Goal: Task Accomplishment & Management: Manage account settings

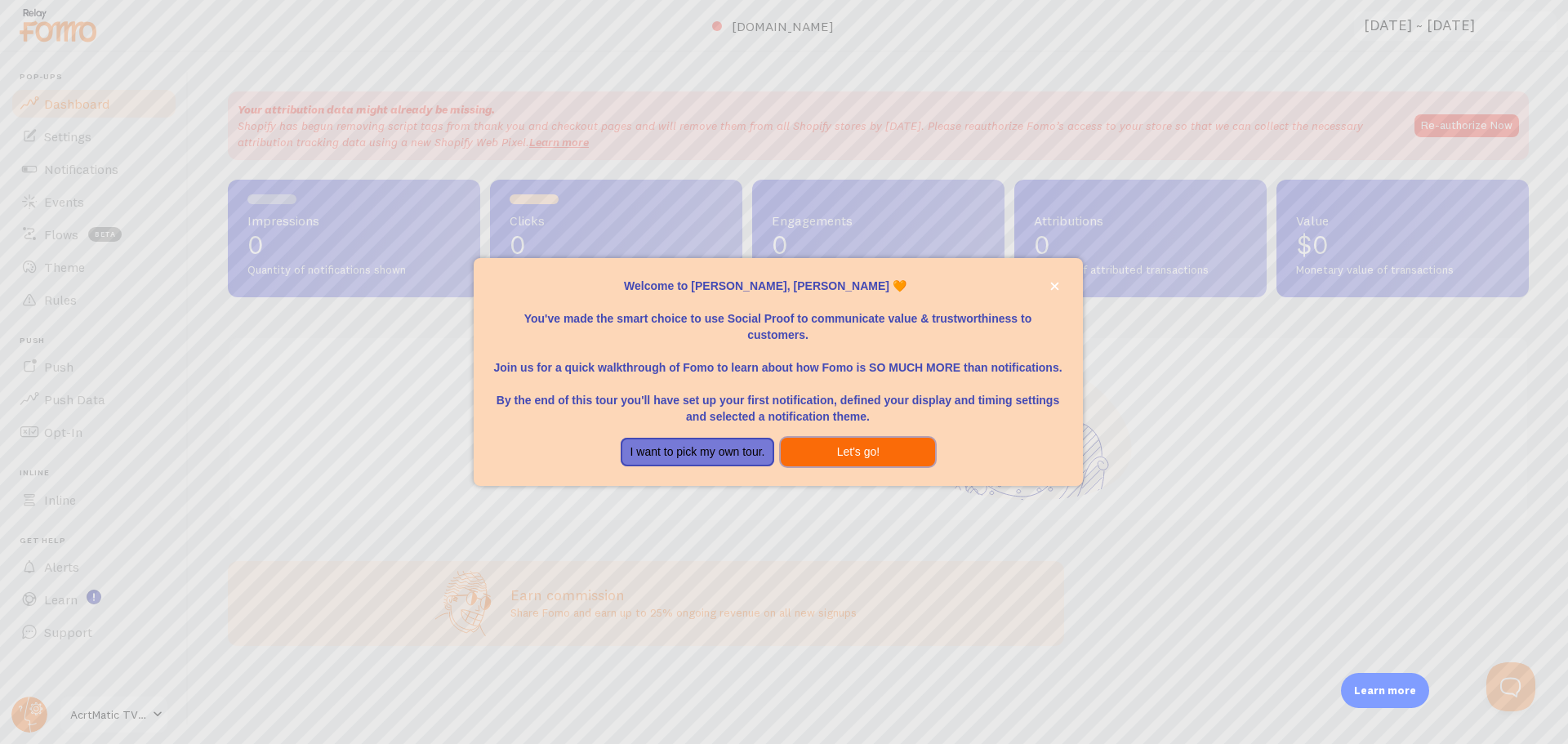
click at [814, 445] on button "Let's go!" at bounding box center [858, 452] width 154 height 30
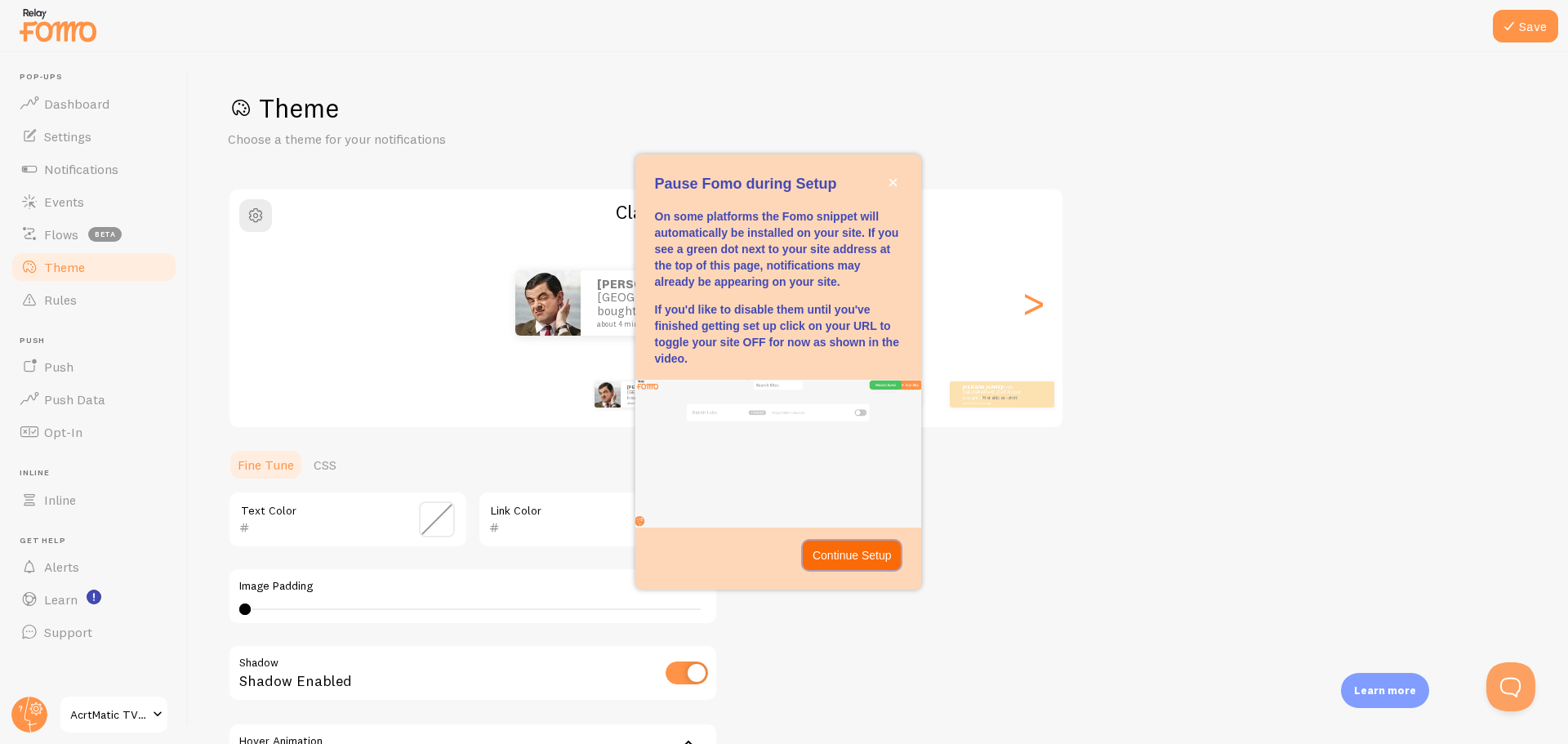
click at [870, 560] on p "Continue Setup" at bounding box center [852, 556] width 79 height 16
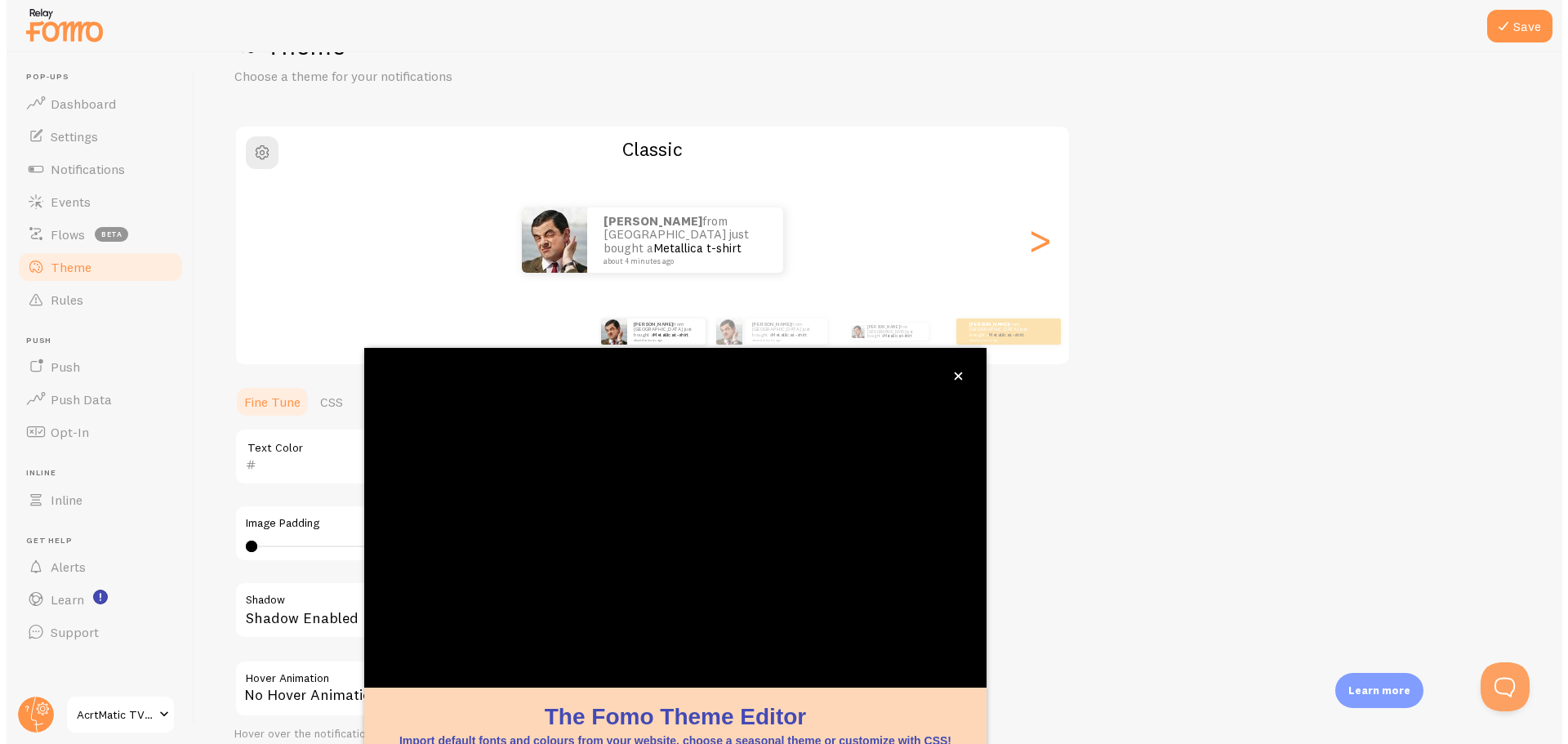
scroll to position [66, 0]
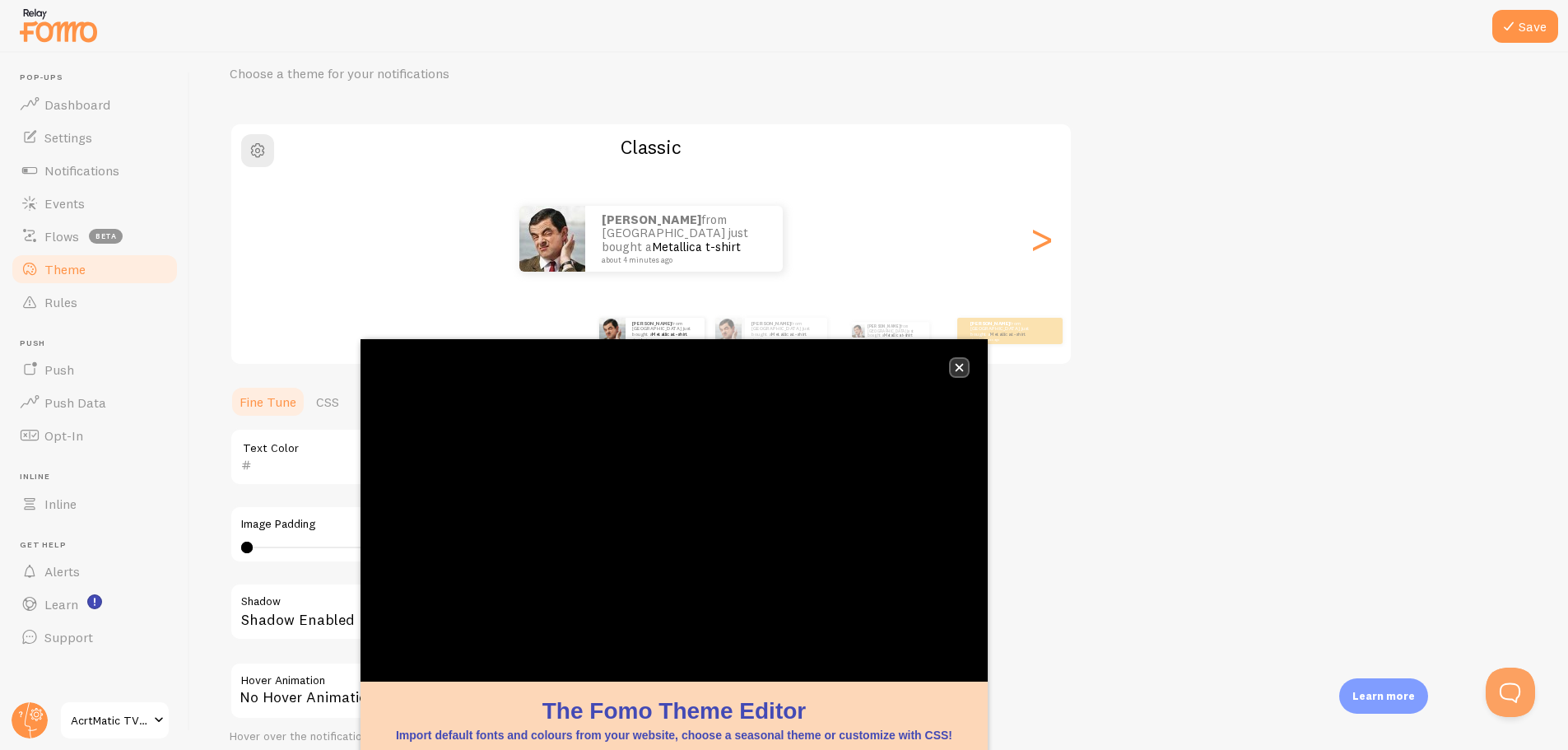
click at [968, 368] on button "close," at bounding box center [959, 367] width 17 height 17
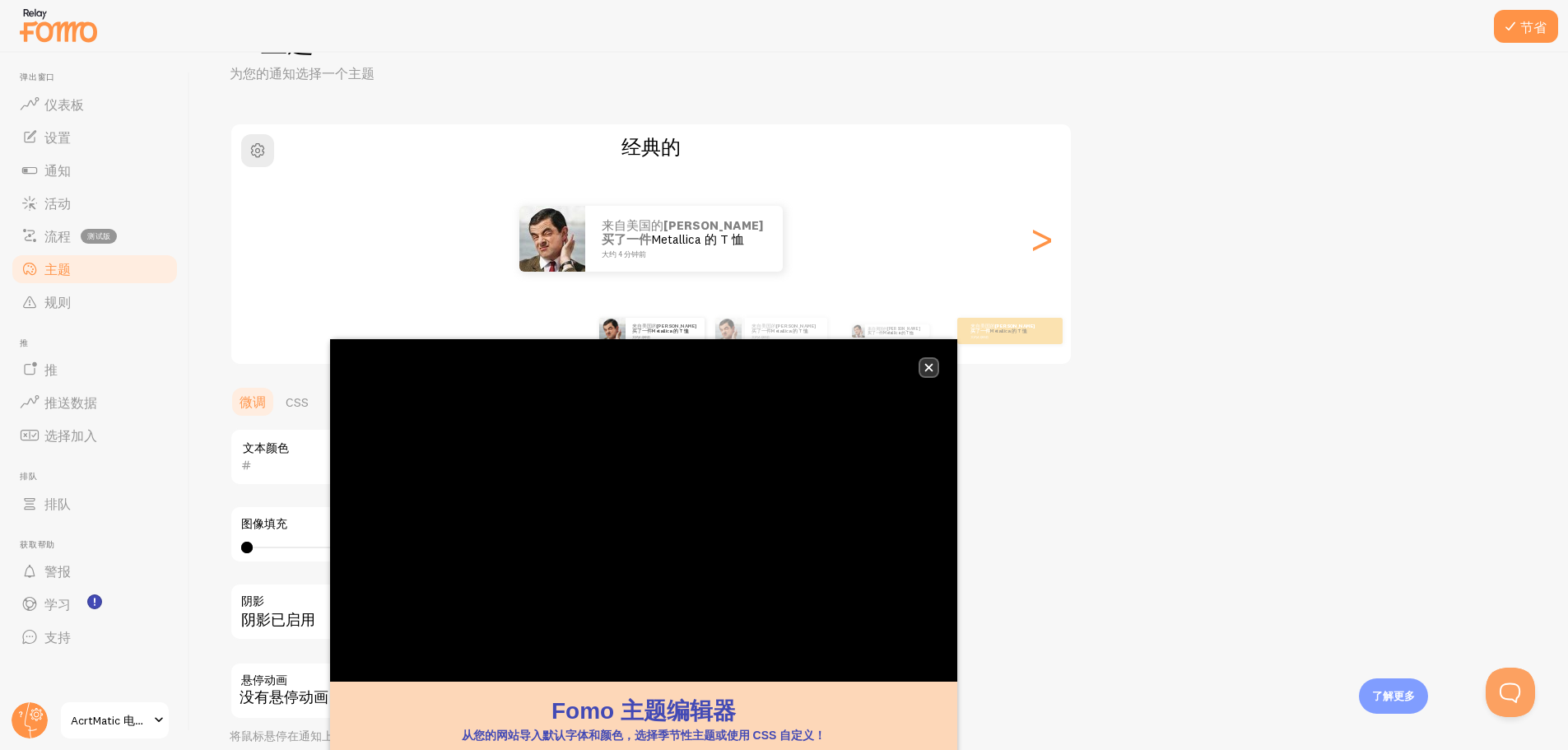
click at [937, 370] on button "关闭，" at bounding box center [929, 367] width 17 height 17
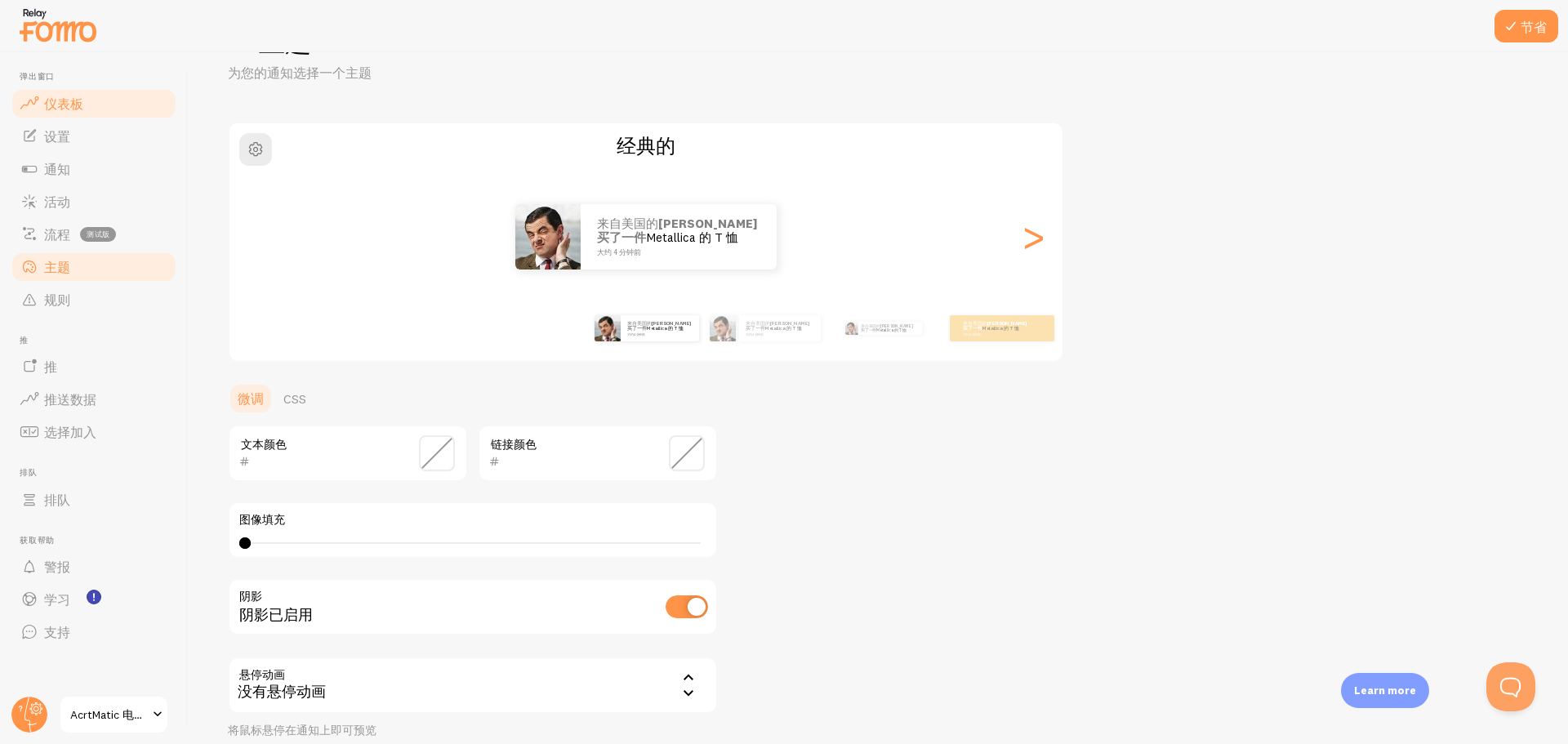
click at [105, 109] on link "仪表板" at bounding box center [94, 103] width 169 height 32
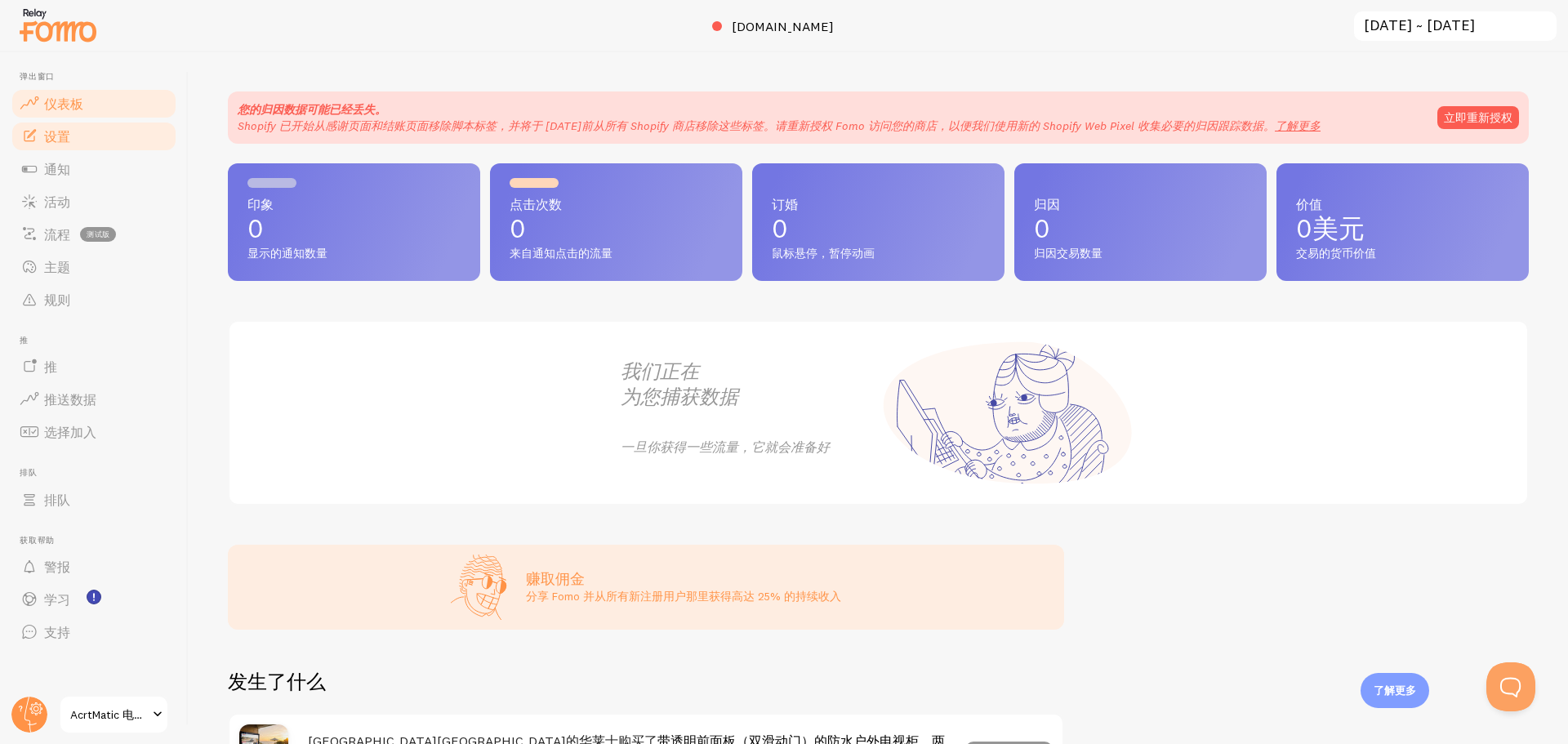
click at [97, 137] on link "设置" at bounding box center [94, 136] width 169 height 32
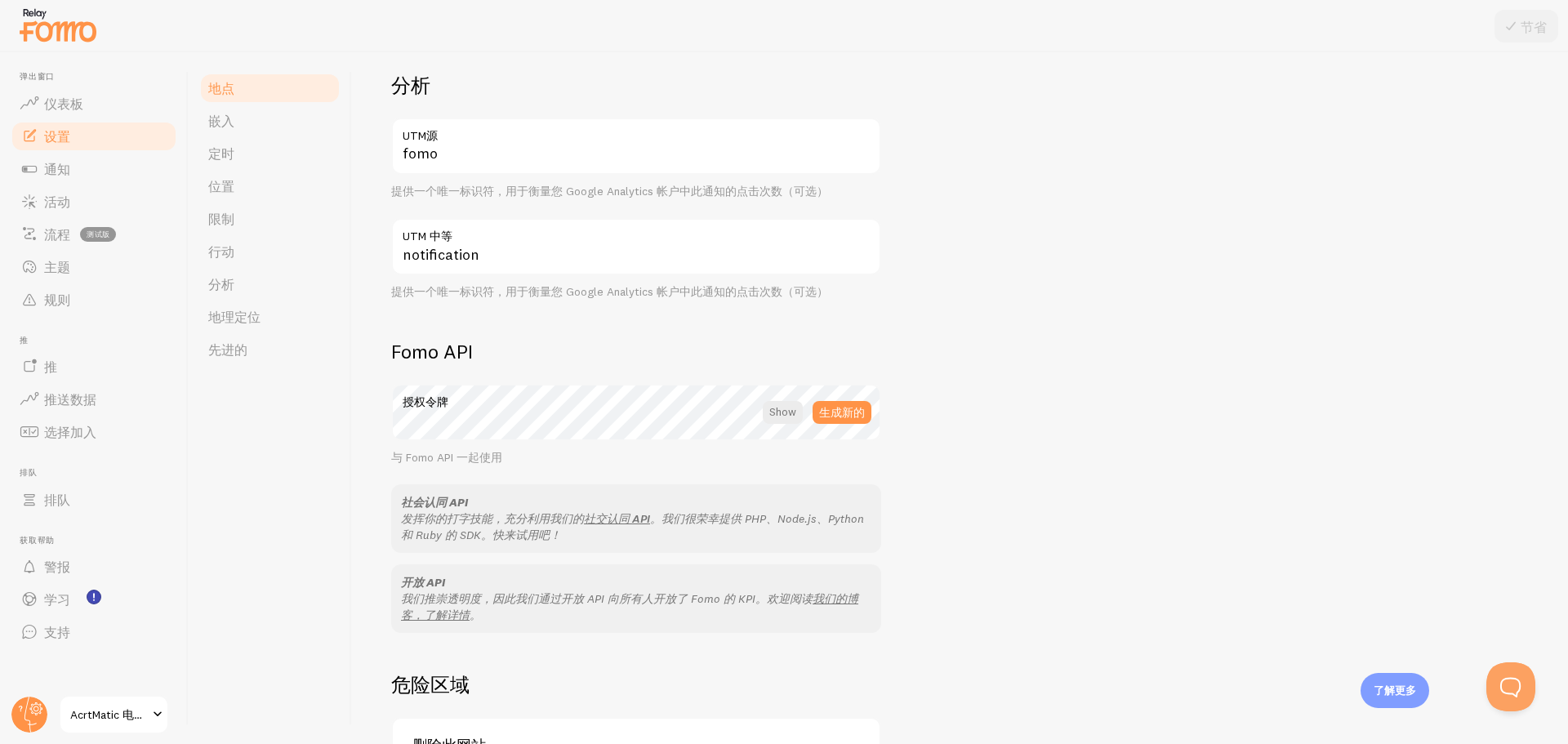
scroll to position [653, 0]
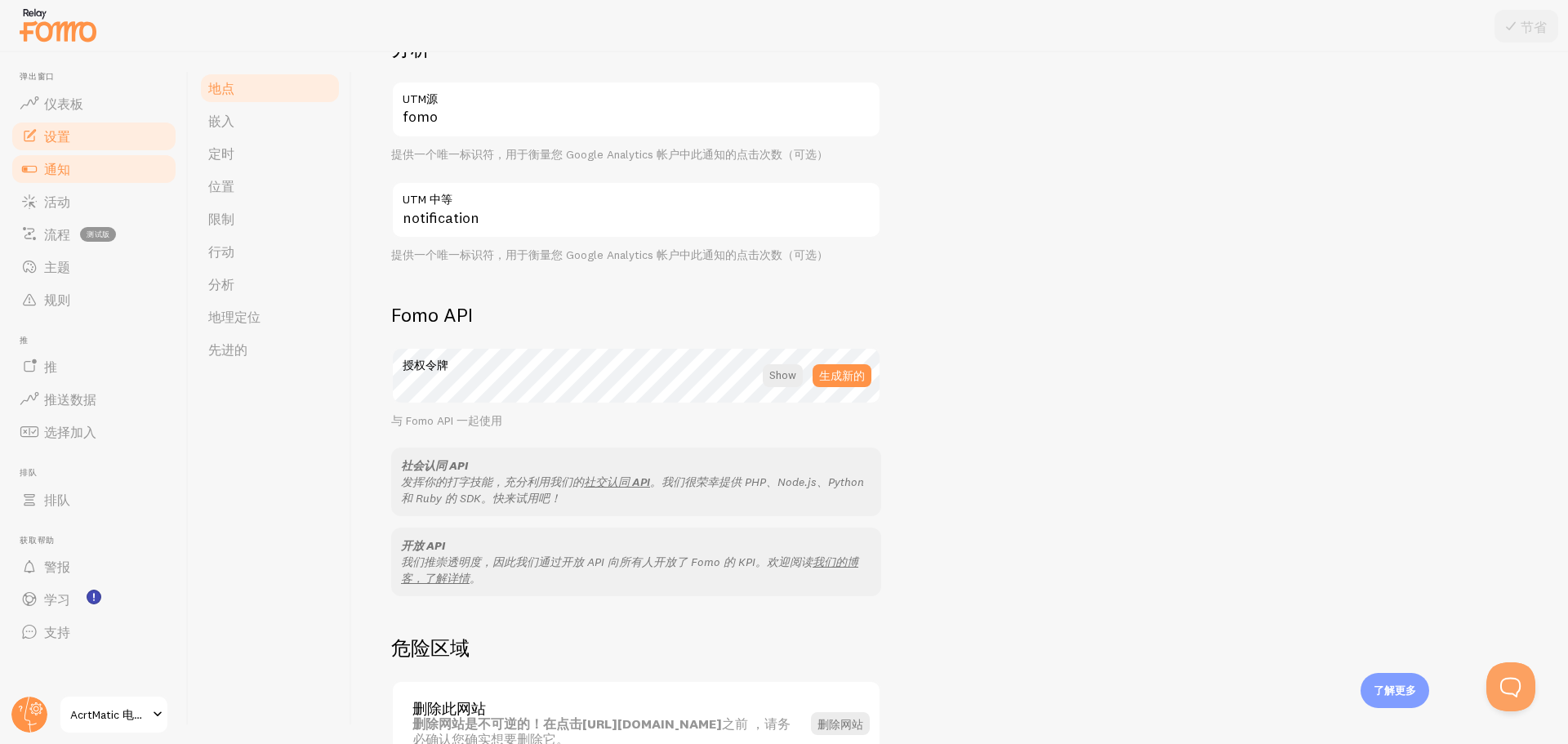
click at [100, 167] on link "通知" at bounding box center [94, 169] width 169 height 32
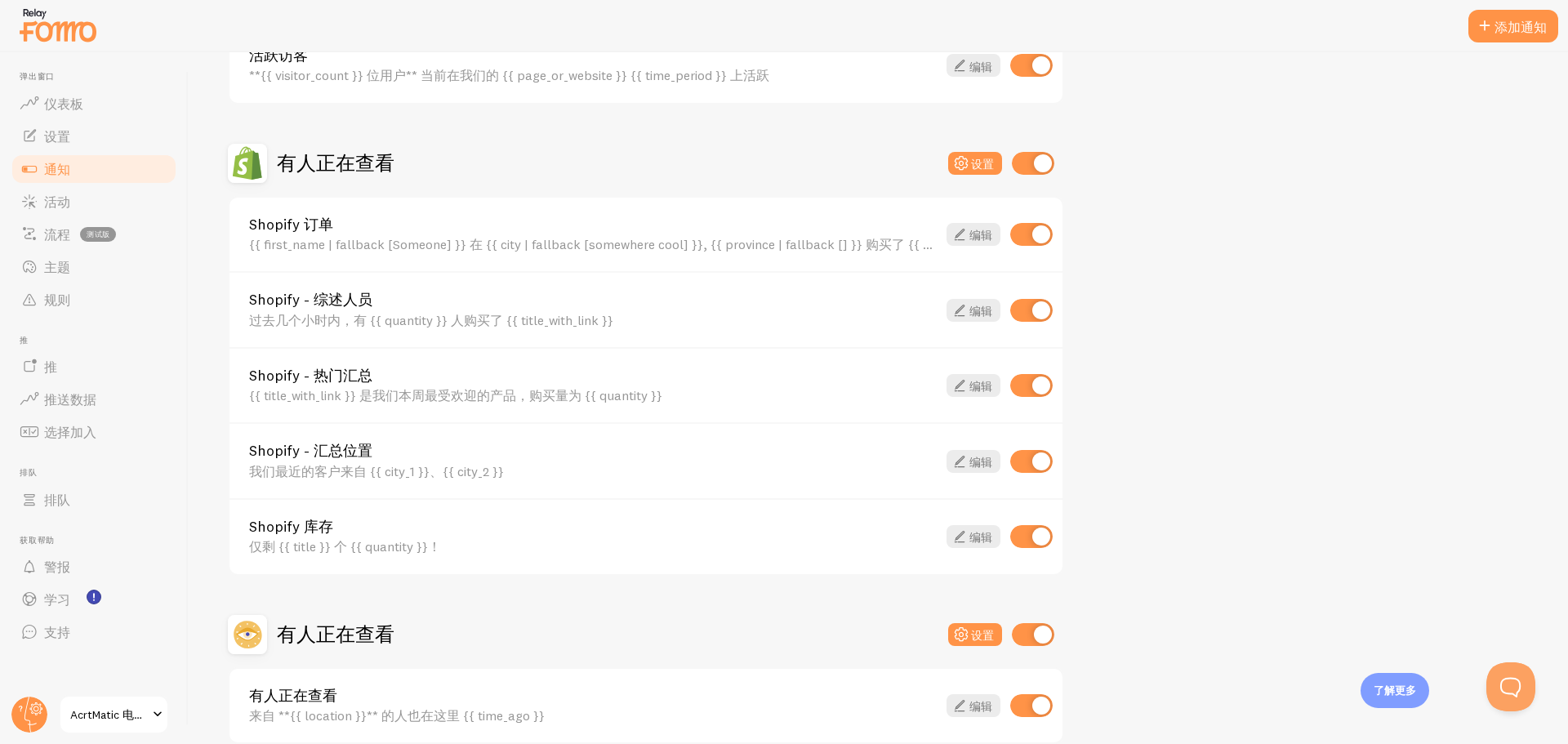
scroll to position [572, 0]
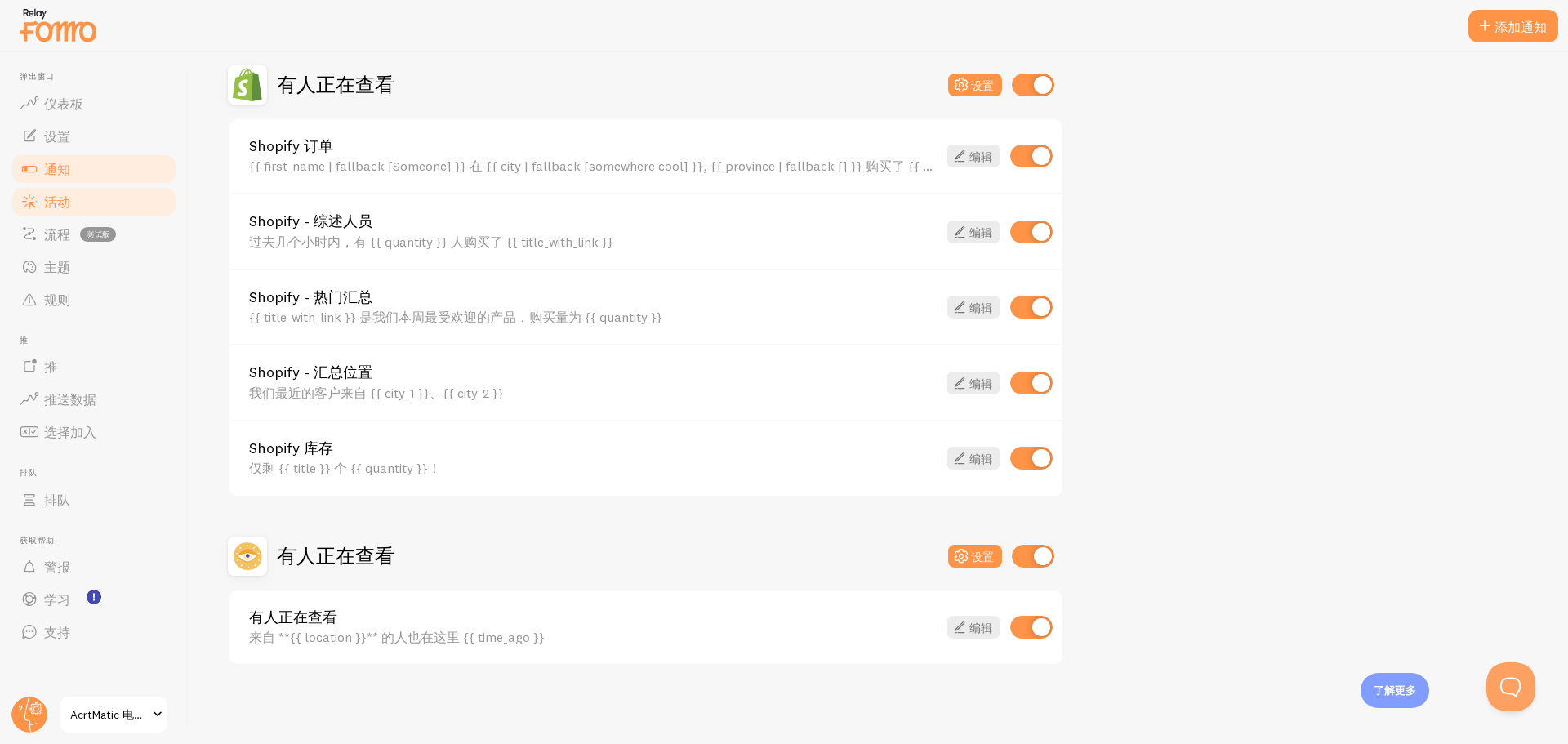
click at [91, 213] on link "活动" at bounding box center [94, 202] width 169 height 32
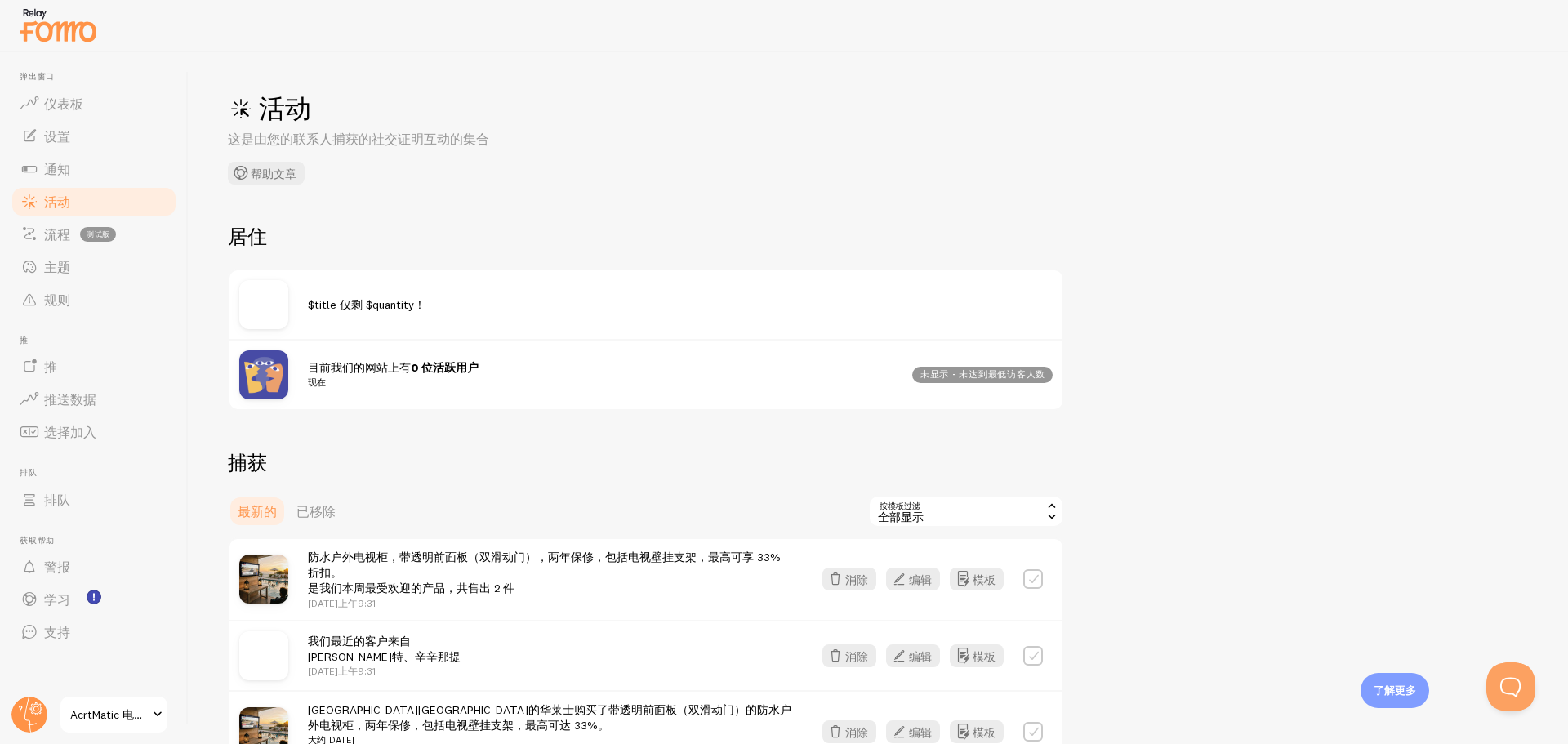
scroll to position [82, 0]
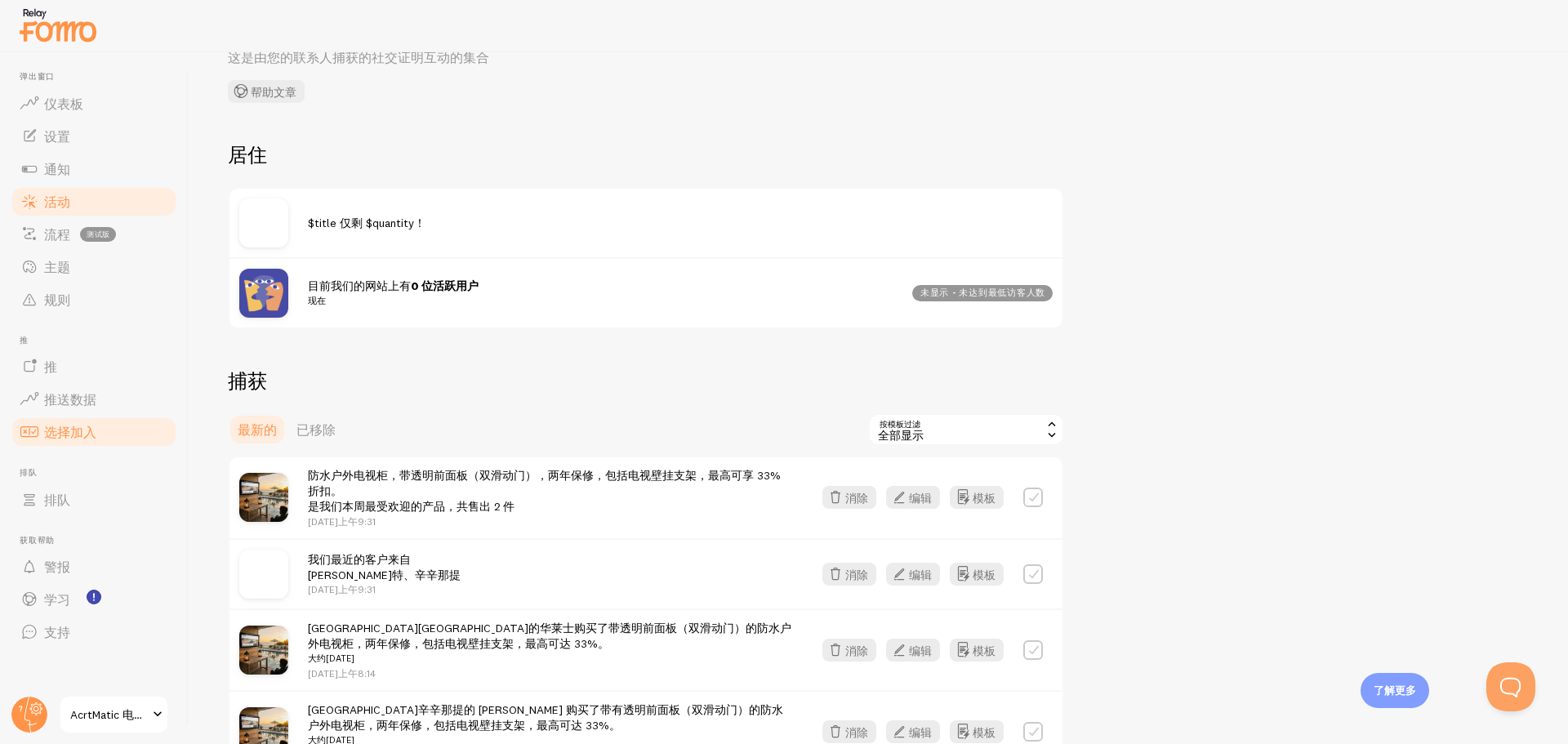
click at [119, 436] on link "选择加入" at bounding box center [94, 432] width 169 height 32
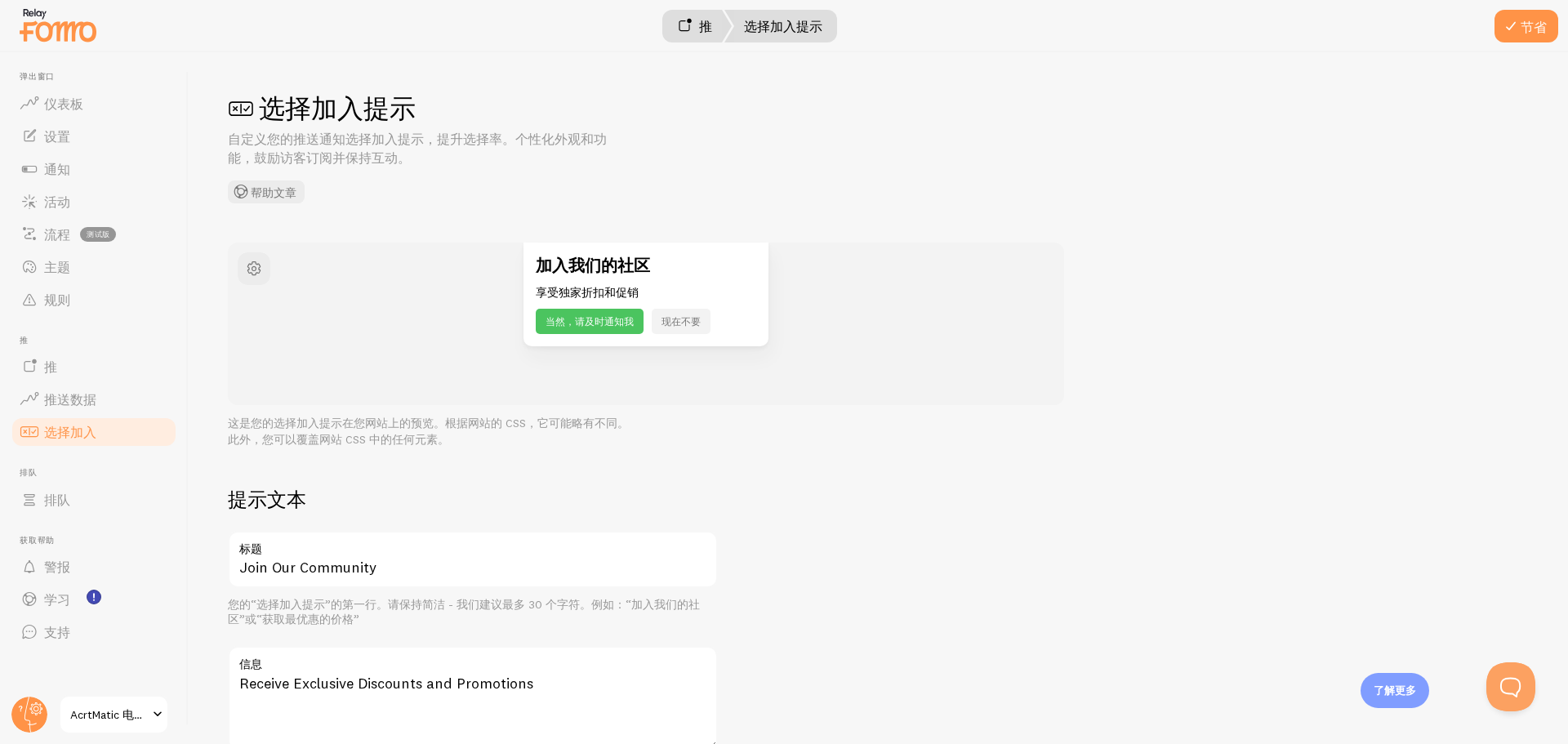
click at [699, 39] on link "推" at bounding box center [694, 26] width 74 height 32
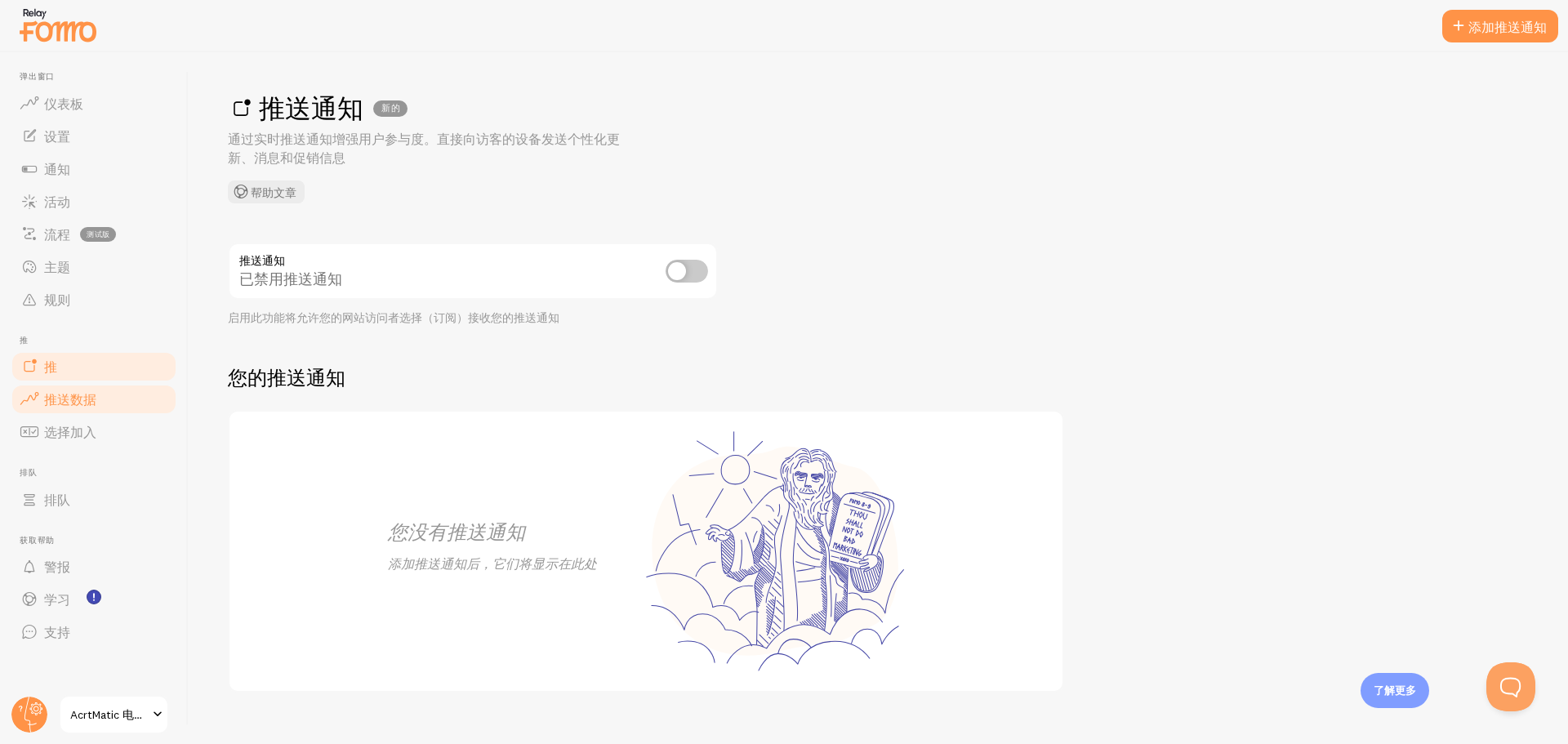
click at [110, 406] on link "推送数据" at bounding box center [94, 399] width 169 height 32
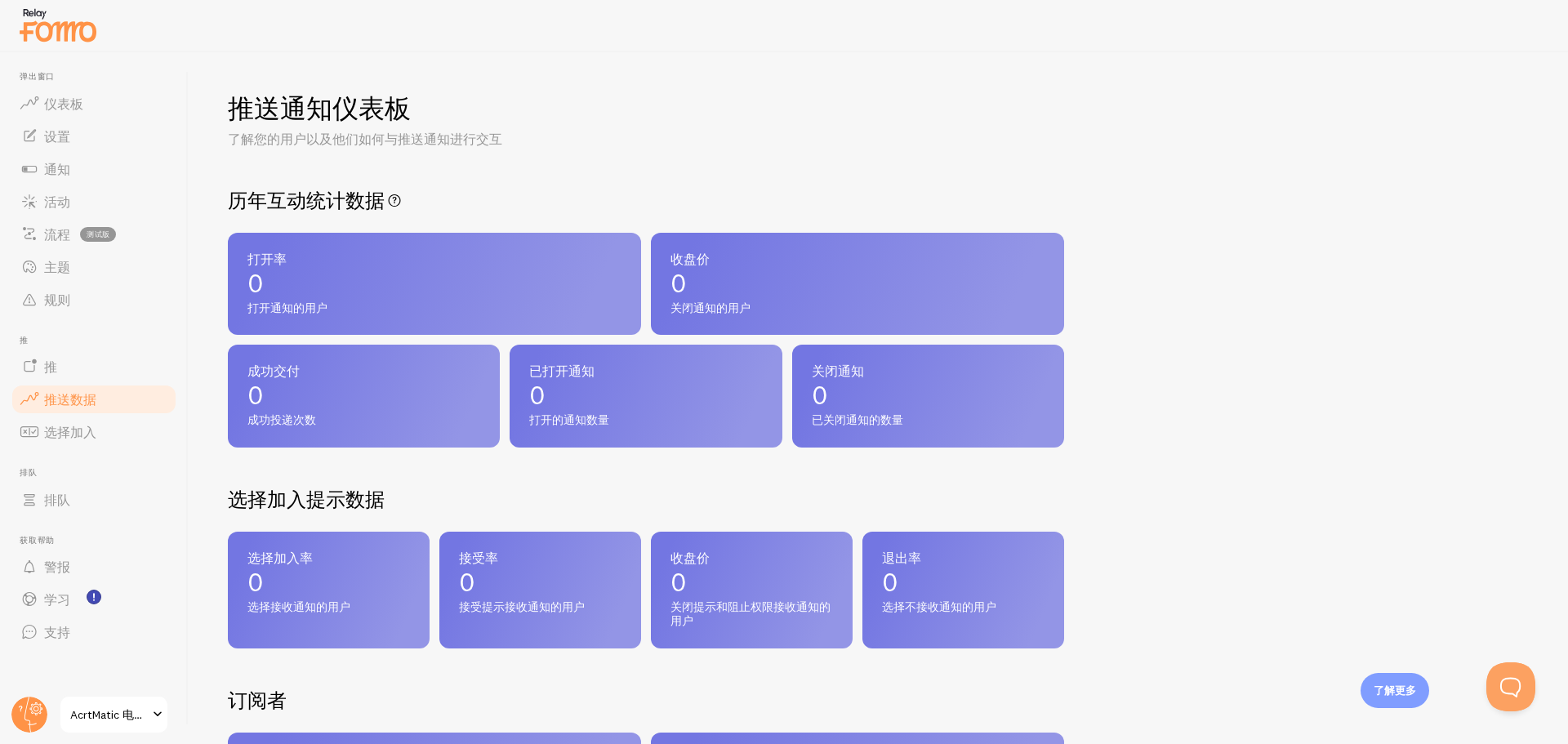
scroll to position [490, 0]
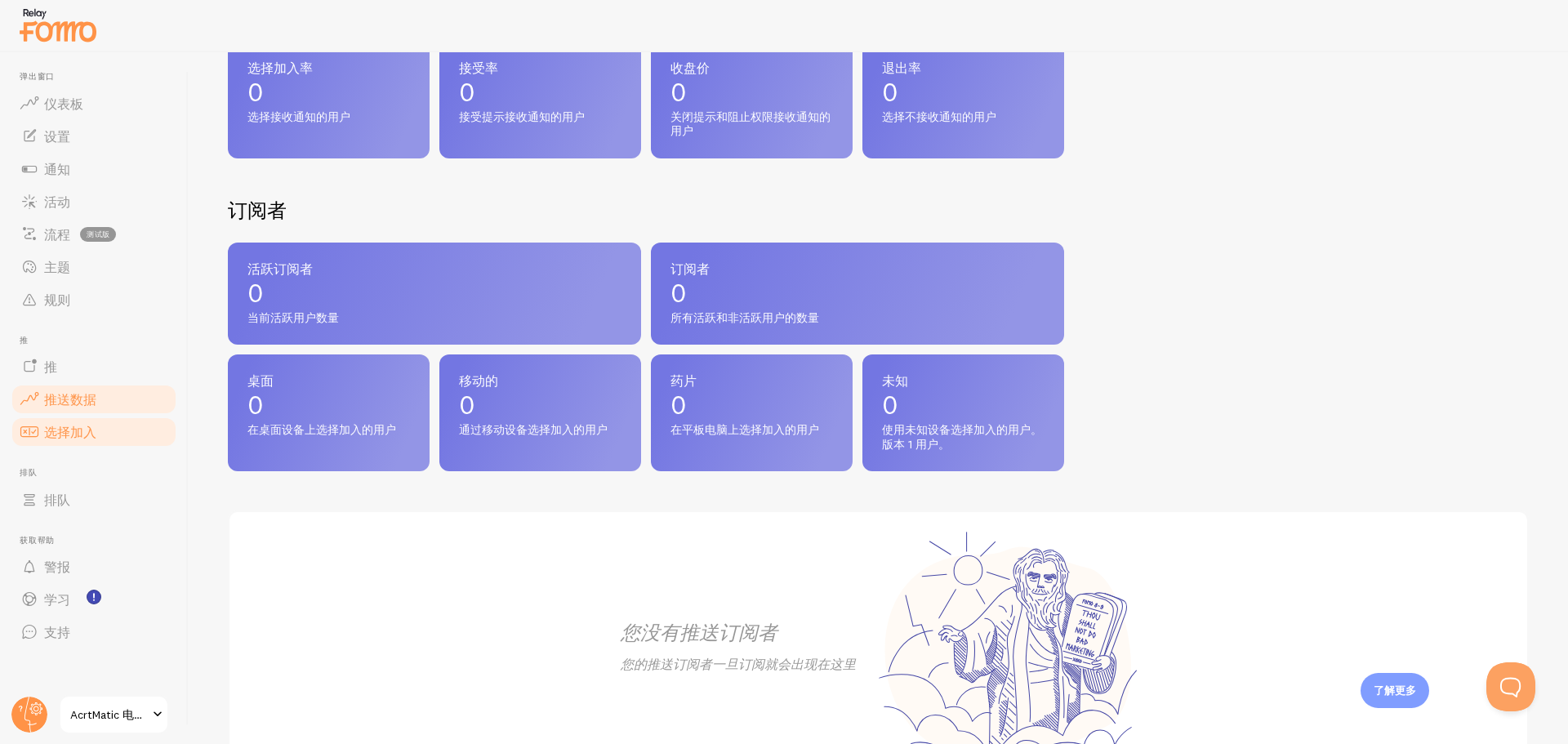
click at [132, 434] on link "选择加入" at bounding box center [94, 432] width 169 height 32
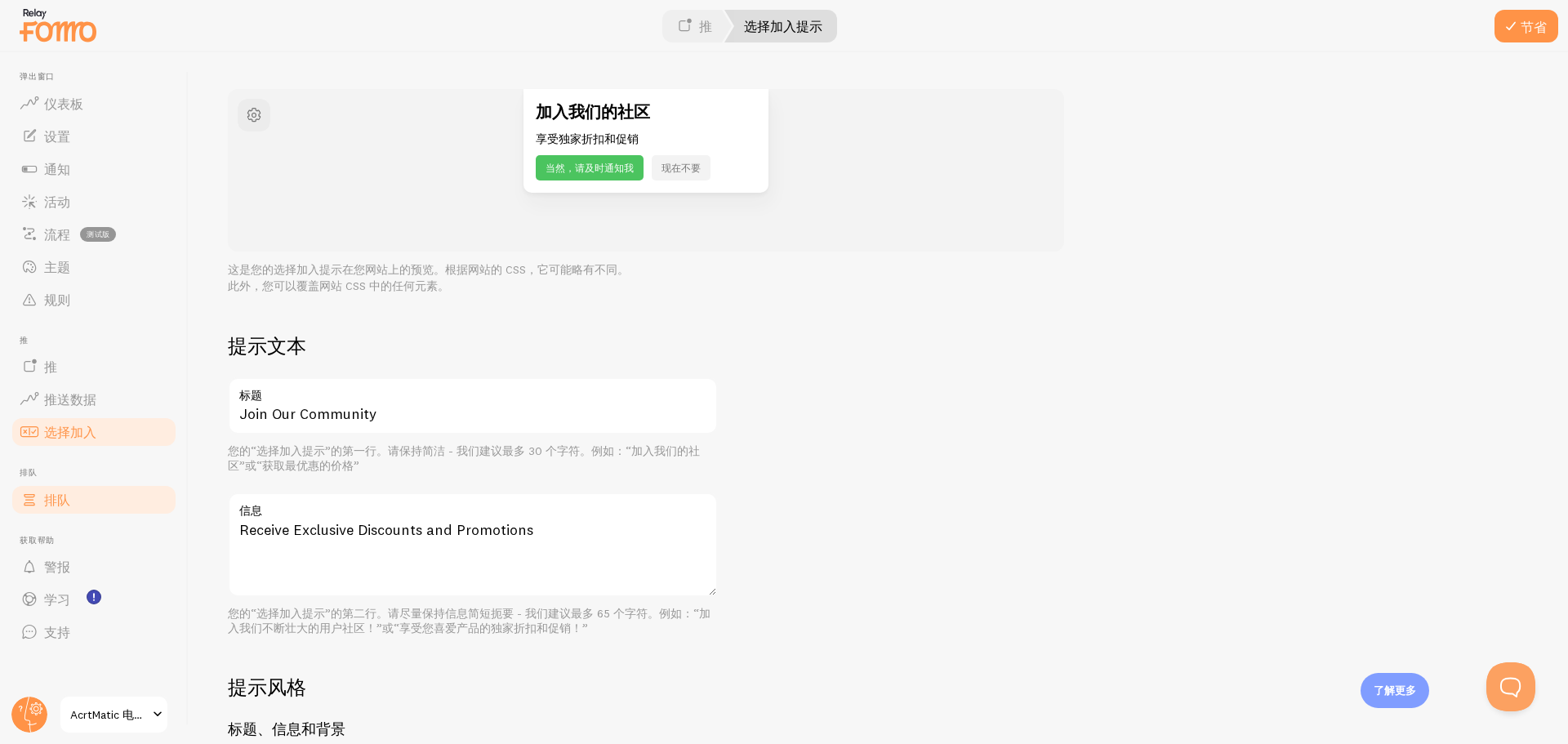
scroll to position [408, 0]
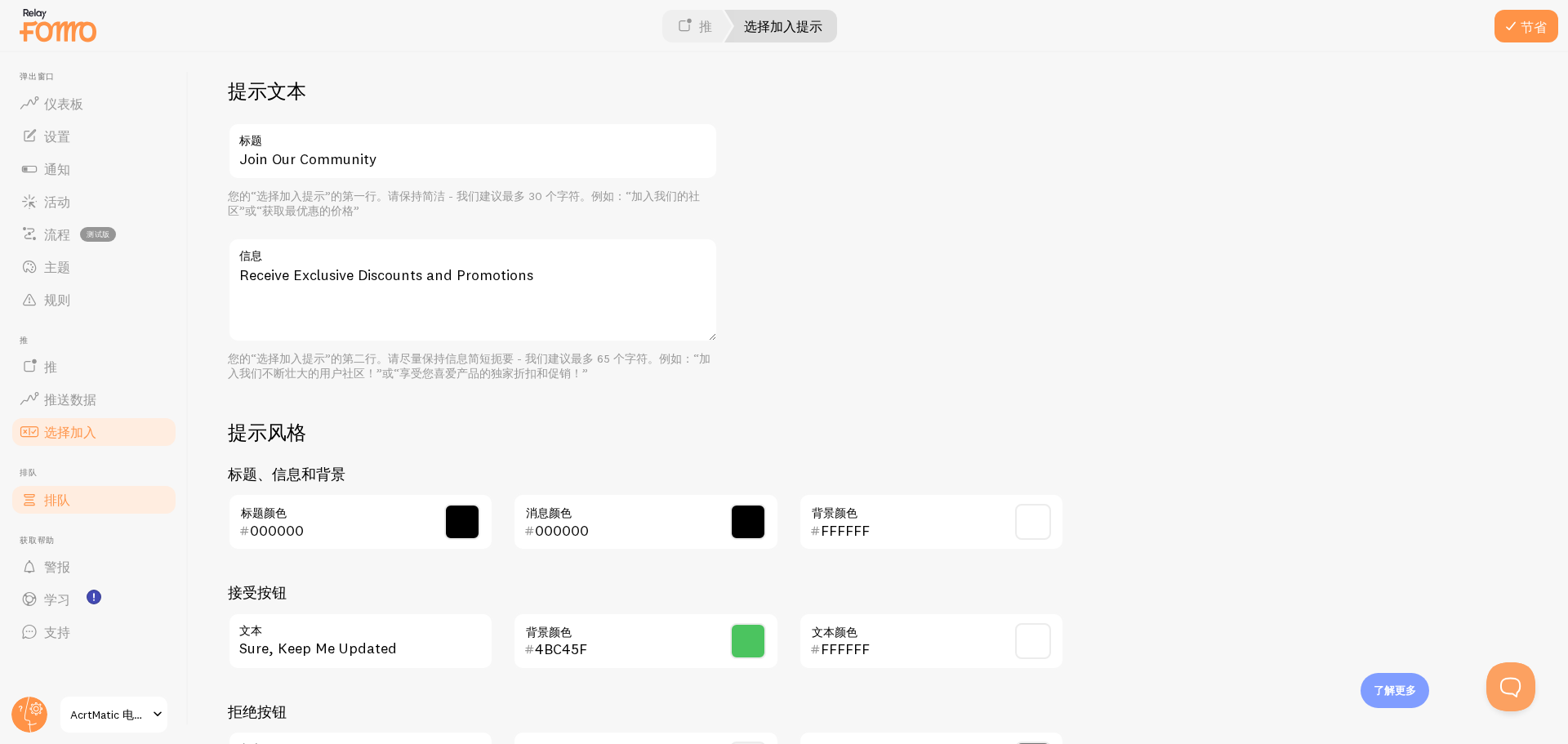
click at [125, 498] on link "排队" at bounding box center [94, 500] width 169 height 32
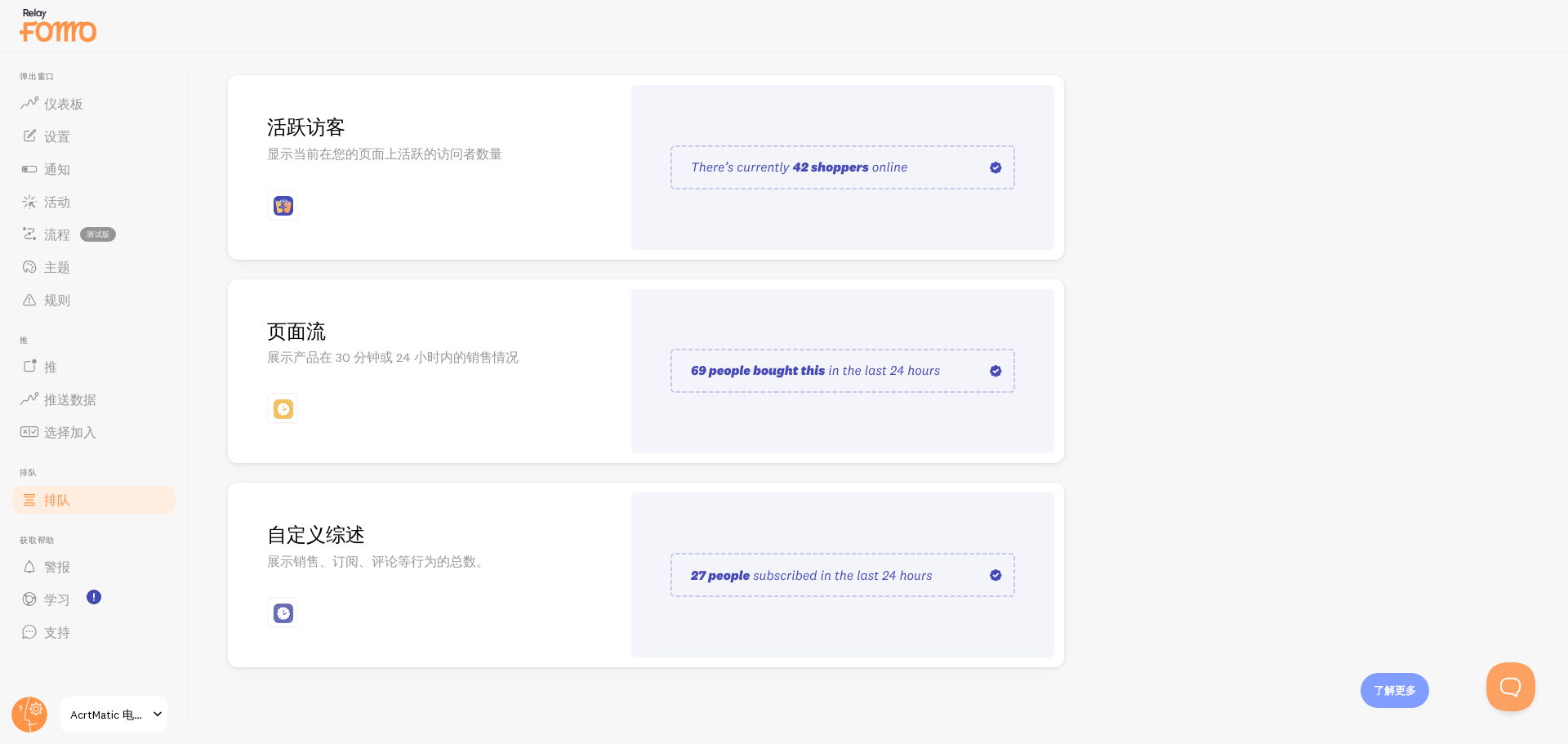
scroll to position [169, 0]
click at [99, 558] on link "警报" at bounding box center [94, 567] width 169 height 32
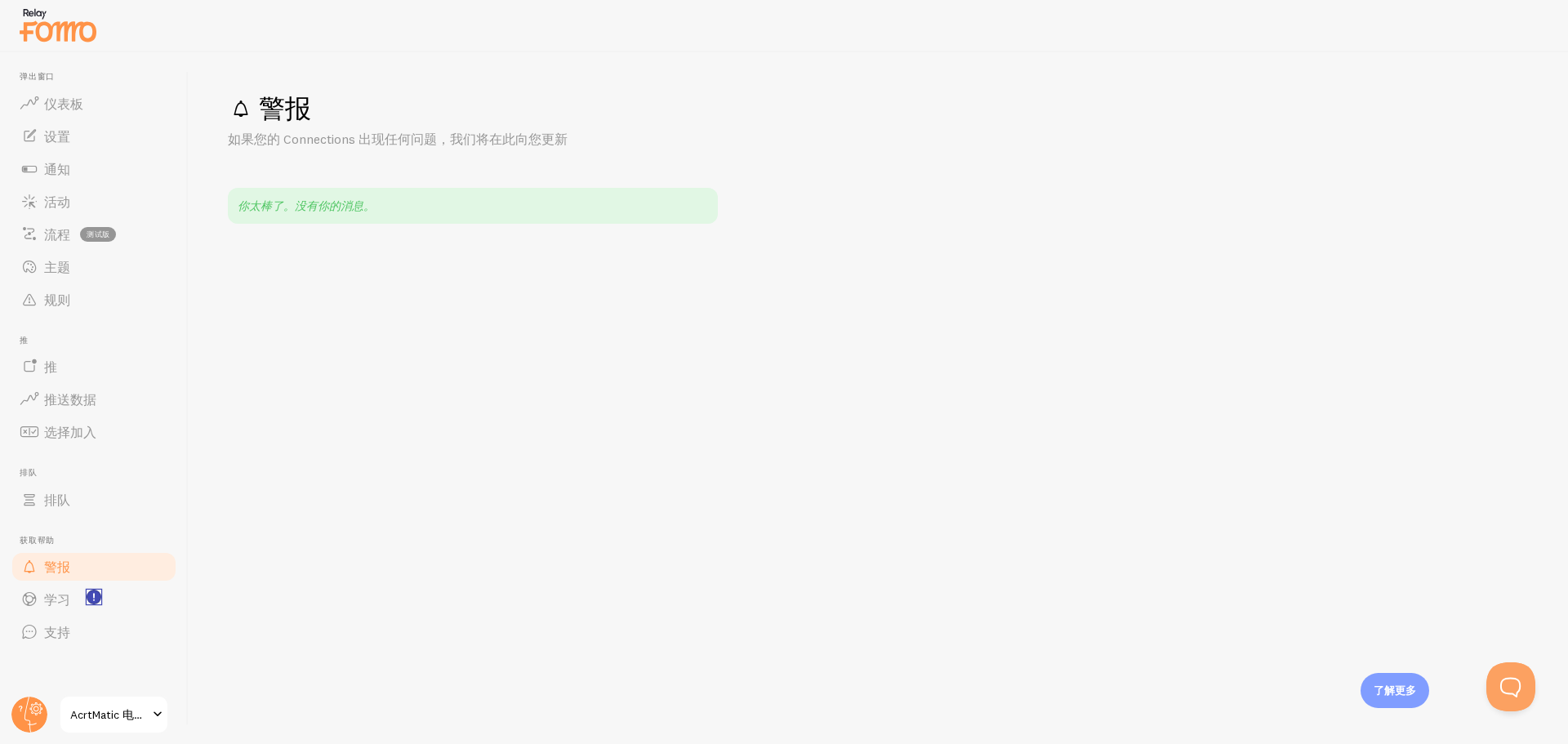
click at [87, 600] on icon "<p>观看新功能教程！</p>" at bounding box center [94, 597] width 14 height 14
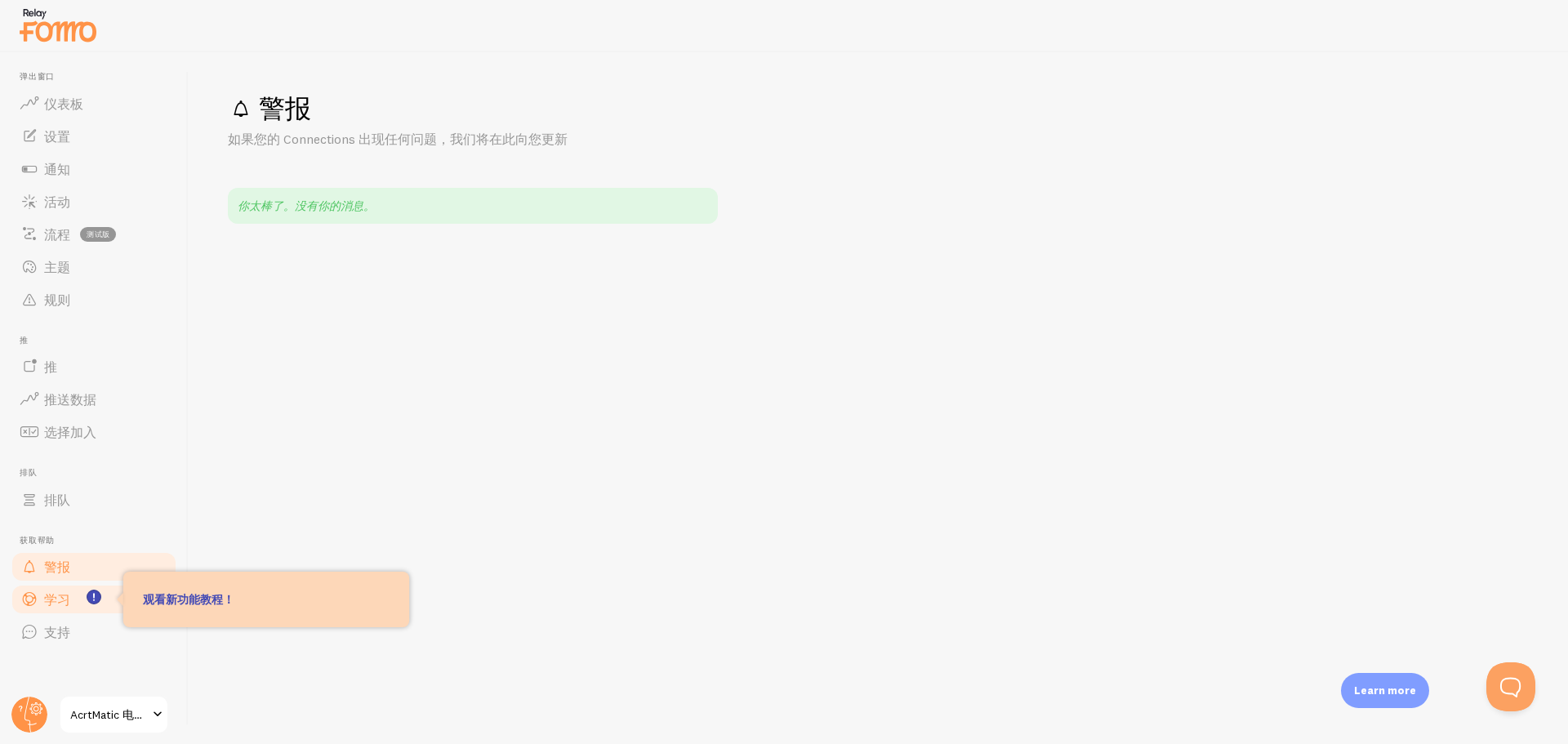
click at [75, 600] on link "学习" at bounding box center [94, 600] width 169 height 32
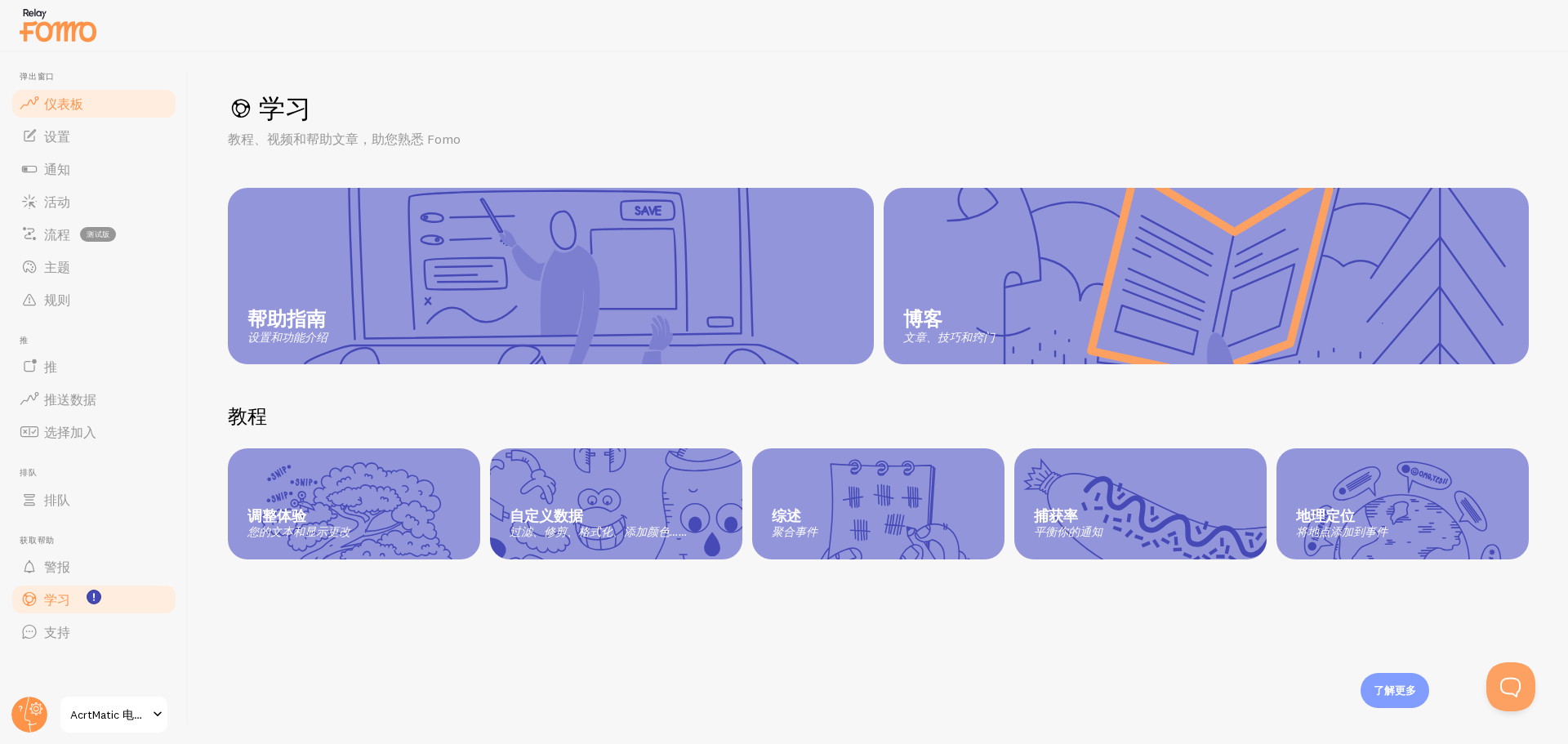
click at [77, 105] on font "仪表板" at bounding box center [64, 104] width 39 height 16
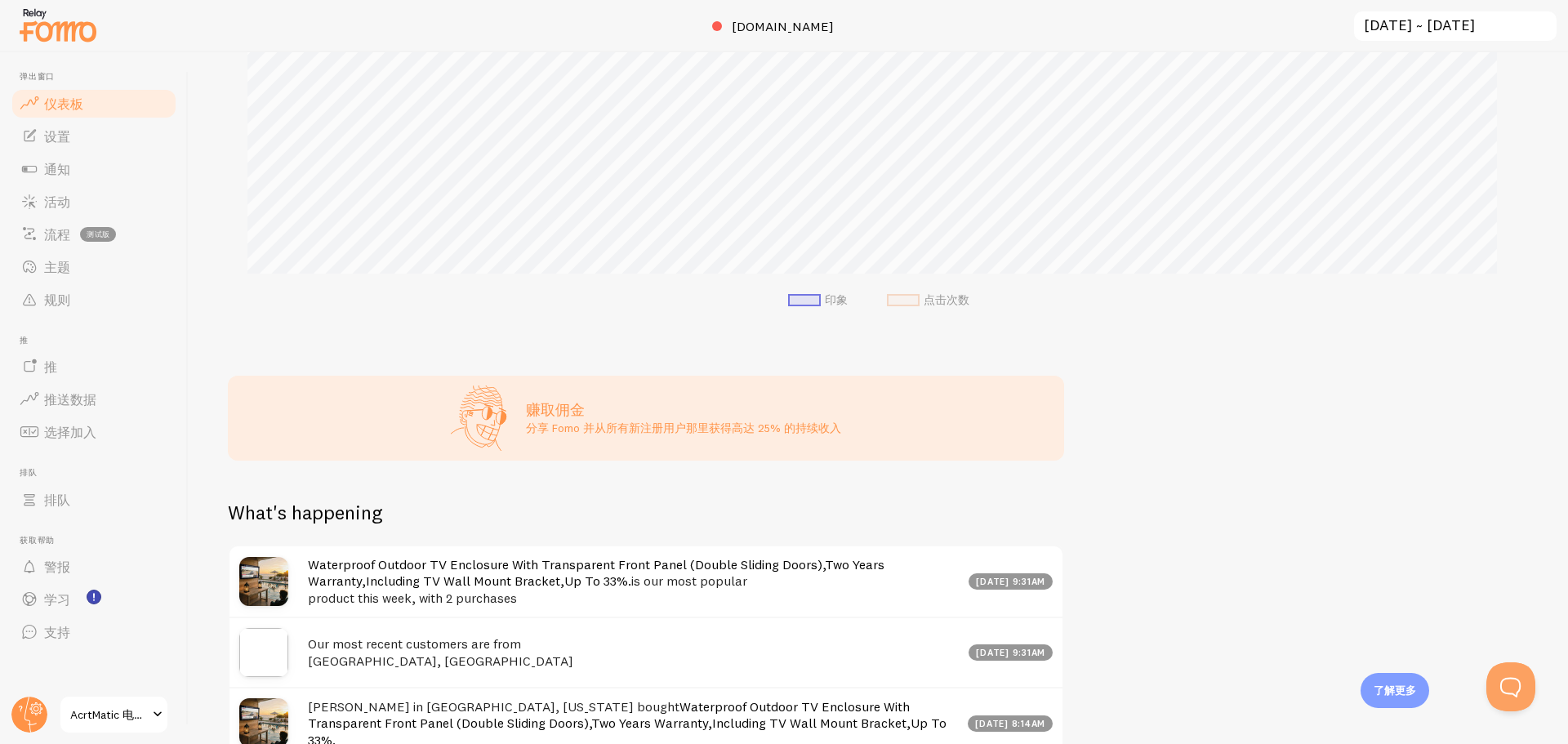
scroll to position [408, 0]
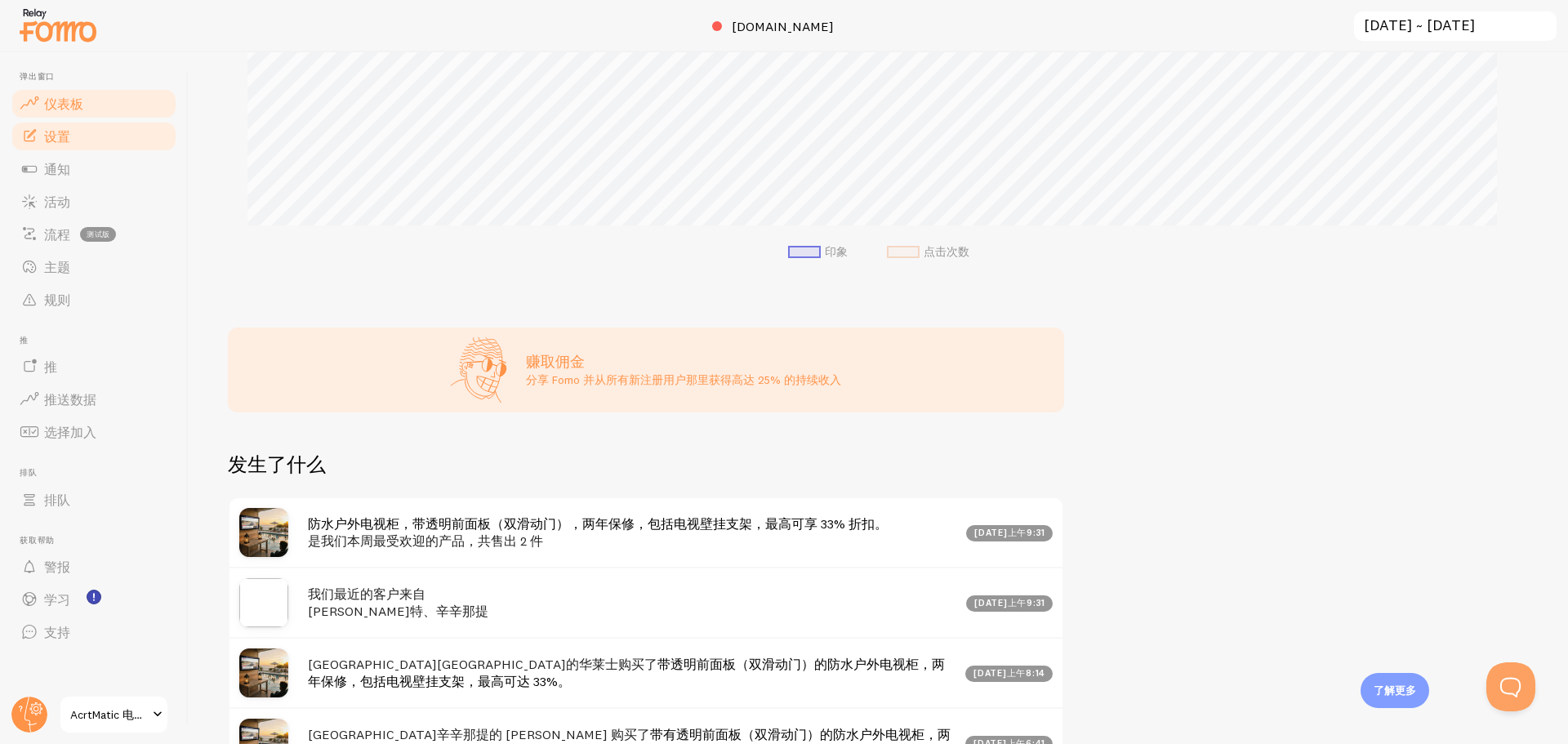
click at [97, 137] on link "设置" at bounding box center [94, 136] width 169 height 32
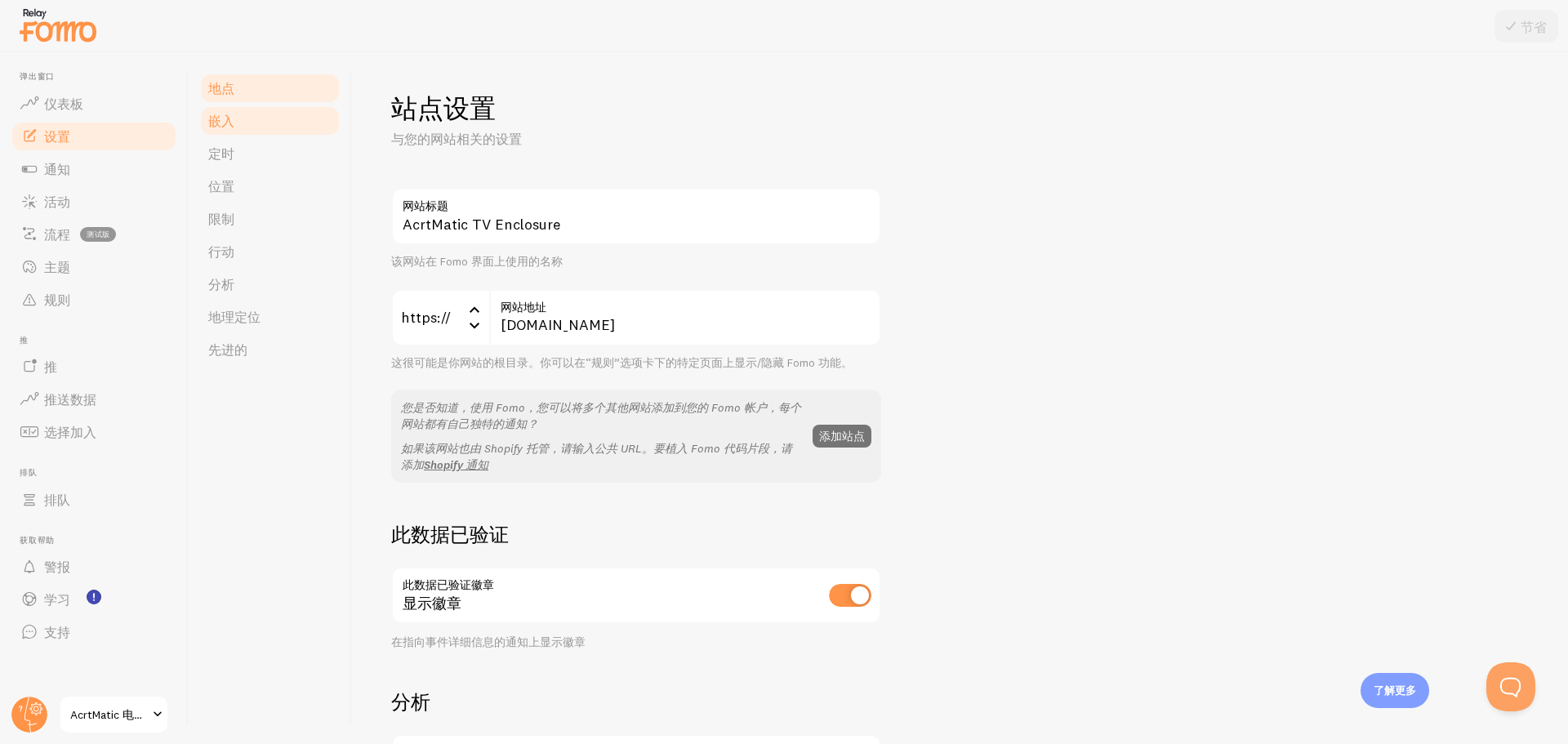
click at [241, 124] on link "嵌入" at bounding box center [269, 121] width 143 height 32
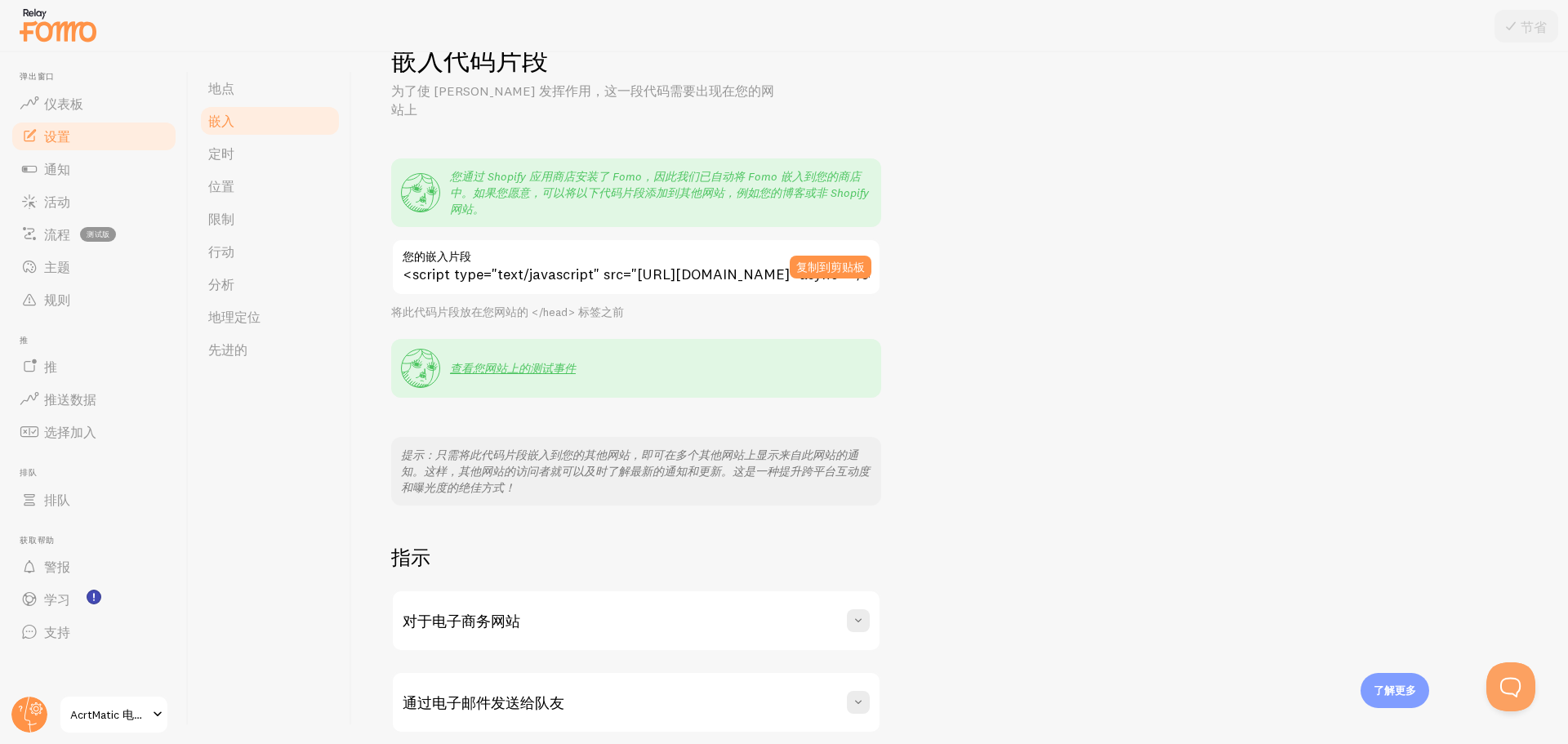
scroll to position [97, 0]
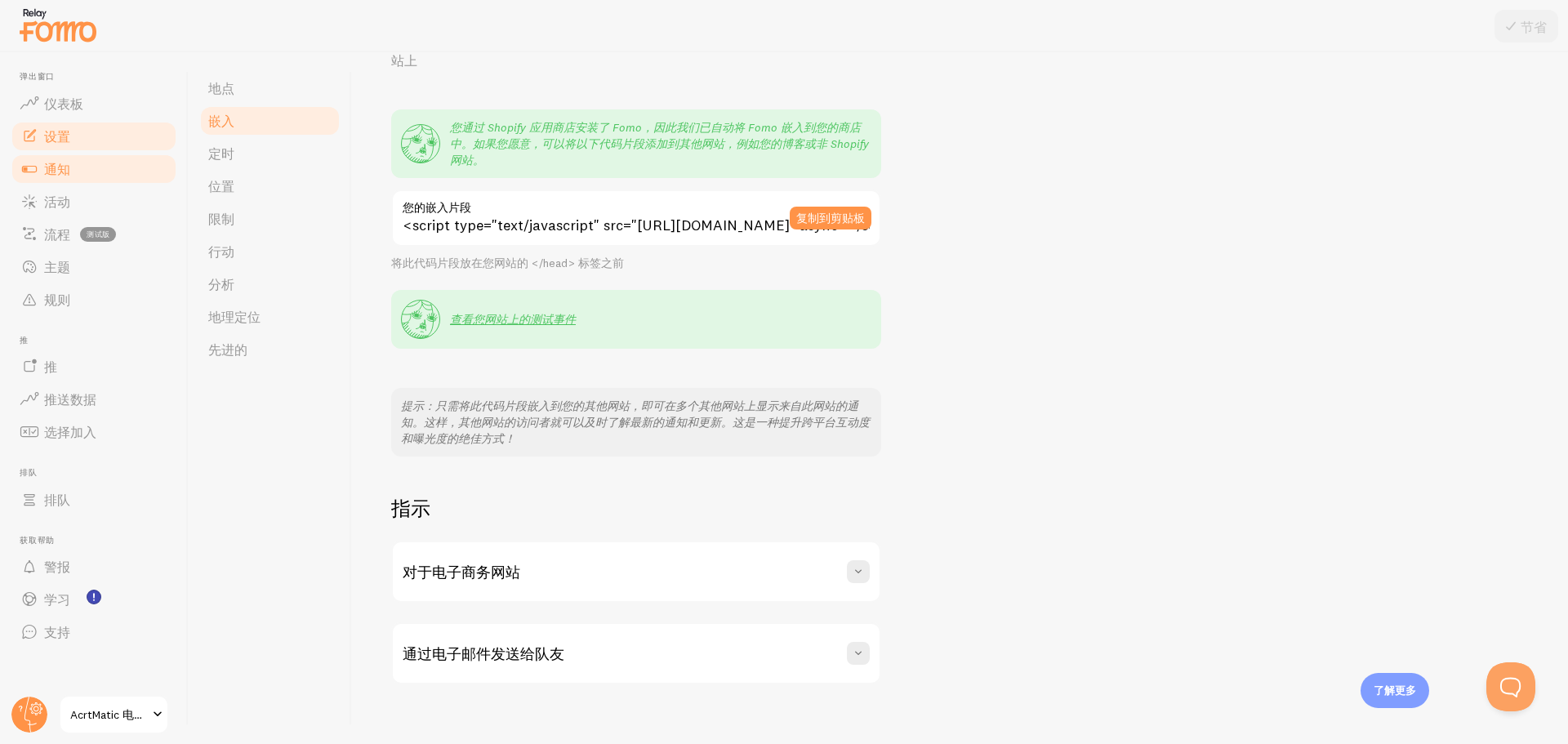
click at [62, 161] on font "通知" at bounding box center [57, 169] width 26 height 16
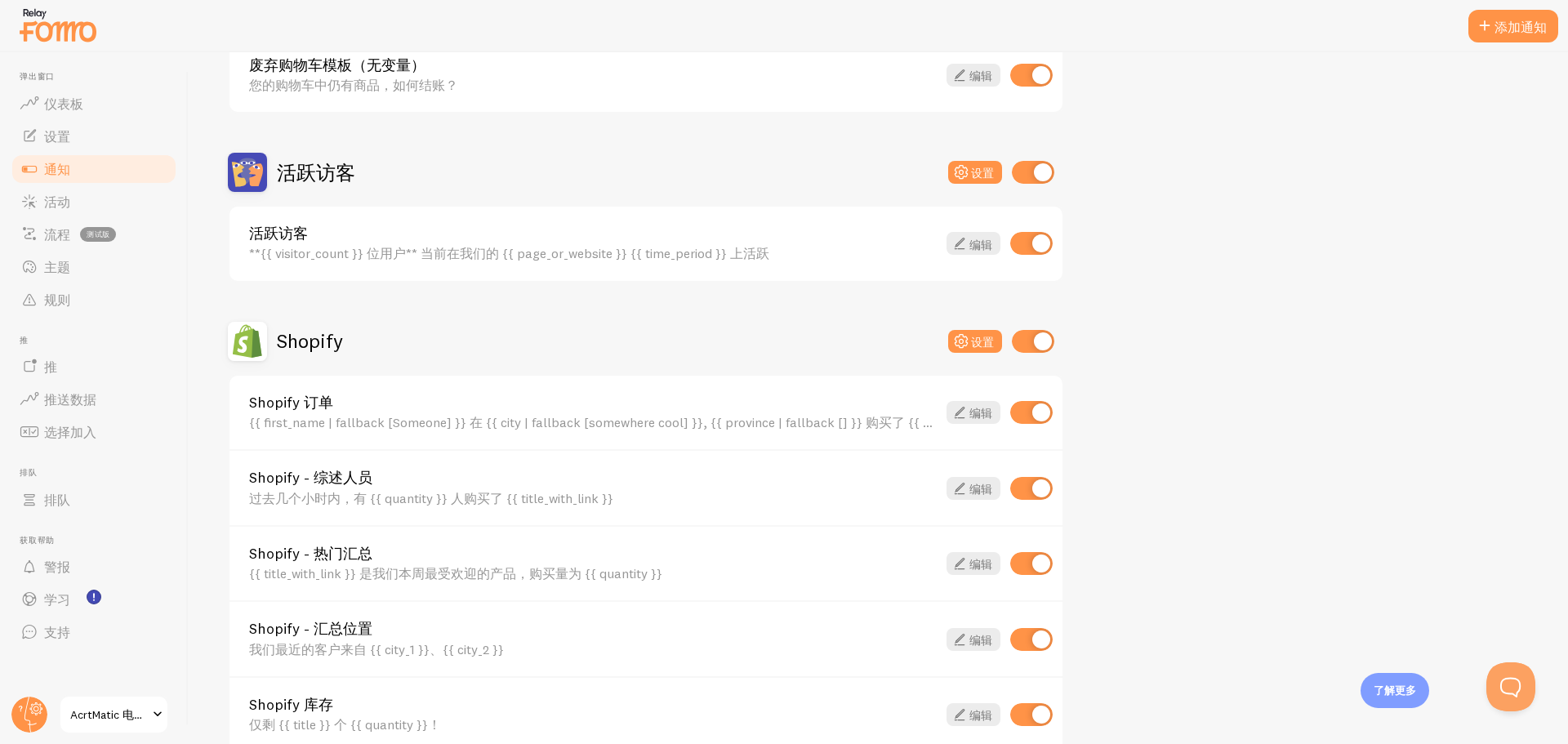
scroll to position [327, 0]
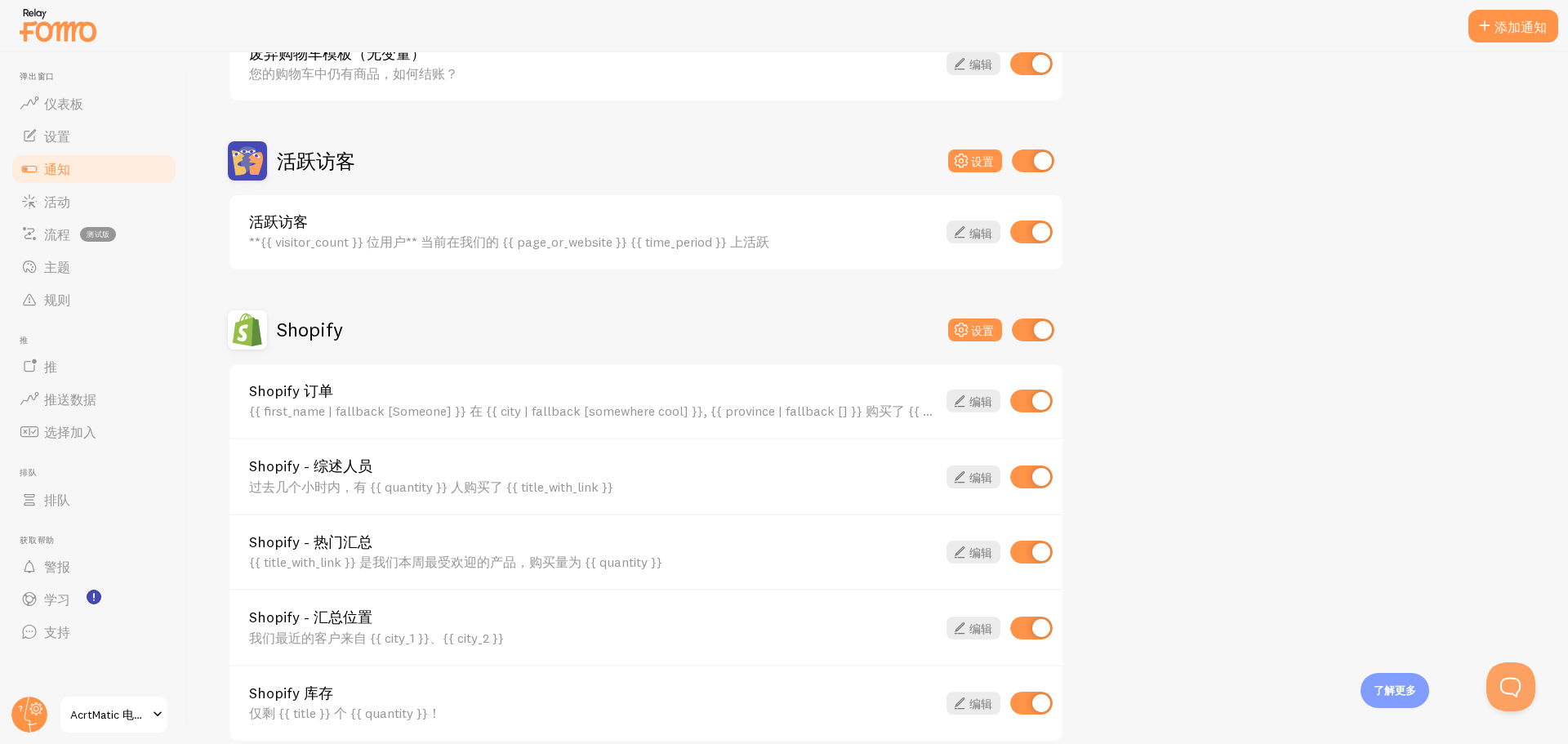
click at [1035, 554] on input "checkbox" at bounding box center [1031, 552] width 42 height 22
checkbox input "false"
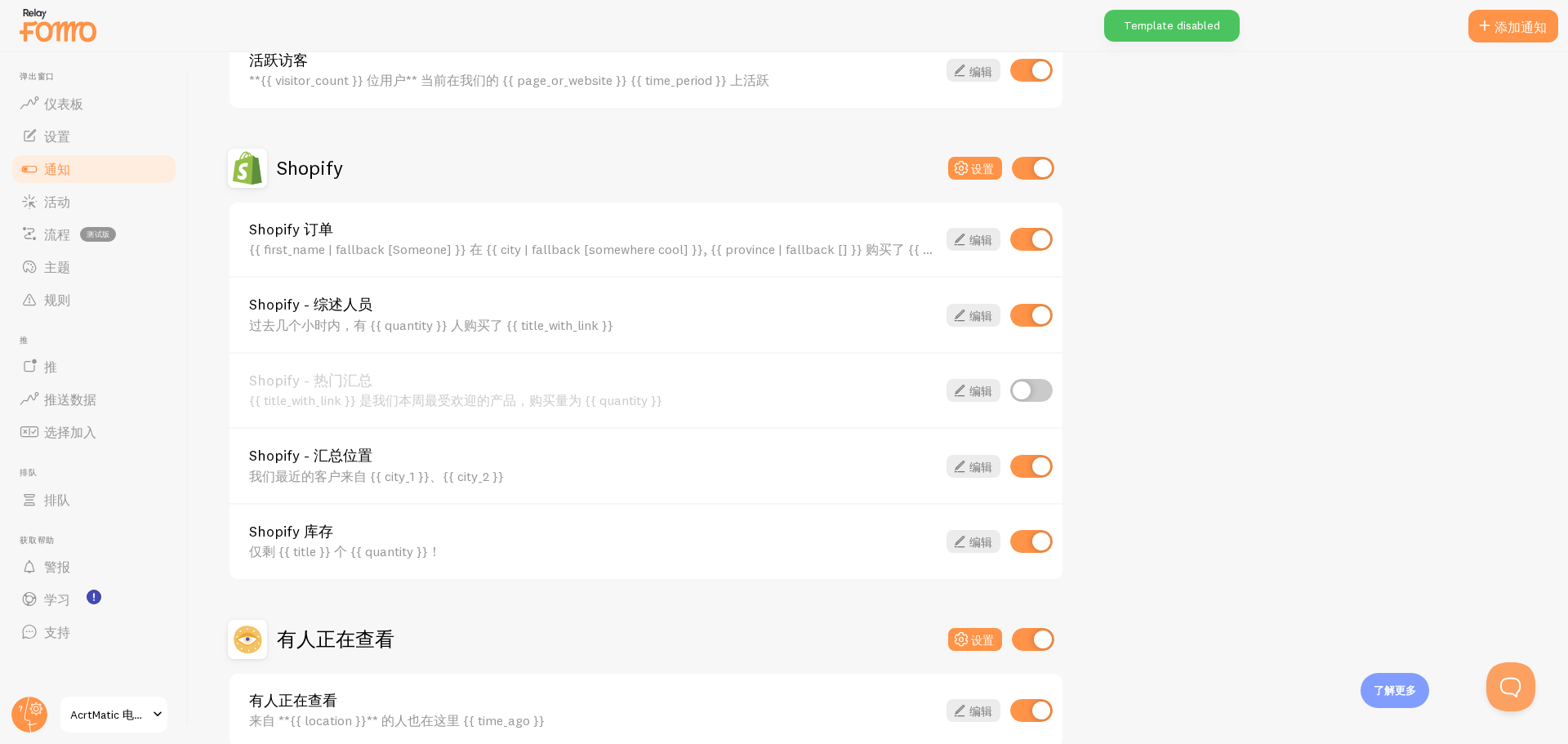
scroll to position [490, 0]
click at [1032, 537] on input "checkbox" at bounding box center [1031, 539] width 42 height 22
checkbox input "false"
click at [1029, 469] on input "checkbox" at bounding box center [1031, 464] width 42 height 22
checkbox input "false"
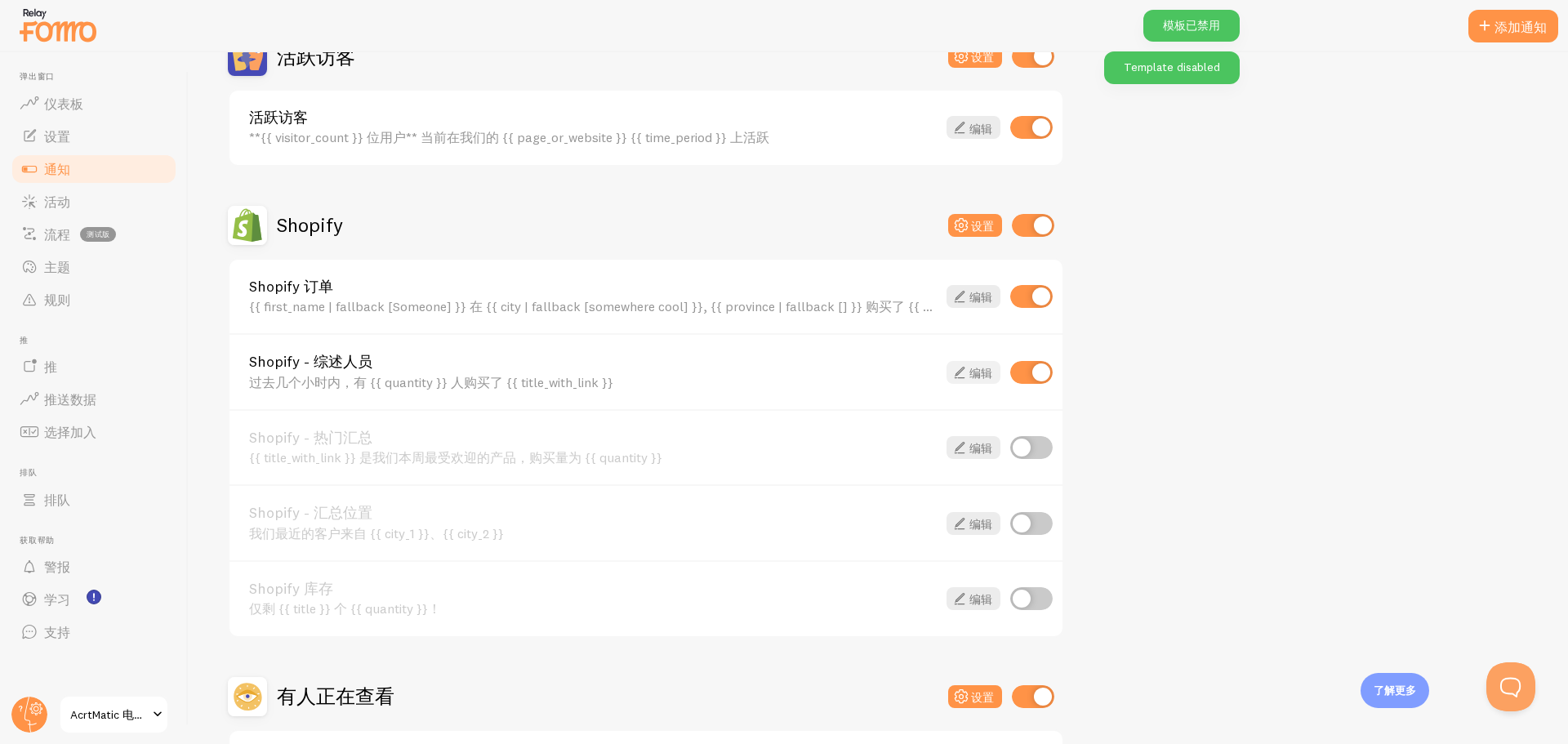
scroll to position [408, 0]
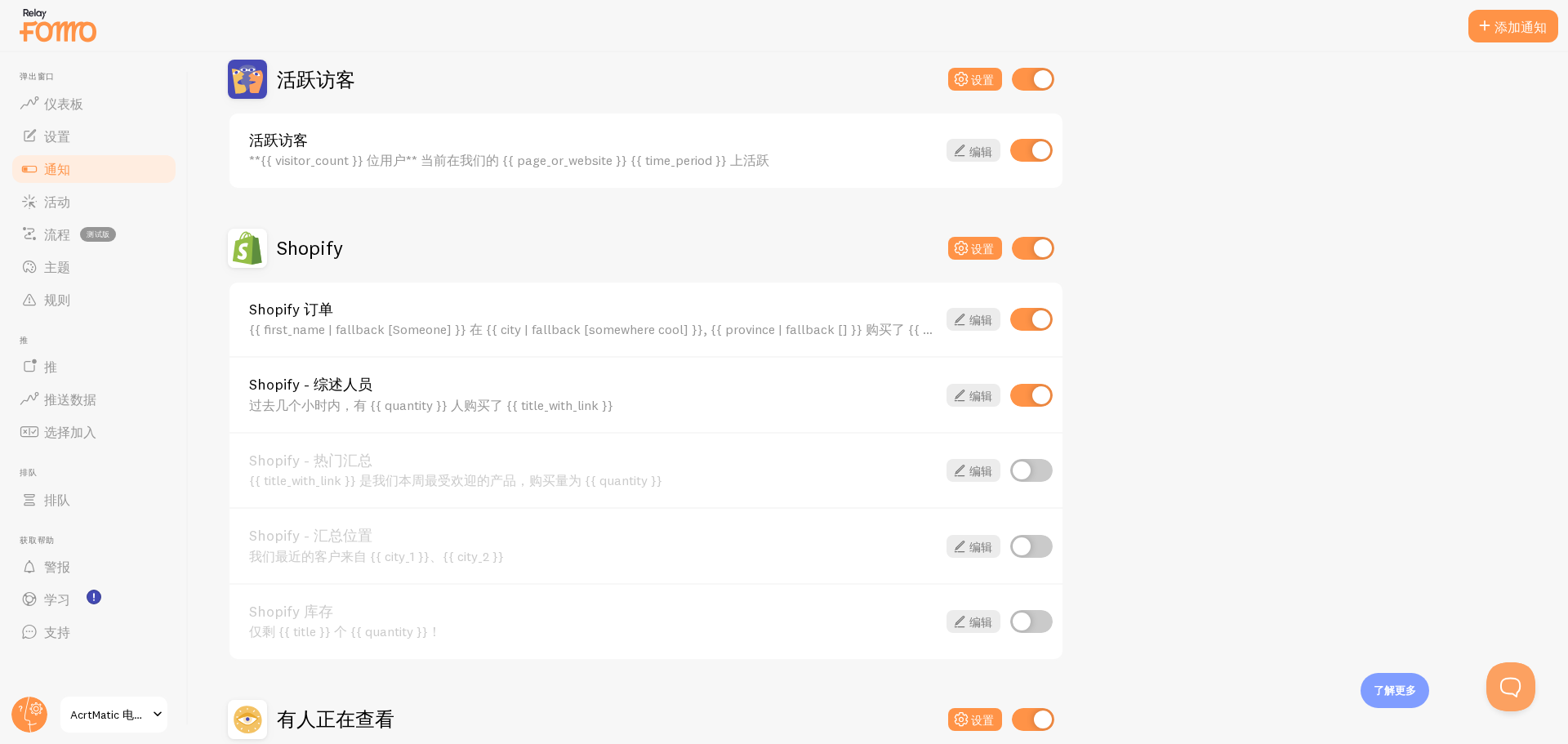
click at [1028, 326] on input "checkbox" at bounding box center [1031, 319] width 42 height 22
checkbox input "false"
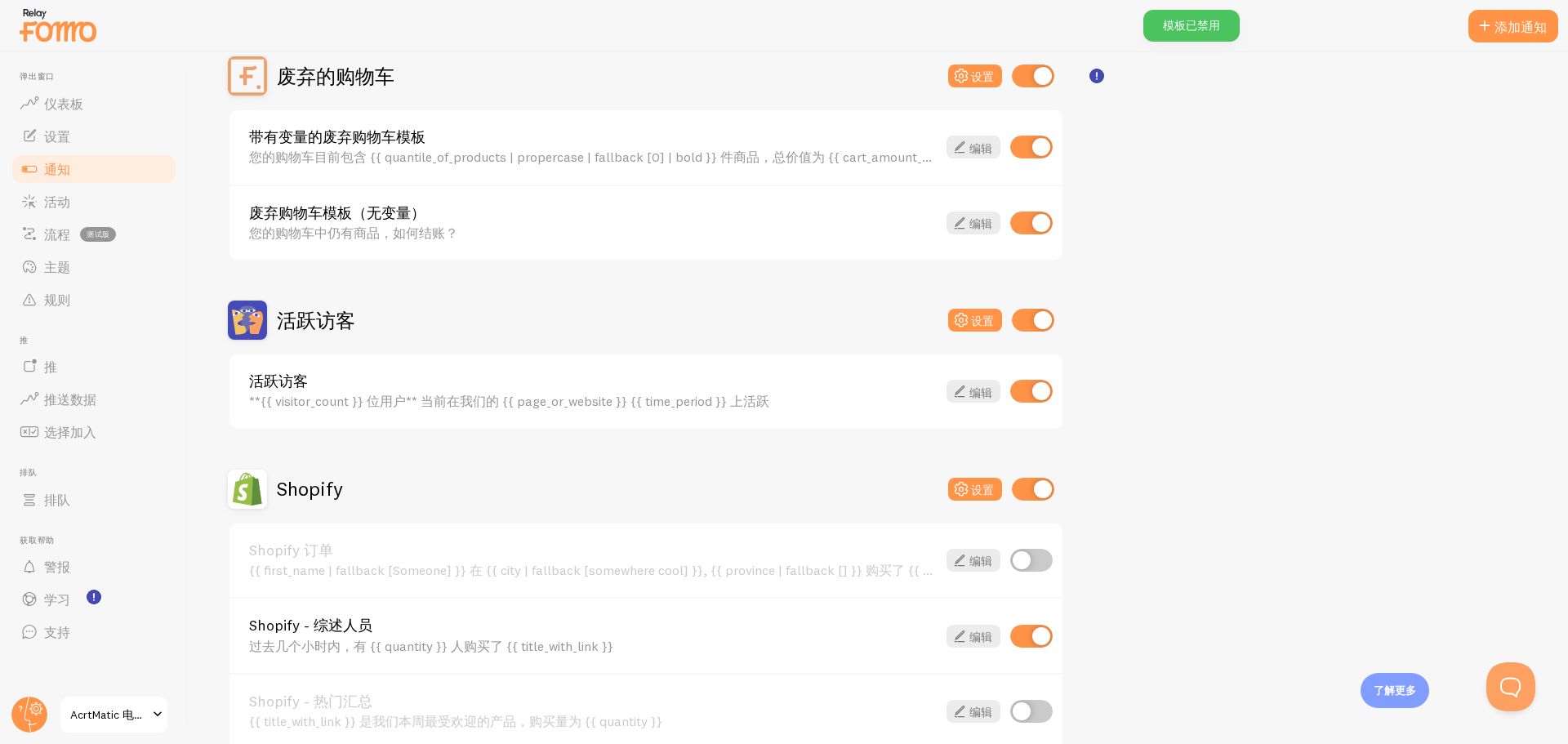
scroll to position [163, 0]
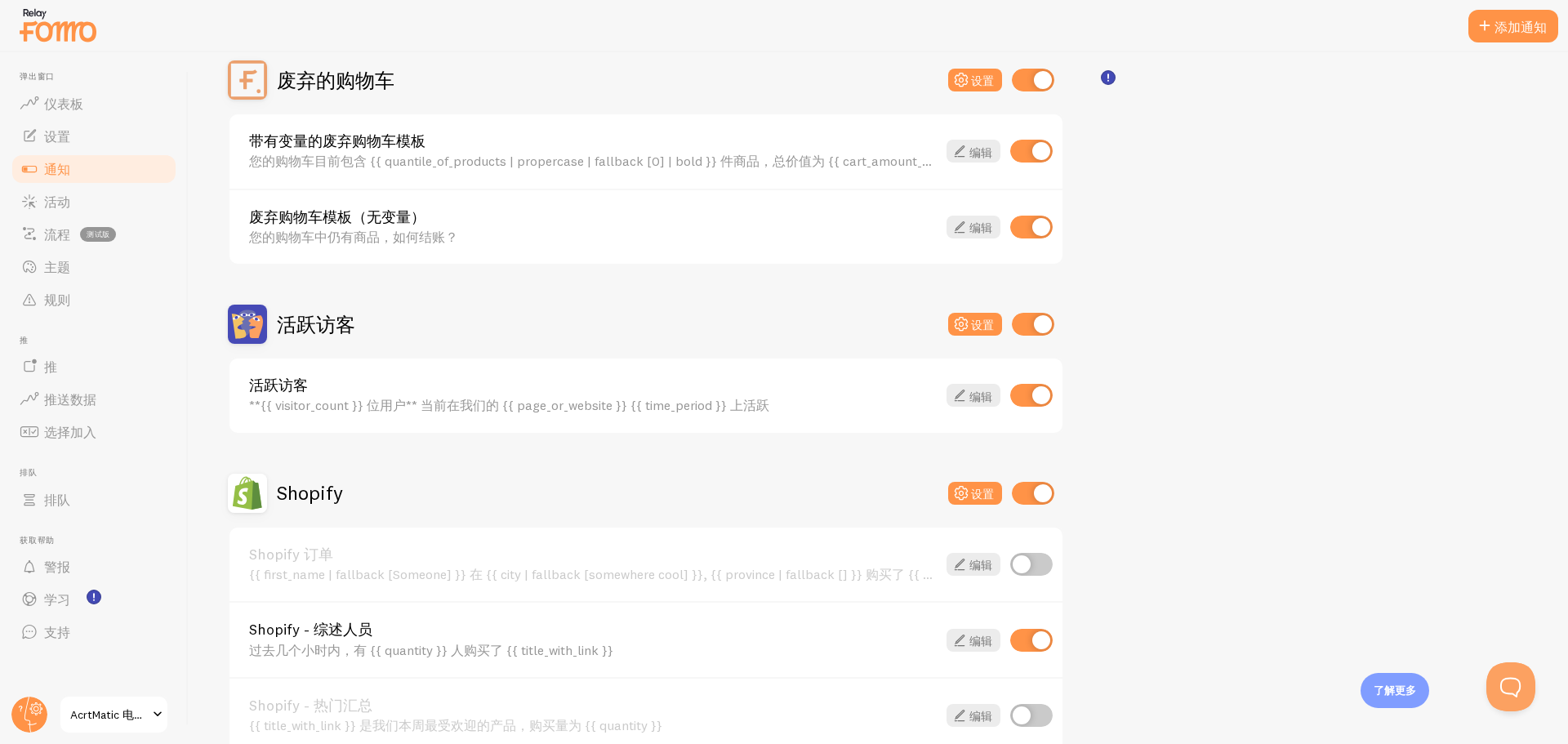
click at [1043, 388] on input "checkbox" at bounding box center [1031, 395] width 42 height 22
checkbox input "false"
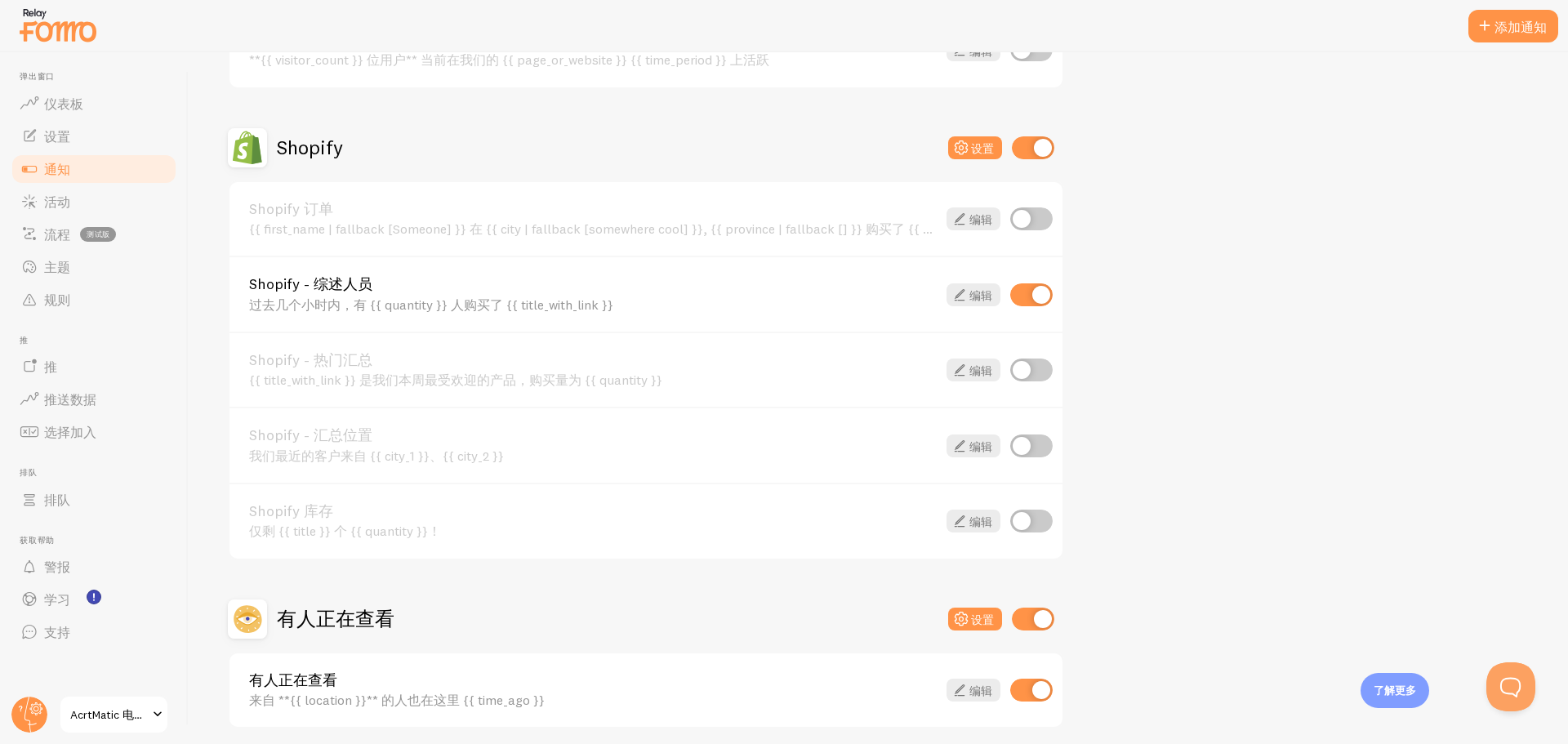
scroll to position [572, 0]
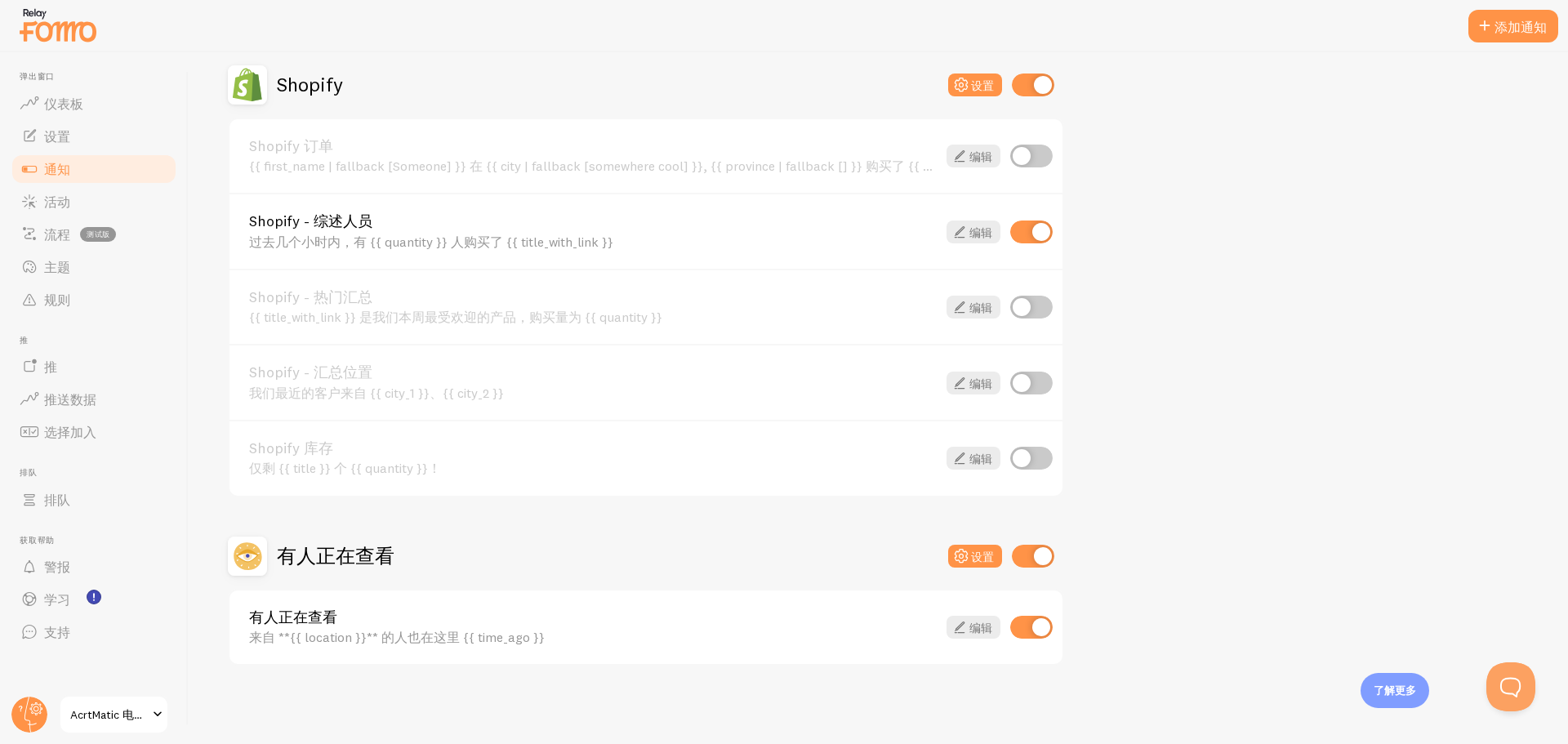
click at [1041, 627] on input "checkbox" at bounding box center [1031, 626] width 42 height 22
checkbox input "false"
click at [1024, 561] on input "checkbox" at bounding box center [1032, 556] width 42 height 22
checkbox input "false"
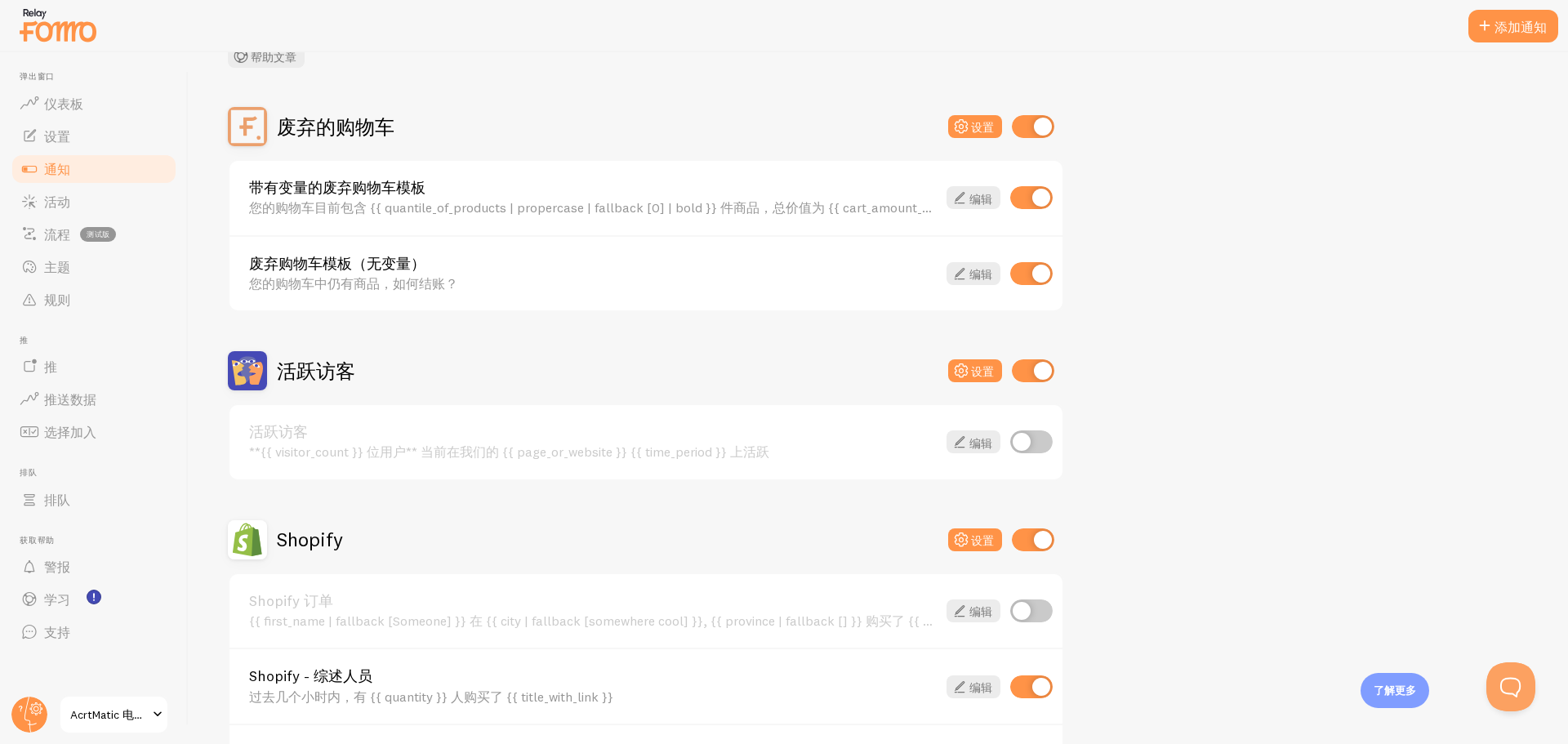
scroll to position [82, 0]
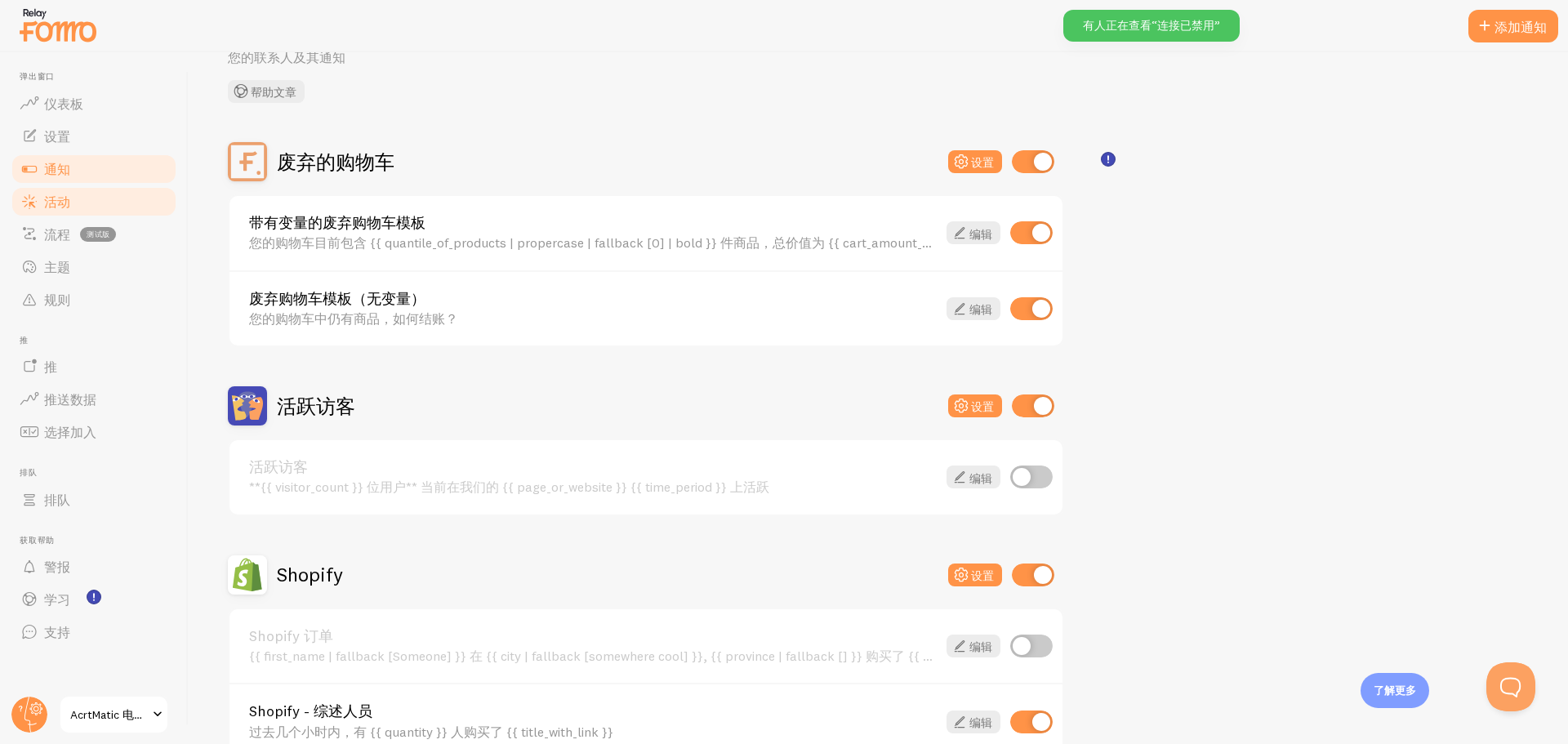
click at [106, 205] on link "活动" at bounding box center [94, 202] width 169 height 32
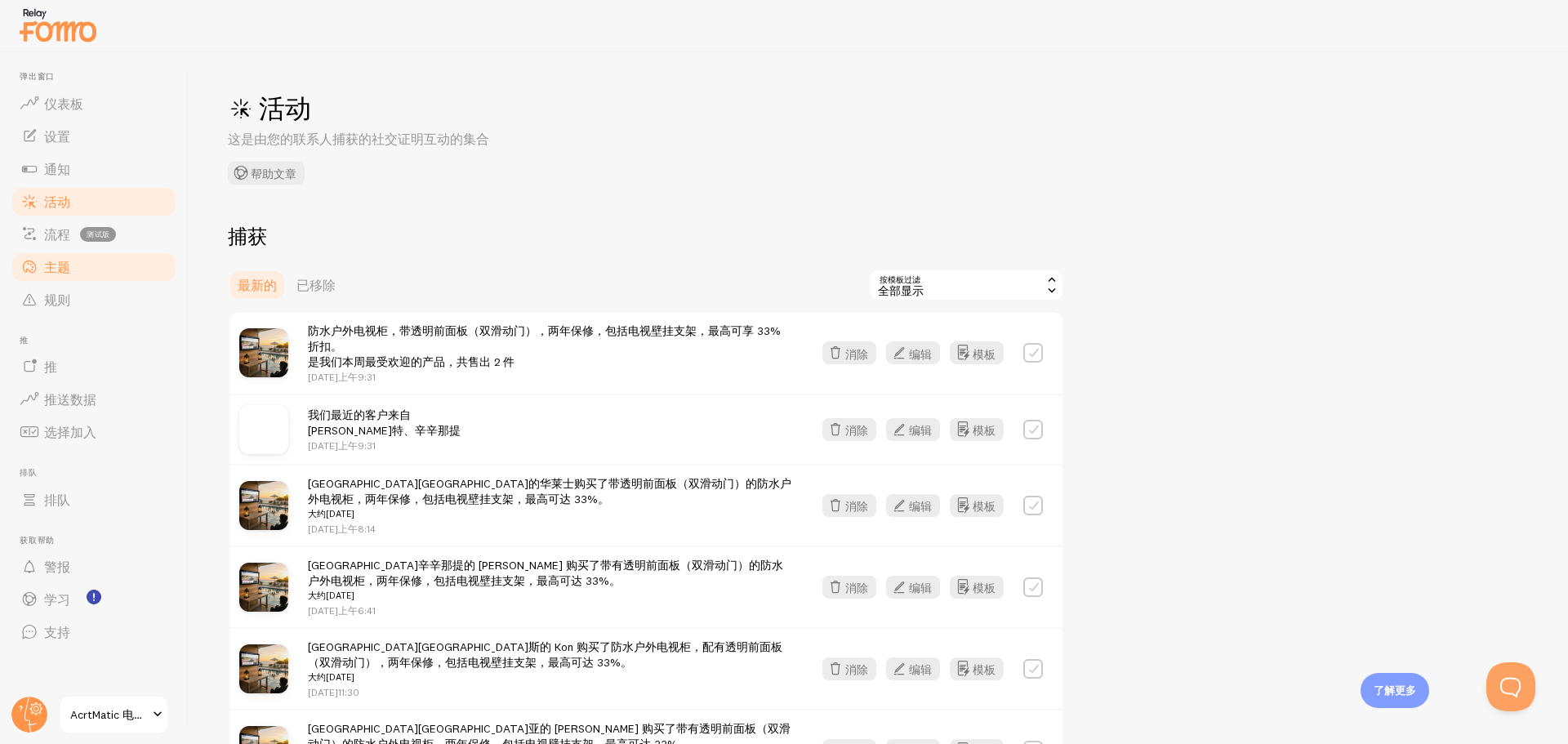
click at [148, 267] on link "主题" at bounding box center [94, 267] width 169 height 32
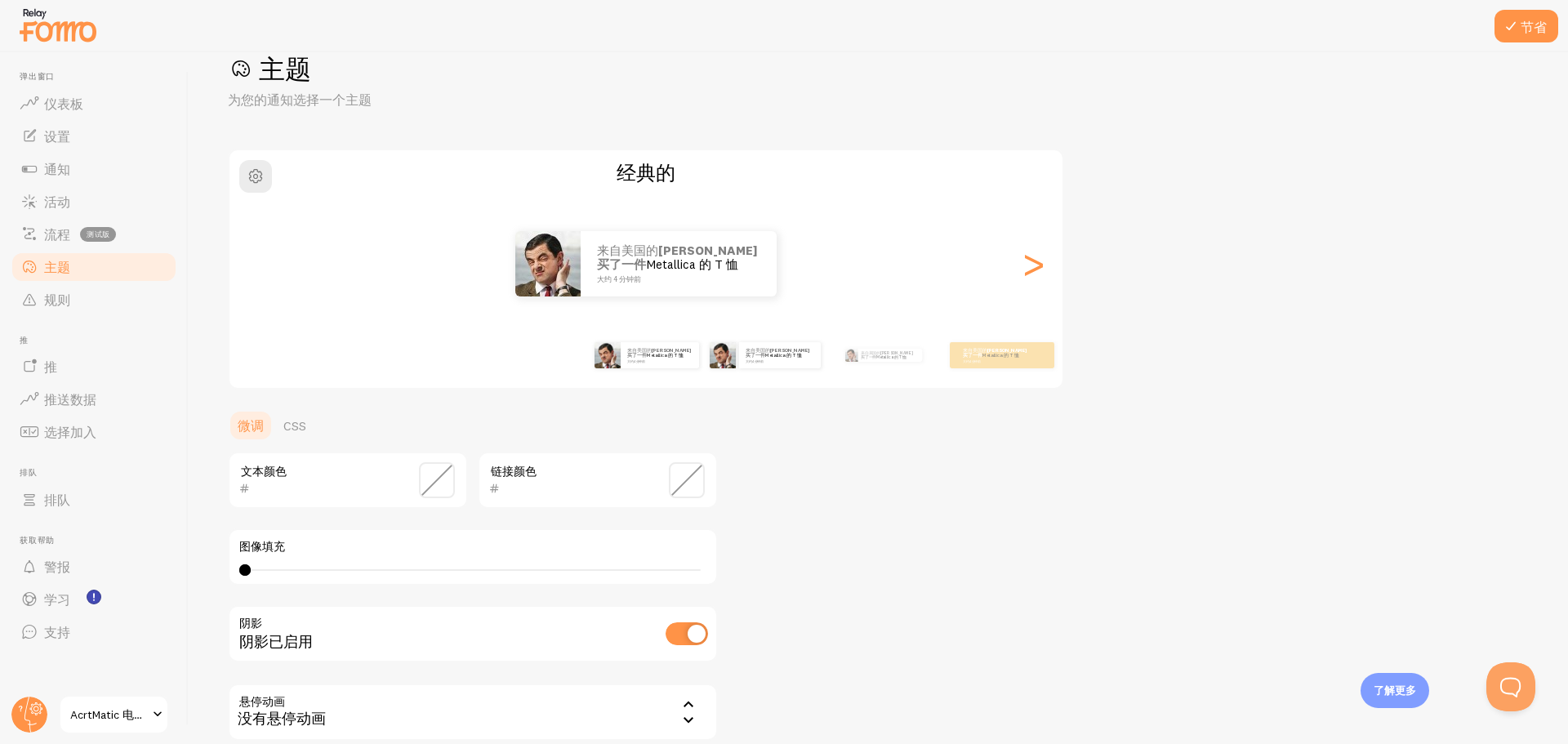
scroll to position [38, 0]
click at [1511, 38] on button "节省" at bounding box center [1526, 26] width 64 height 32
click at [133, 497] on link "排队" at bounding box center [94, 500] width 169 height 32
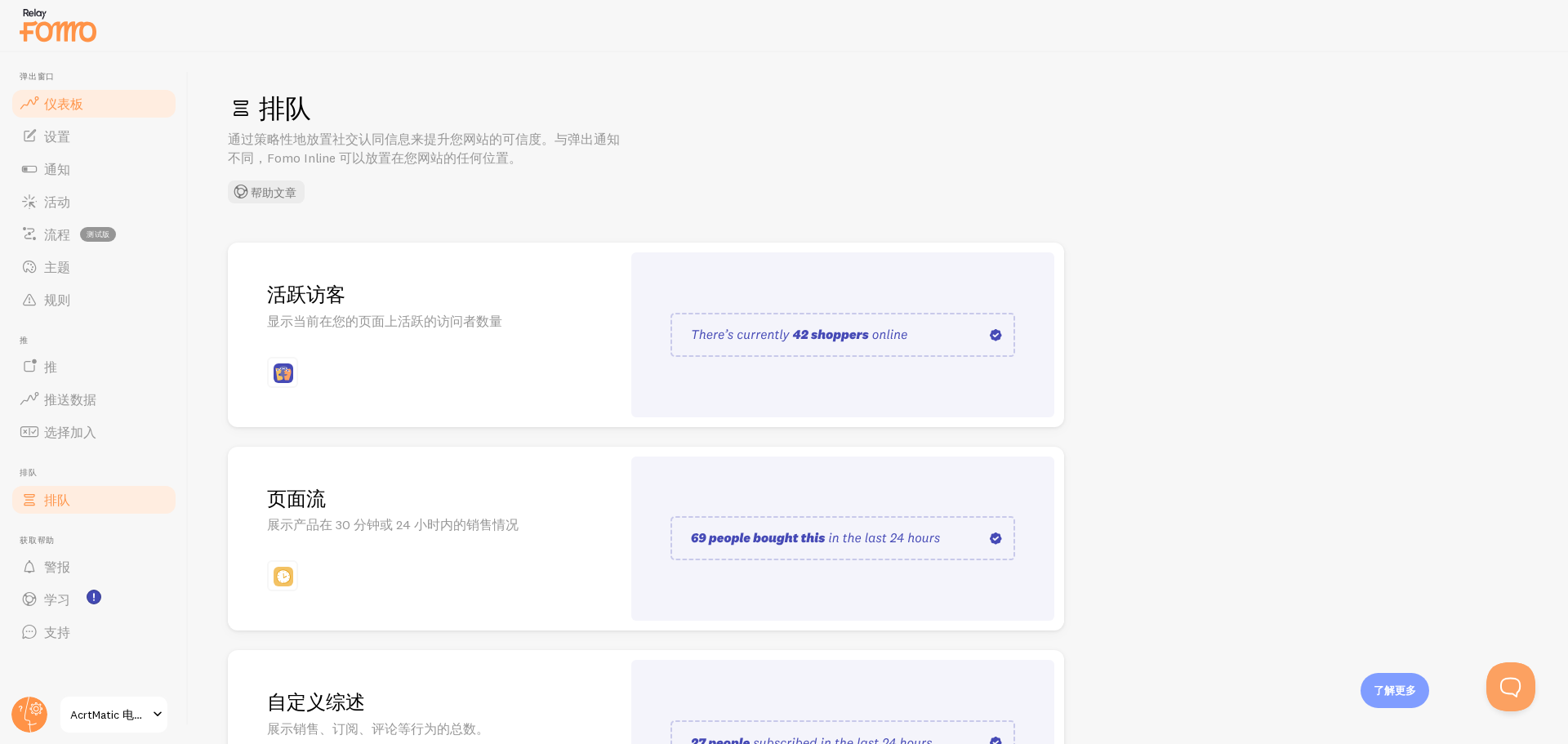
click at [58, 101] on font "仪表板" at bounding box center [64, 104] width 39 height 16
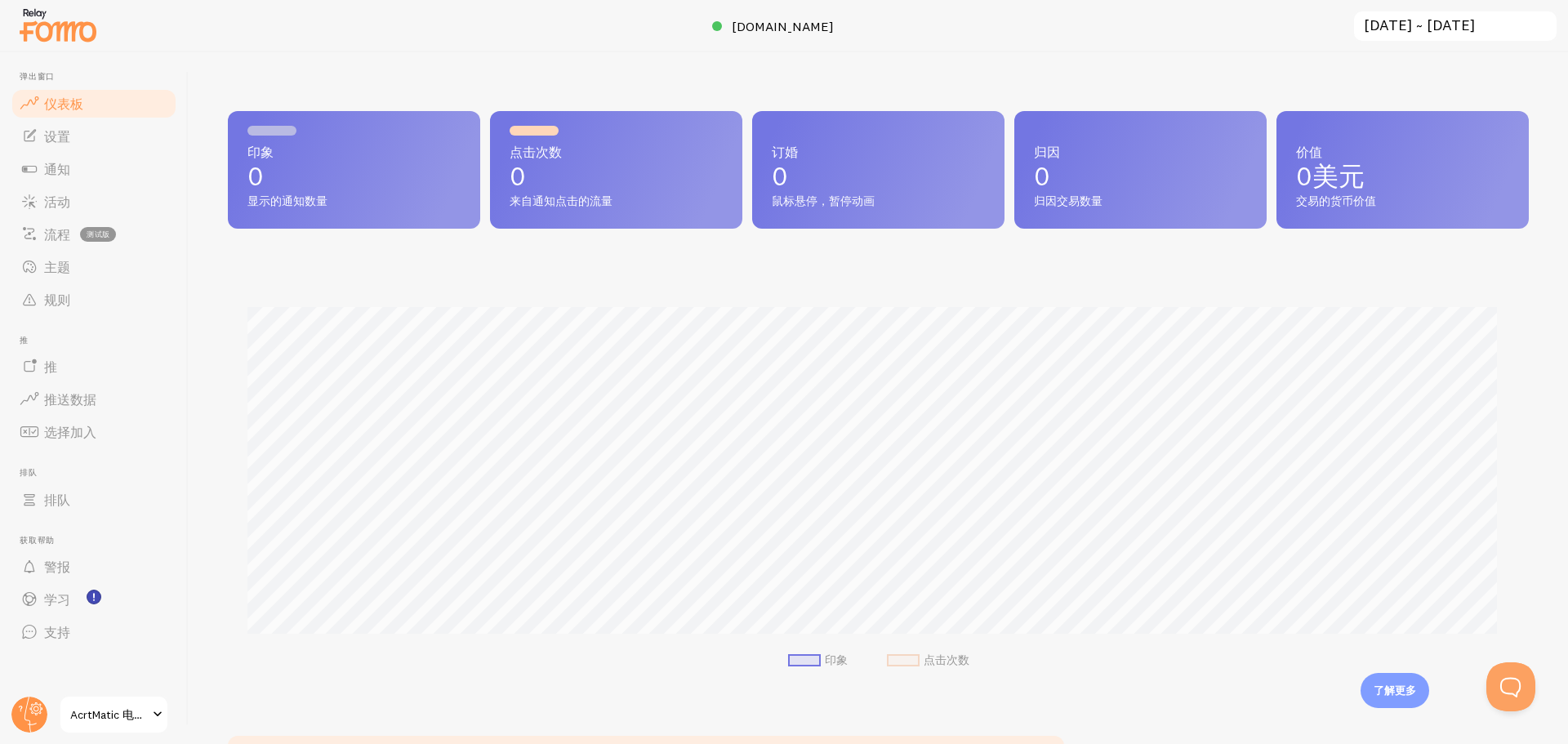
scroll to position [429, 1289]
click at [126, 632] on link "支持" at bounding box center [94, 632] width 169 height 32
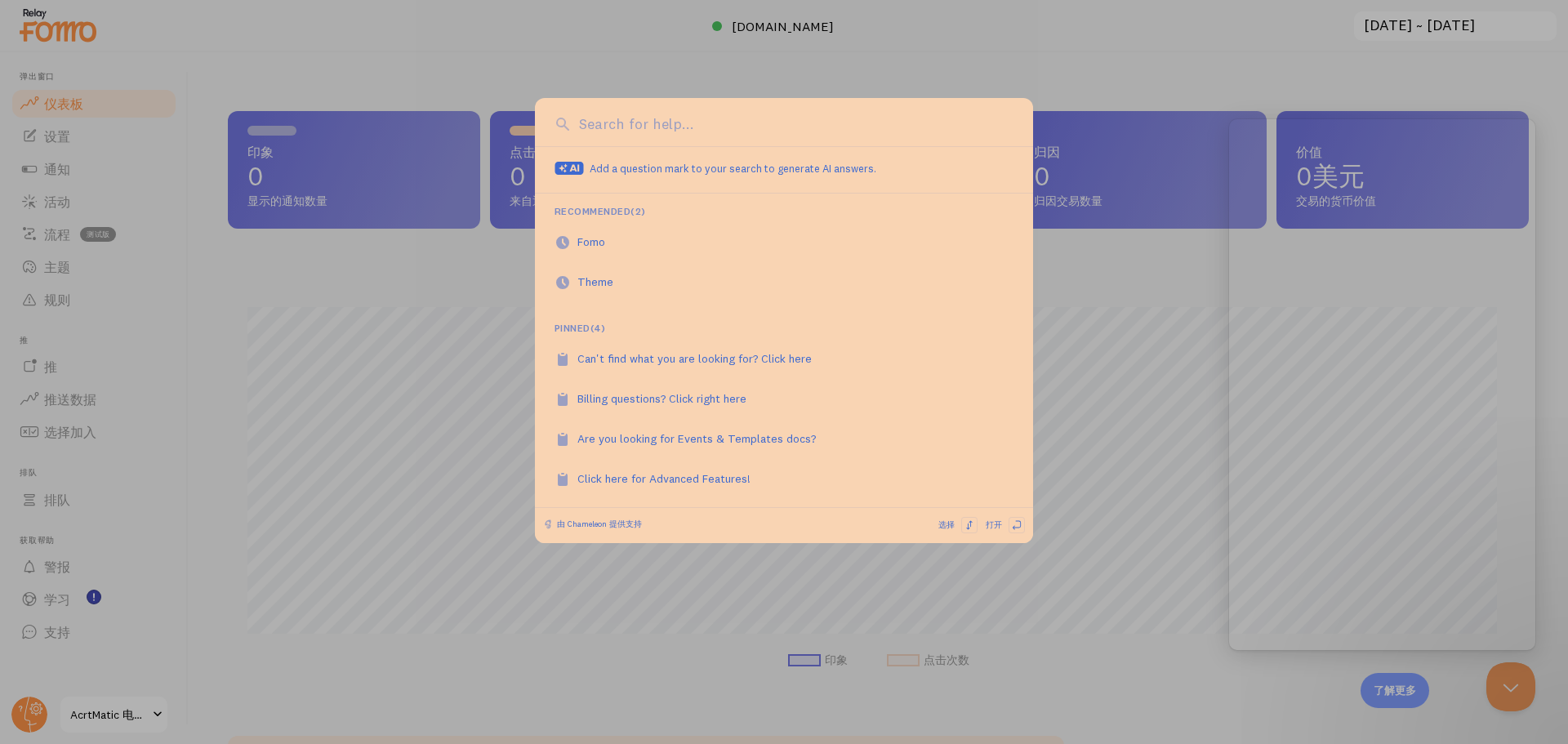
click at [460, 392] on div at bounding box center [784, 372] width 1568 height 744
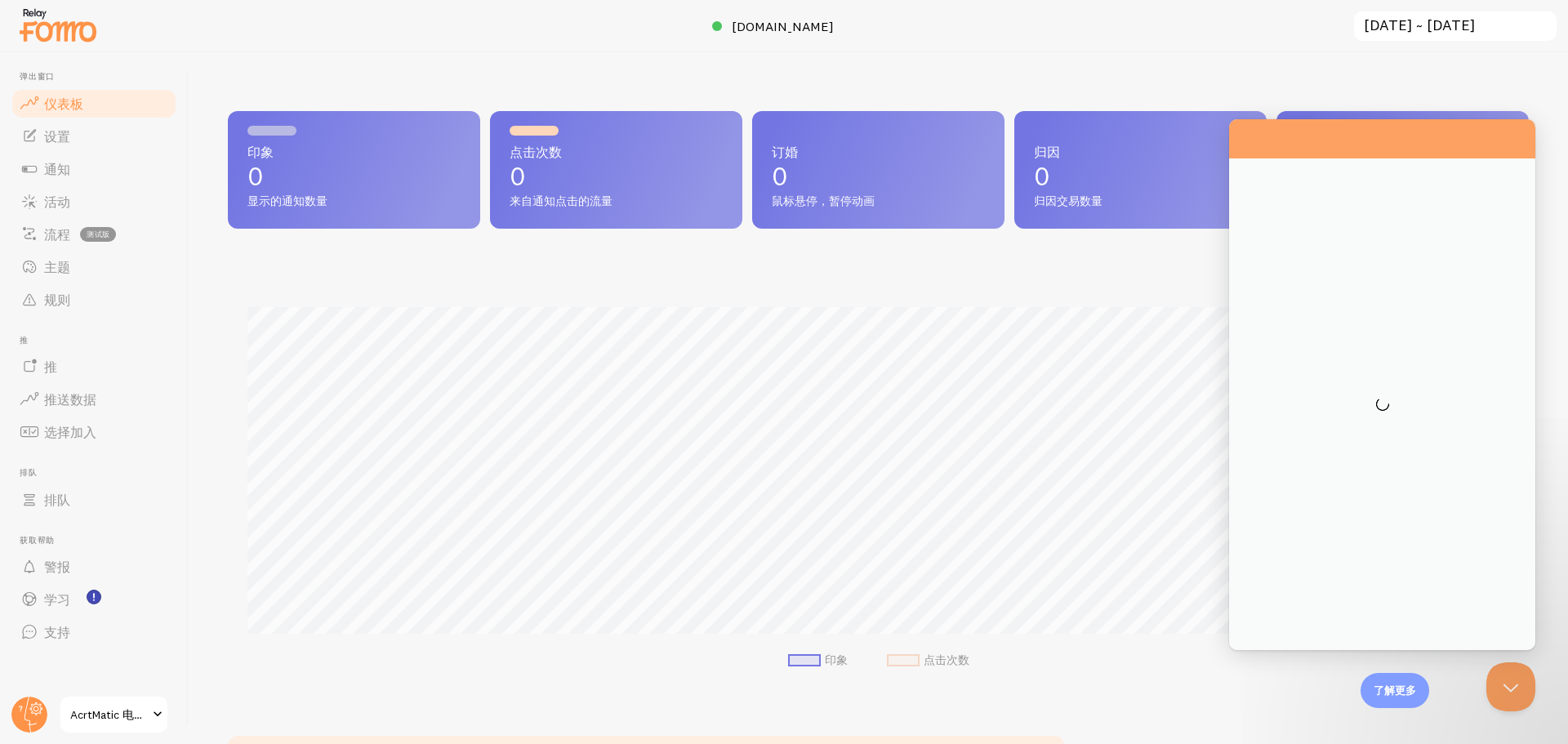
scroll to position [0, 0]
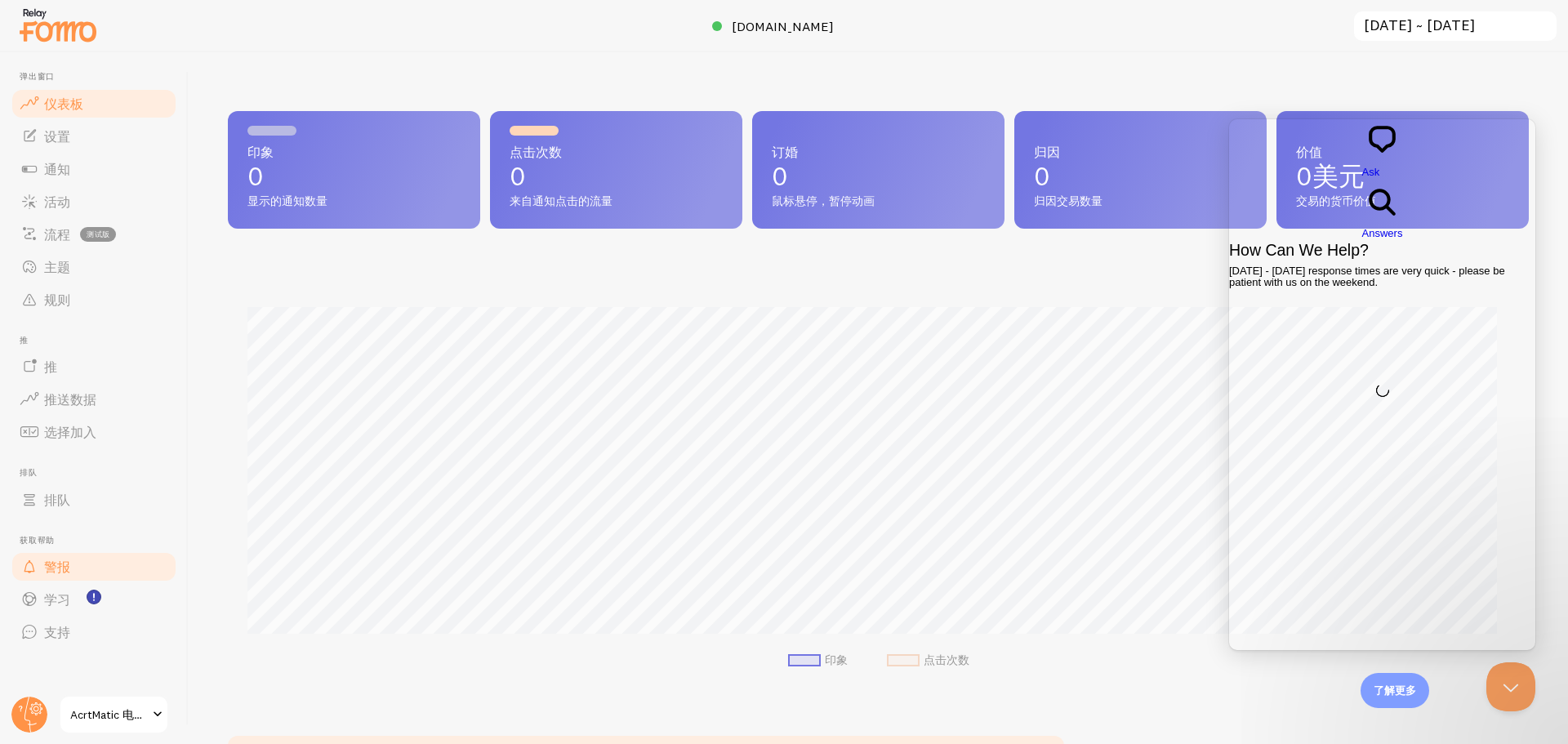
click at [110, 564] on link "警报" at bounding box center [94, 567] width 169 height 32
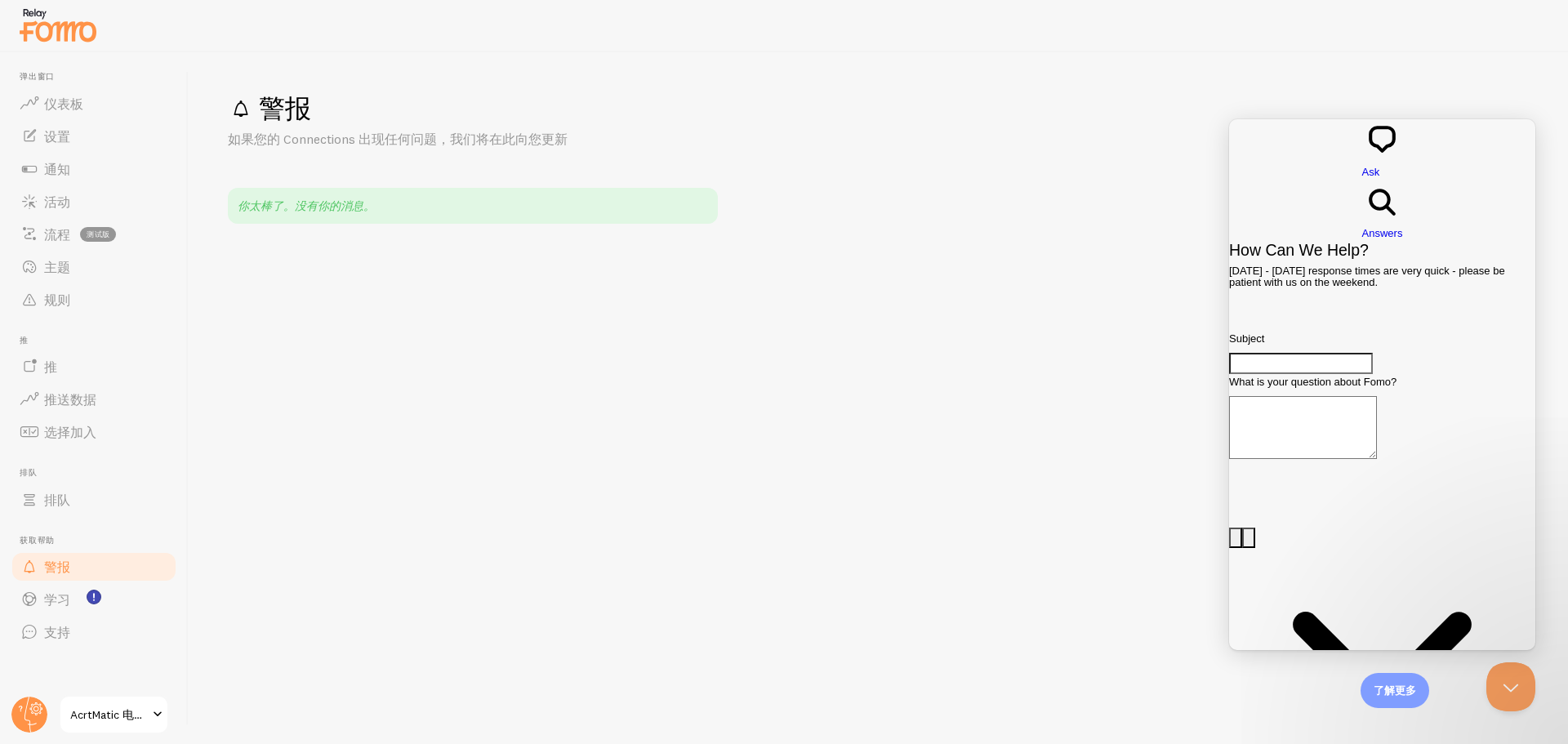
click at [954, 169] on div "警报 如果您的 Connections 出现任何问题，我们将在此向您更新 你太棒了。没有你的消息。" at bounding box center [878, 398] width 1380 height 692
click at [62, 594] on font "学习" at bounding box center [57, 600] width 26 height 16
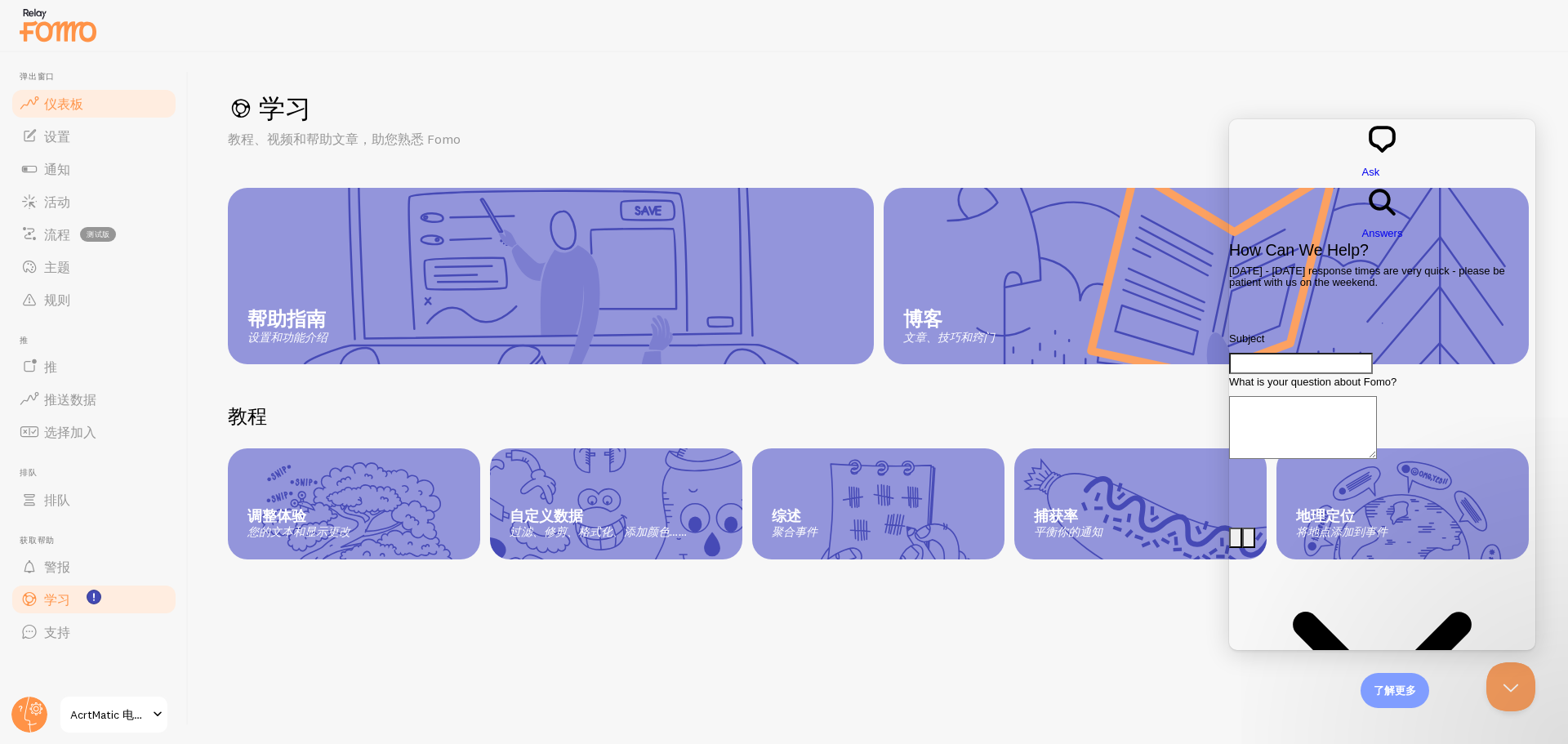
click at [88, 105] on link "仪表板" at bounding box center [94, 103] width 169 height 32
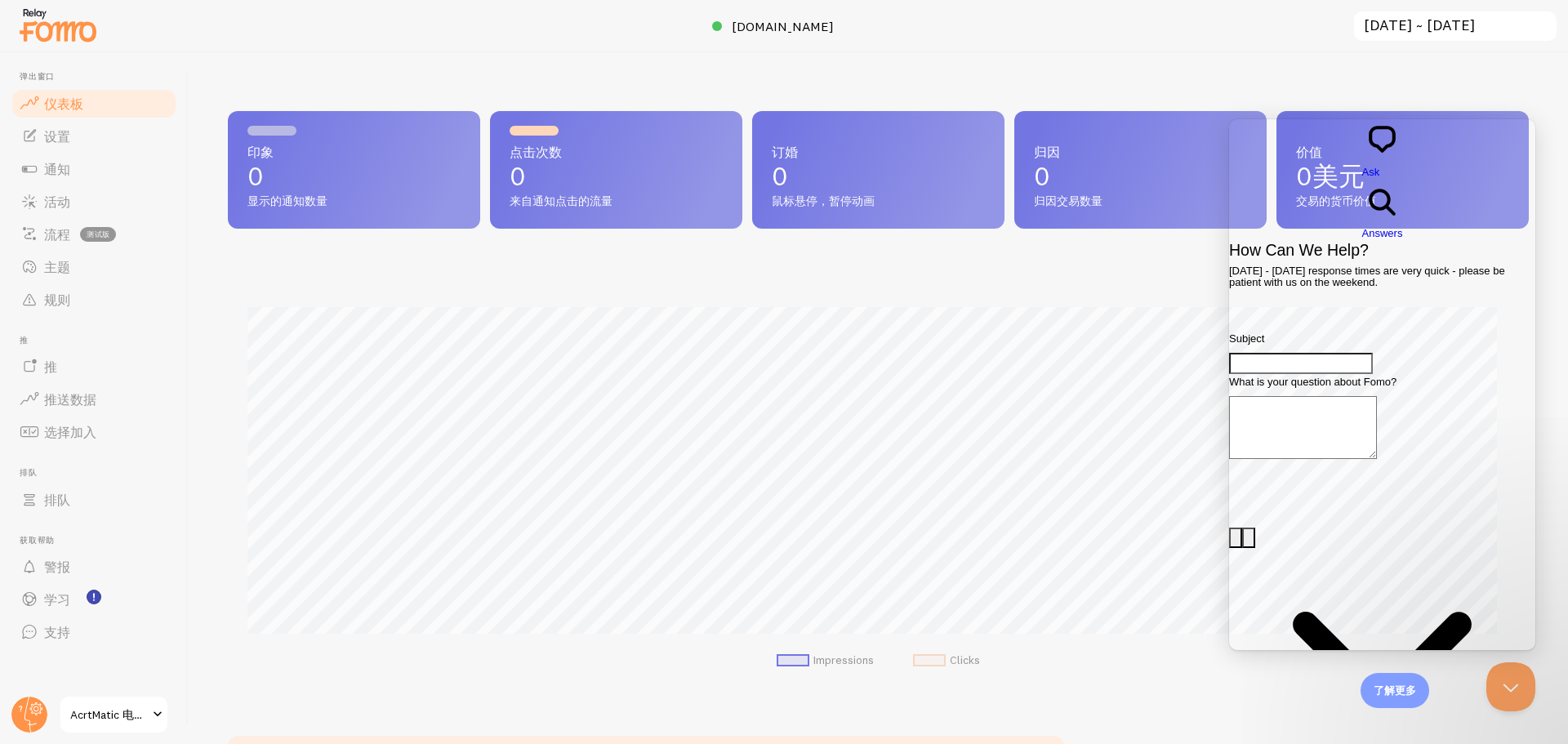
scroll to position [429, 1289]
click at [1036, 194] on font "归因交易数量" at bounding box center [1068, 201] width 68 height 14
click at [38, 129] on span at bounding box center [30, 136] width 20 height 20
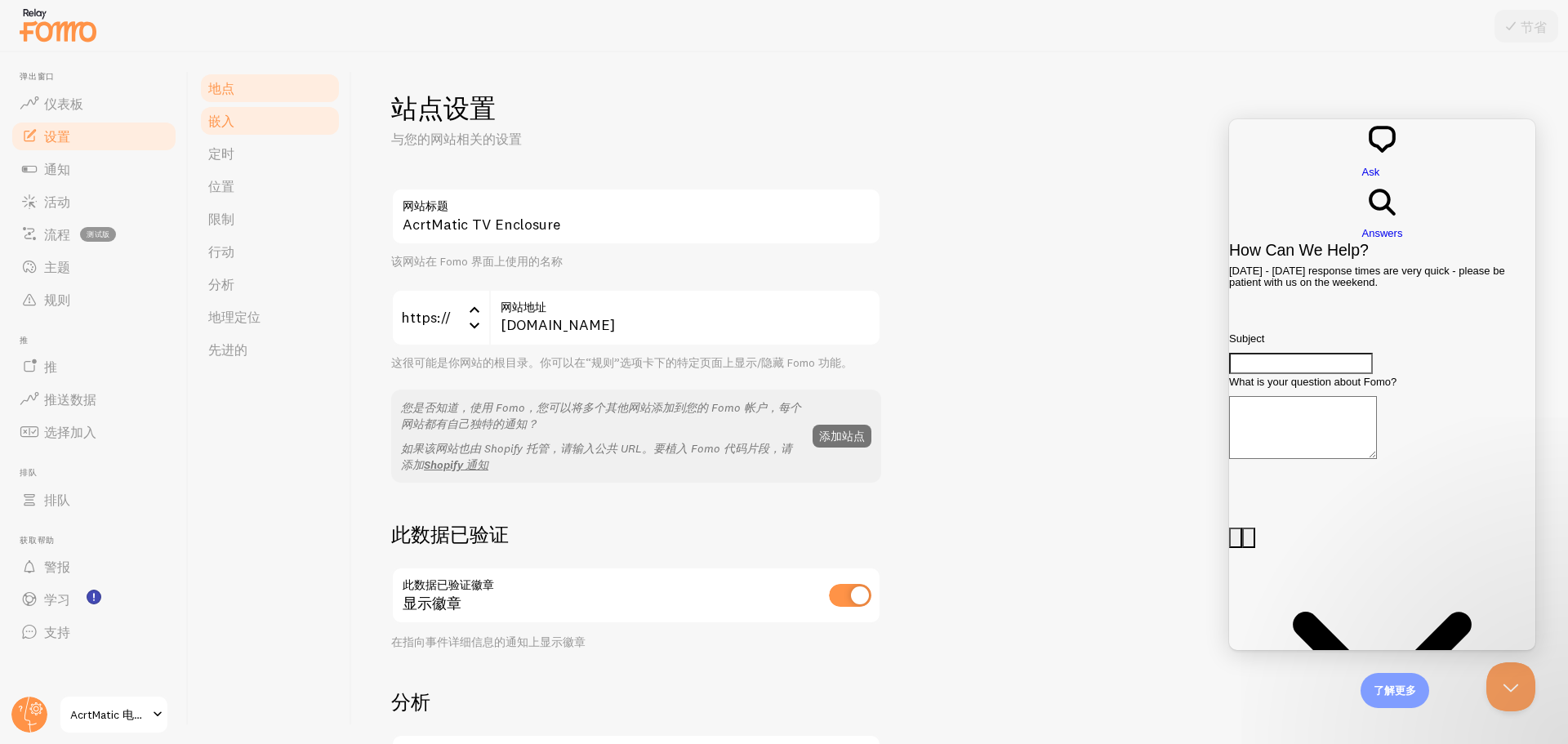
click at [214, 123] on font "嵌入" at bounding box center [221, 121] width 26 height 16
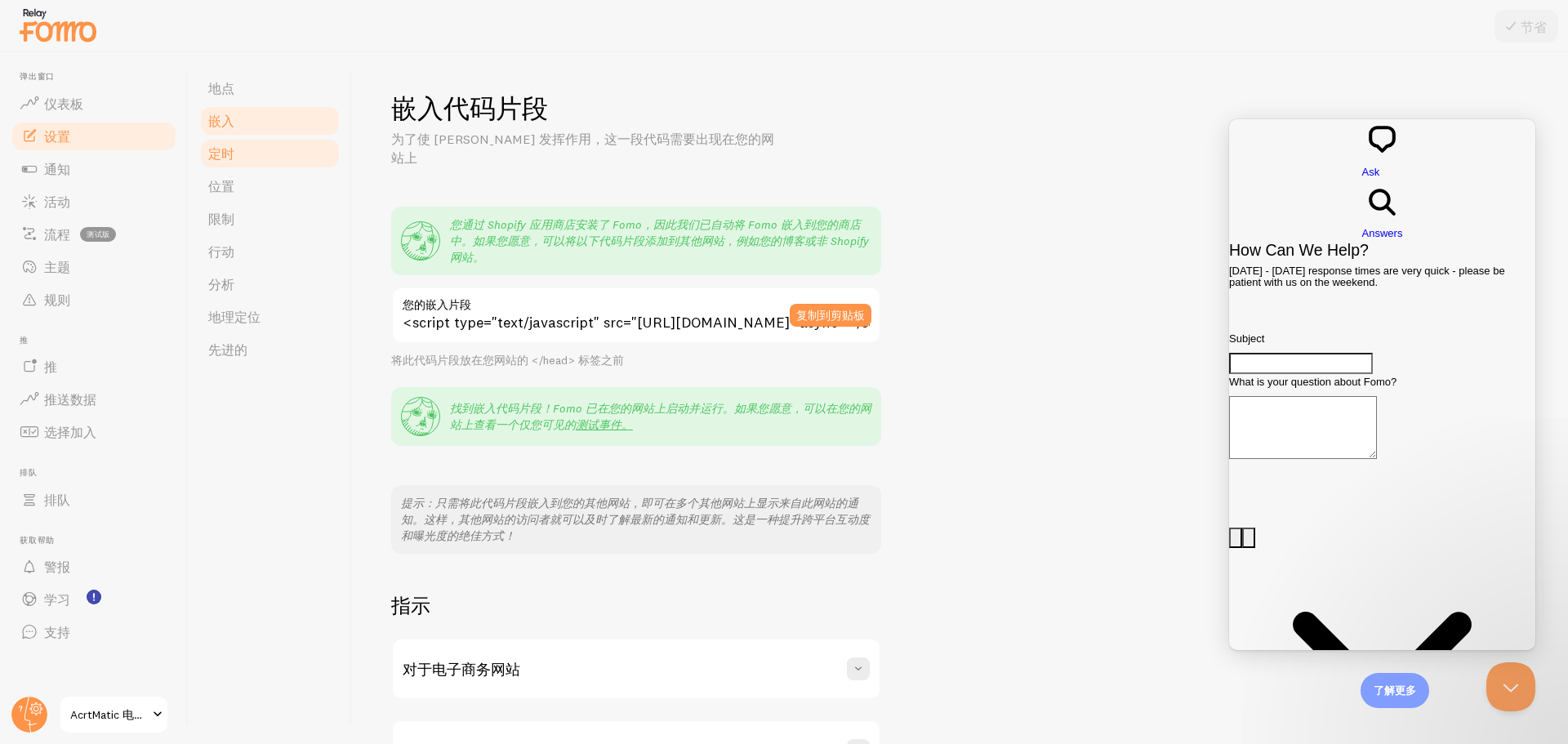
click at [248, 161] on link "定时" at bounding box center [269, 153] width 143 height 32
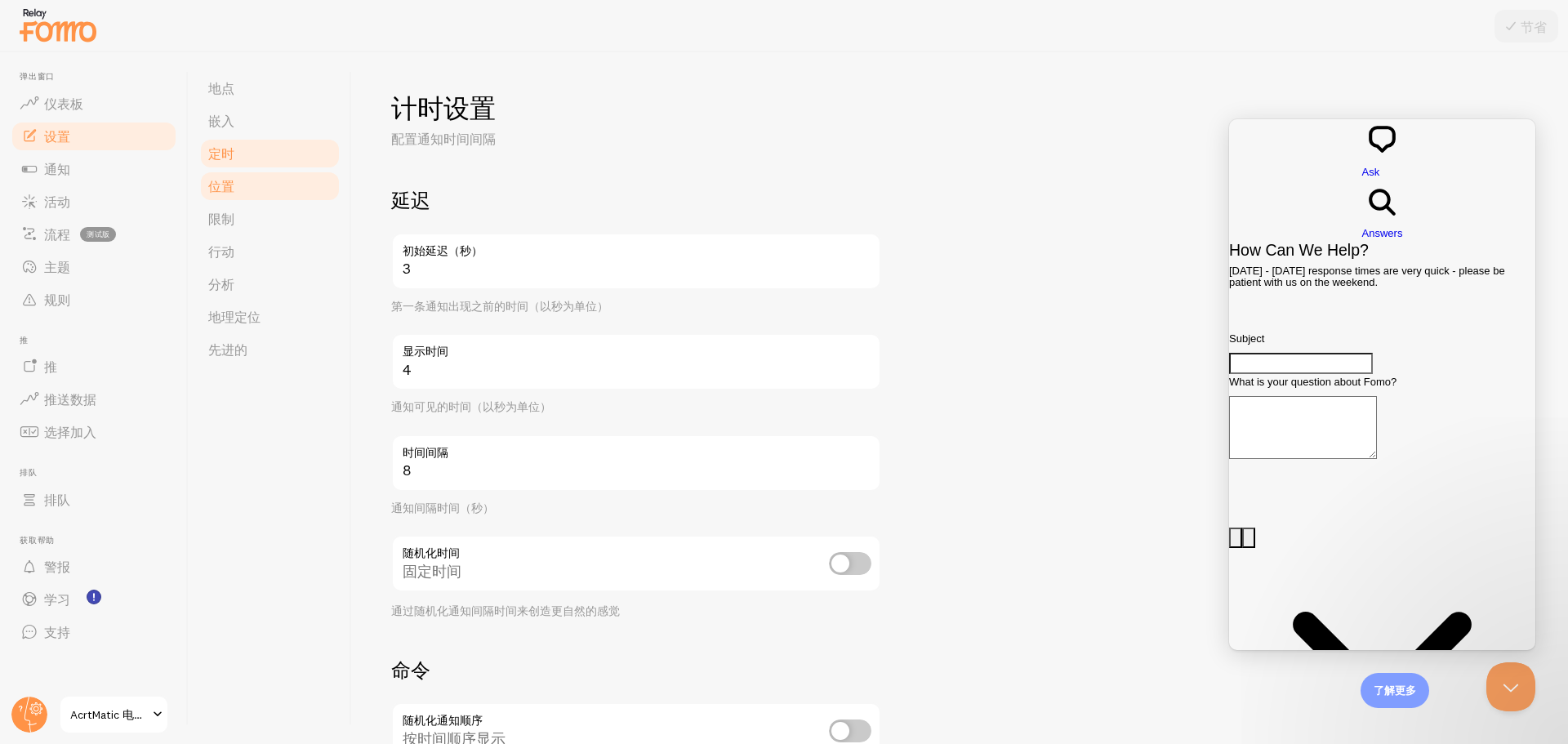
click at [278, 184] on link "位置" at bounding box center [269, 186] width 143 height 32
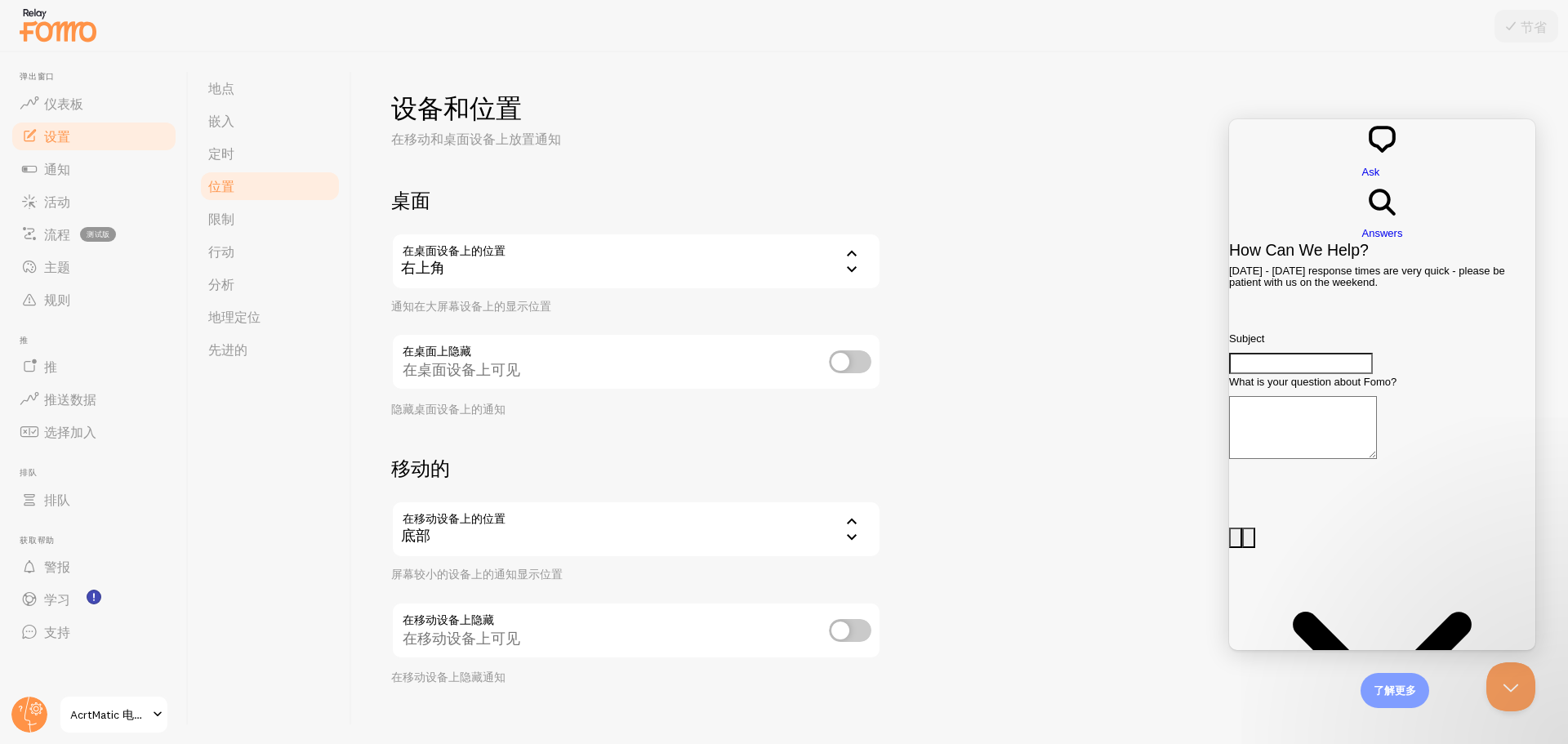
click at [561, 277] on div "右上角" at bounding box center [636, 261] width 490 height 57
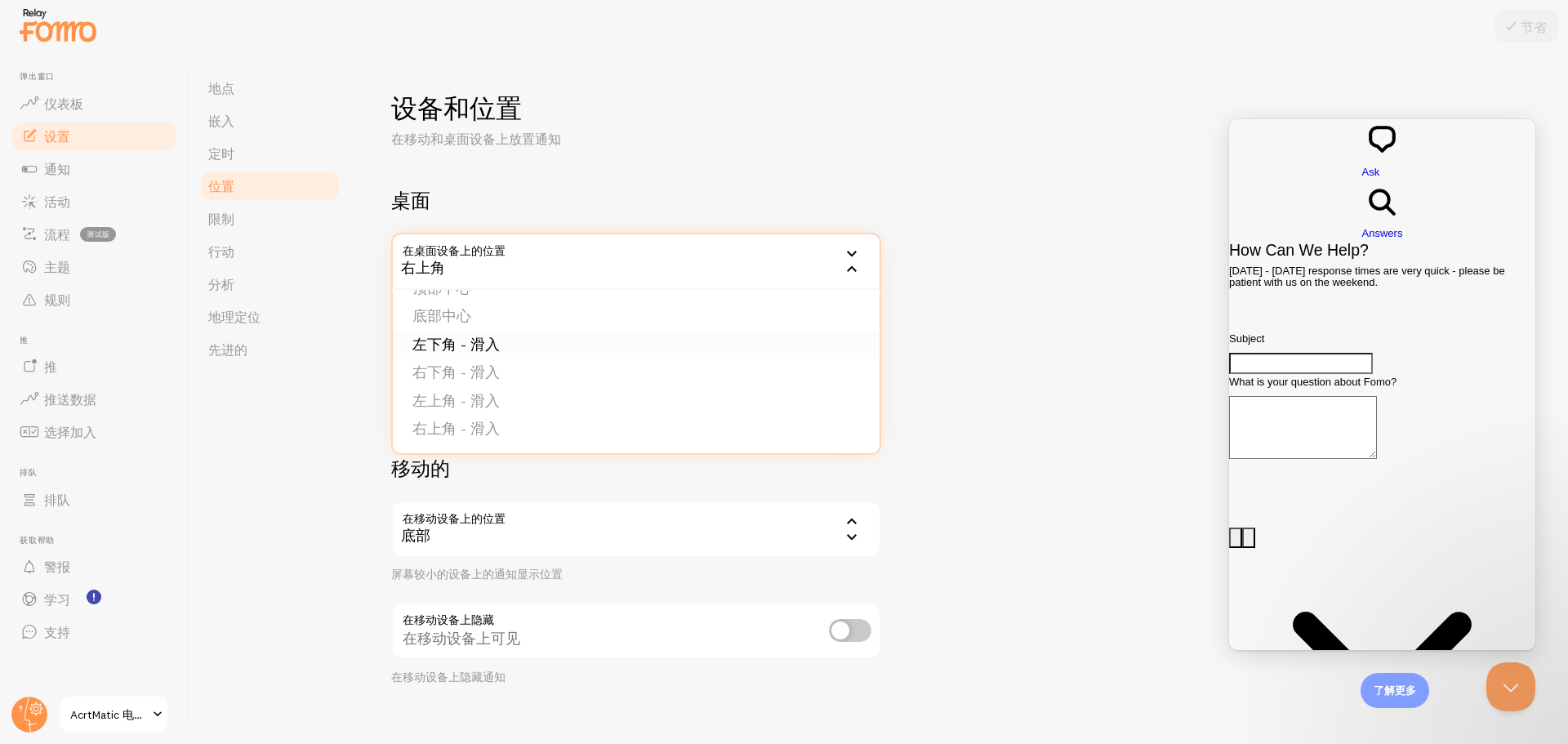
scroll to position [20, 0]
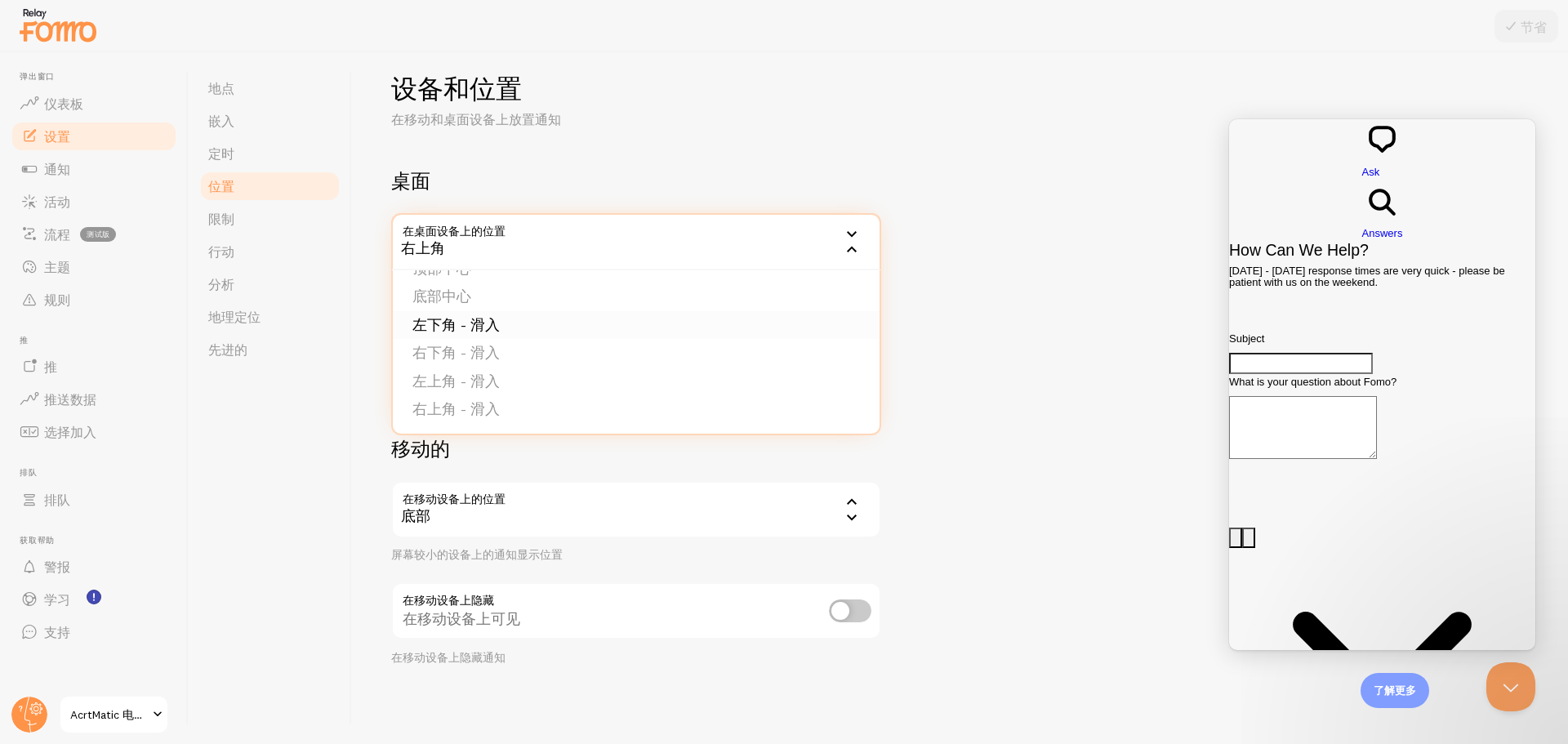
click at [556, 326] on li "左下角 - 滑入" at bounding box center [636, 326] width 487 height 29
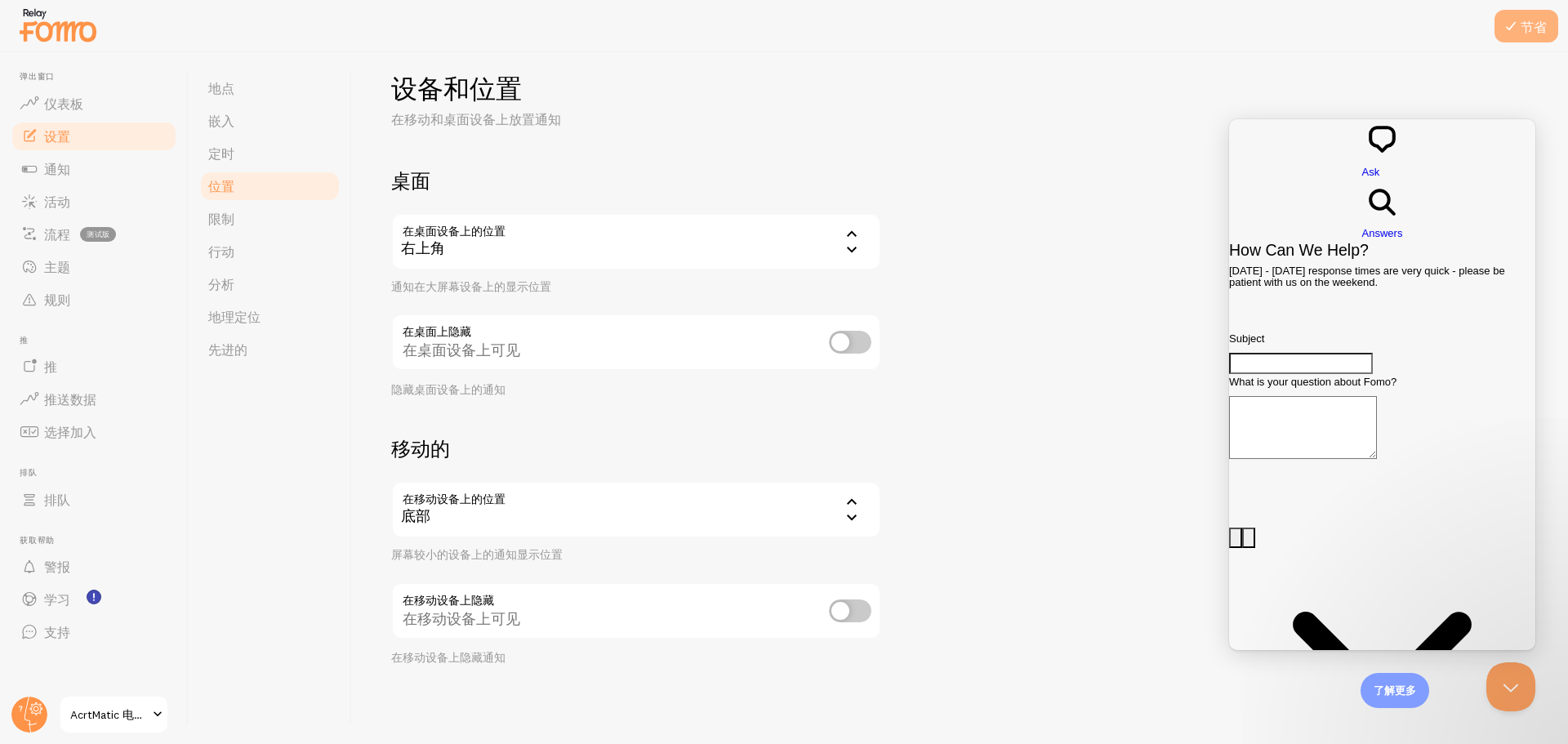
click at [1546, 32] on font "节省" at bounding box center [1533, 27] width 26 height 16
click at [847, 606] on input "checkbox" at bounding box center [849, 610] width 42 height 22
checkbox input "true"
click at [1522, 36] on button "节省" at bounding box center [1526, 26] width 64 height 32
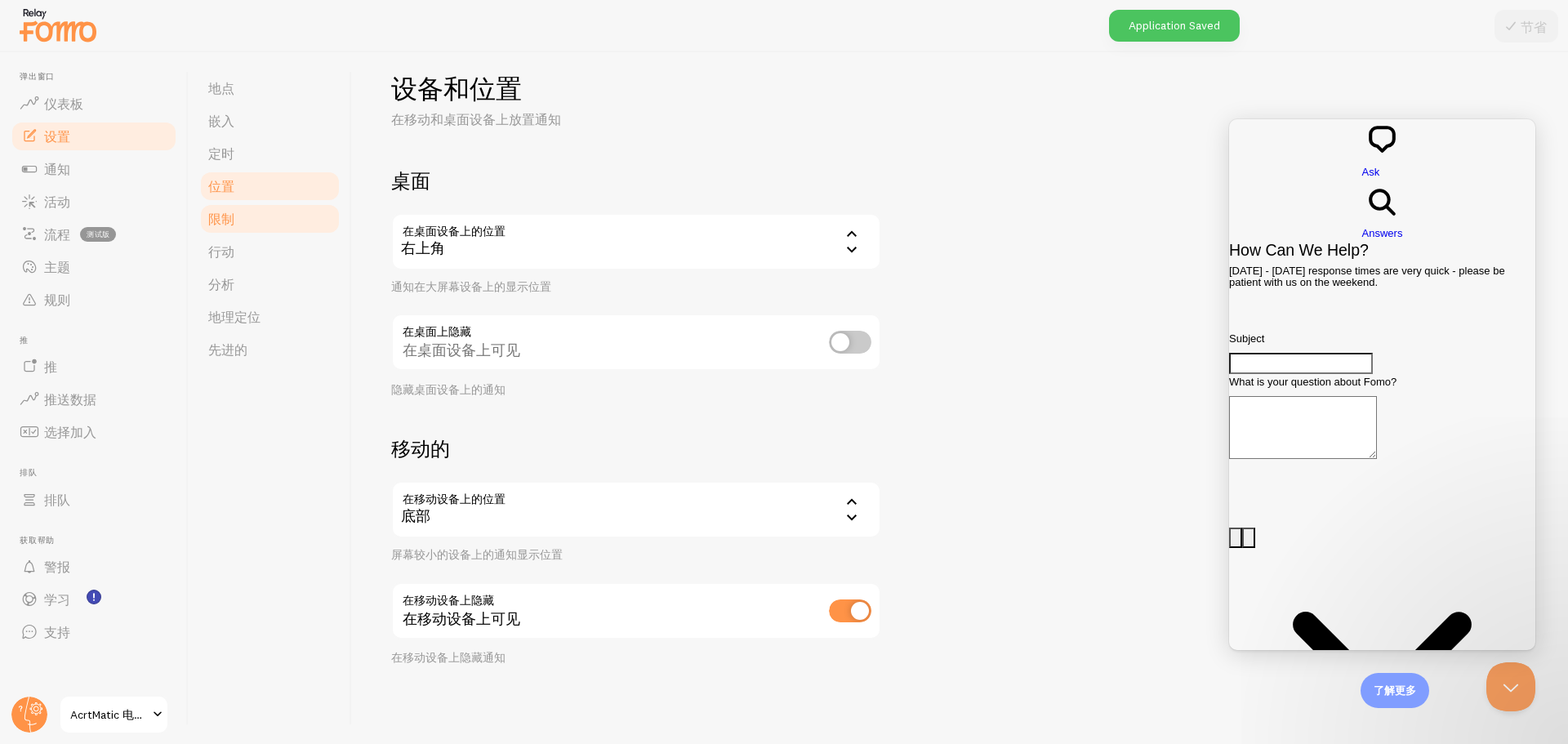
click at [269, 225] on link "限制" at bounding box center [269, 219] width 143 height 32
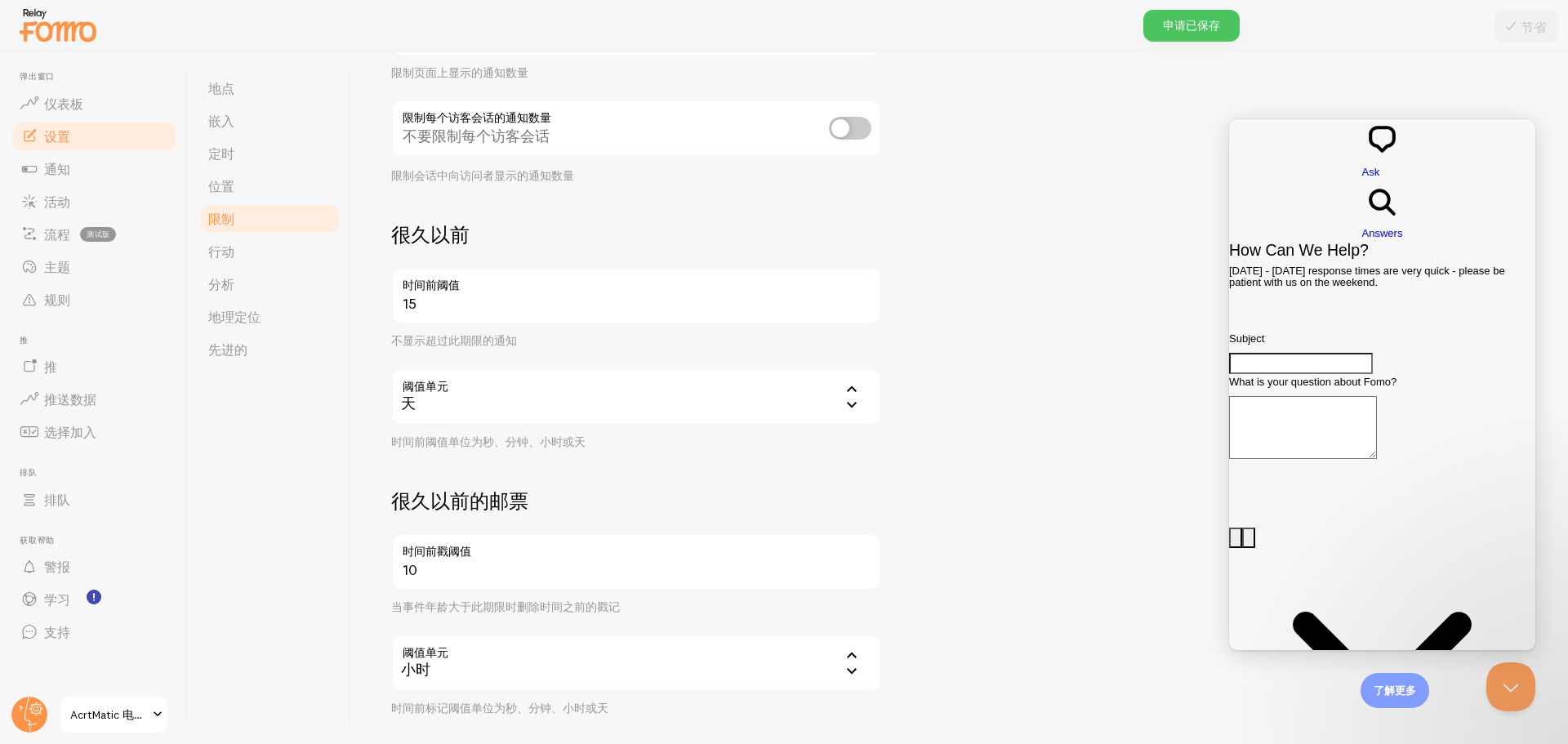
scroll to position [315, 0]
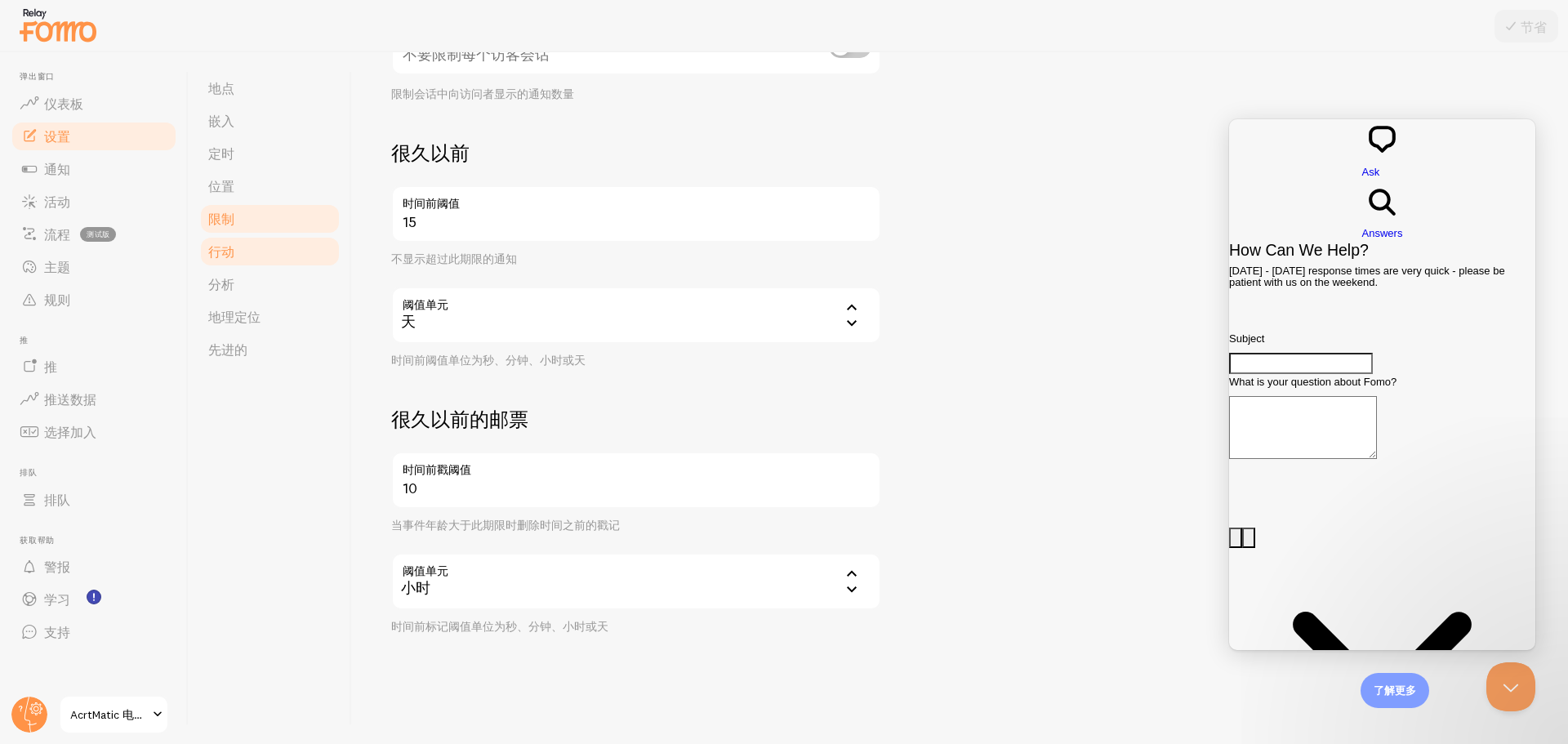
click at [270, 243] on link "行动" at bounding box center [269, 251] width 143 height 32
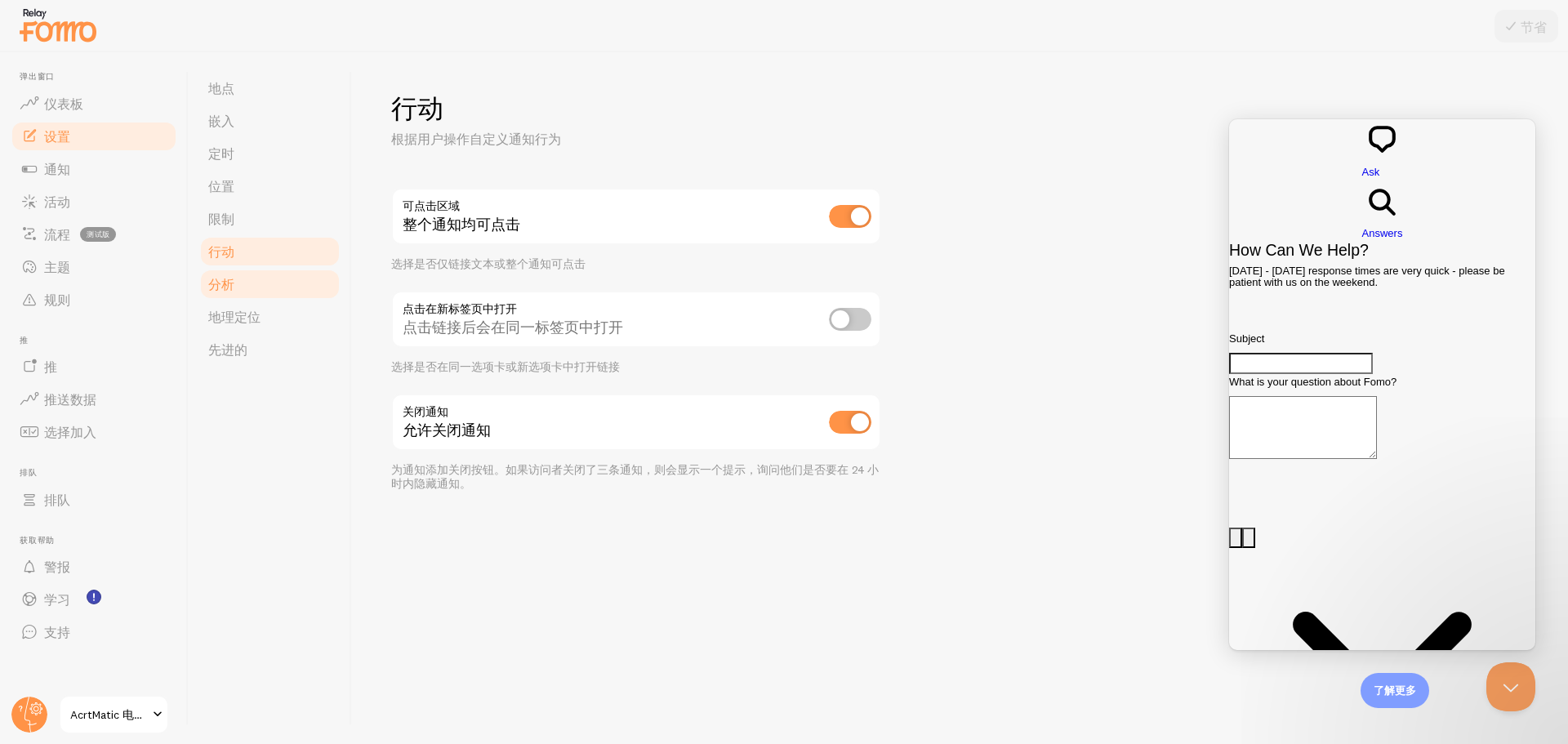
click at [280, 282] on link "分析" at bounding box center [269, 284] width 143 height 32
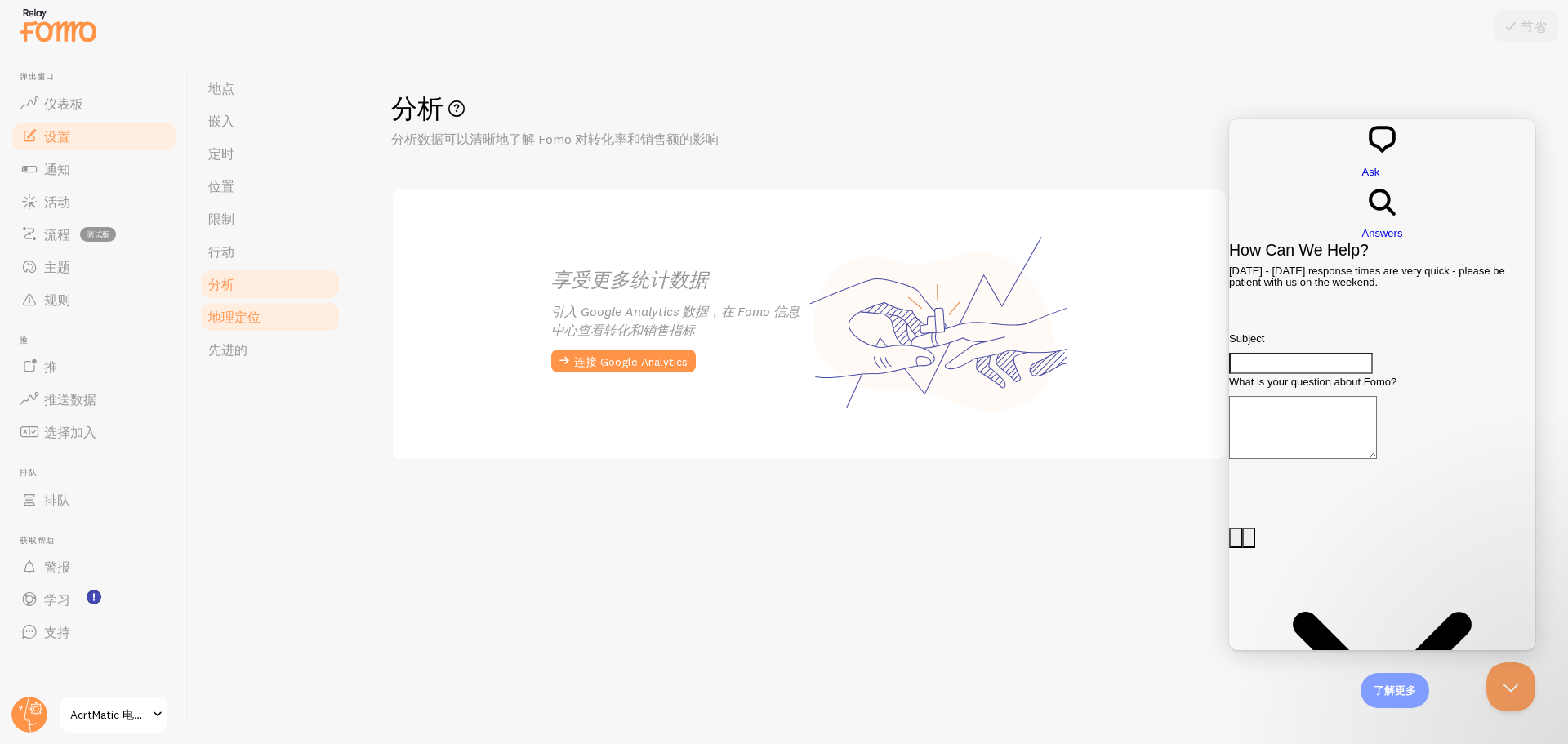
click at [280, 308] on link "地理定位" at bounding box center [269, 317] width 143 height 32
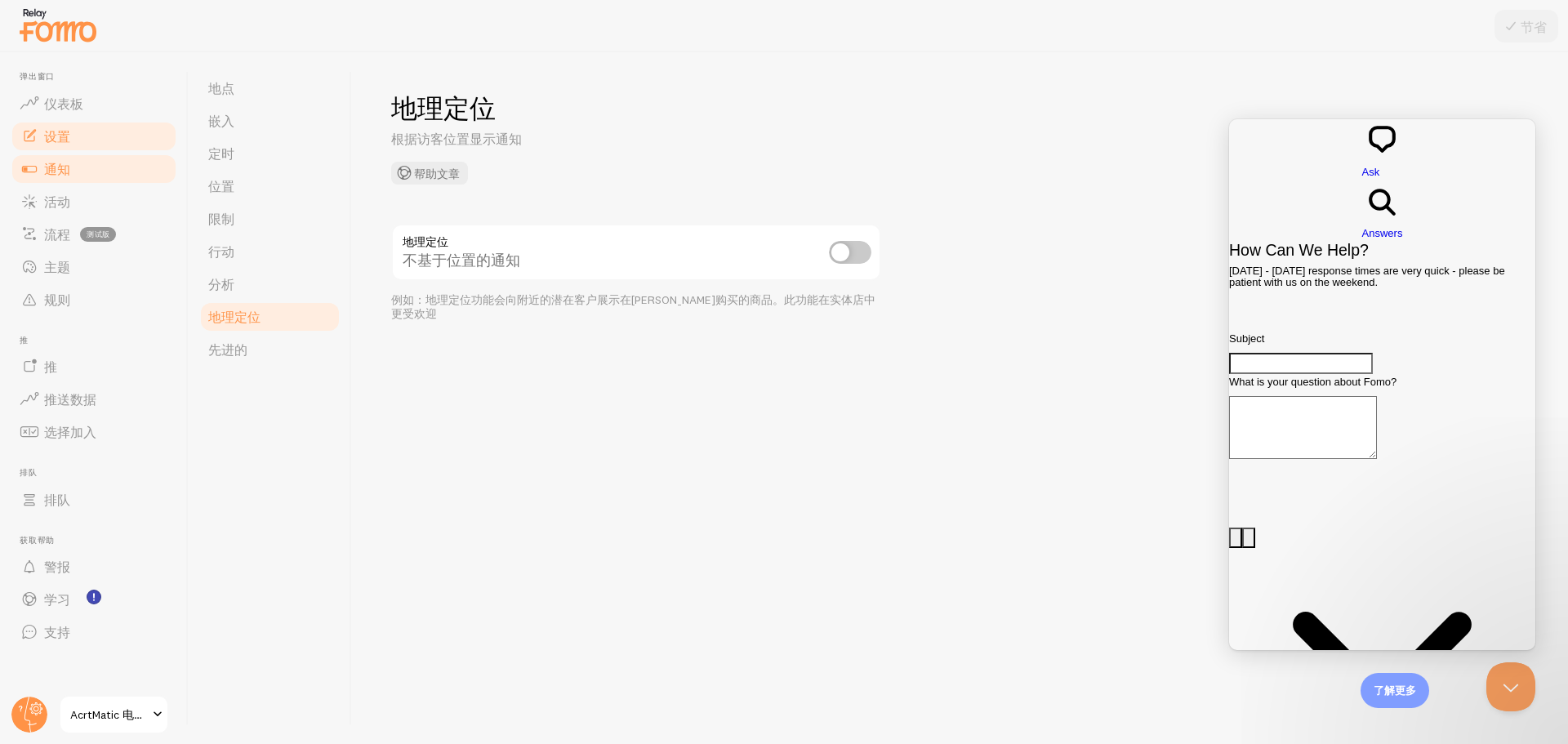
click at [91, 171] on link "通知" at bounding box center [94, 169] width 169 height 32
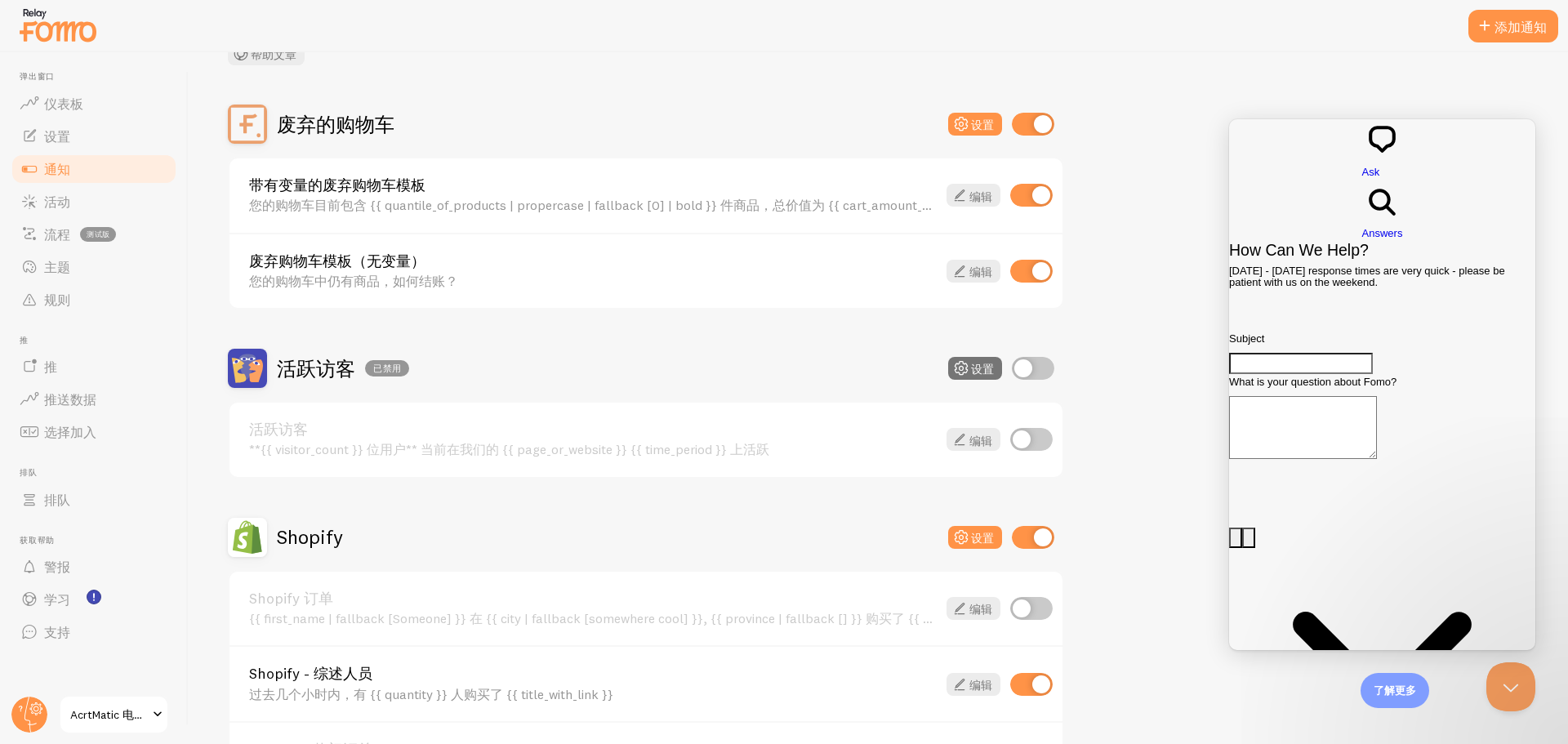
scroll to position [245, 0]
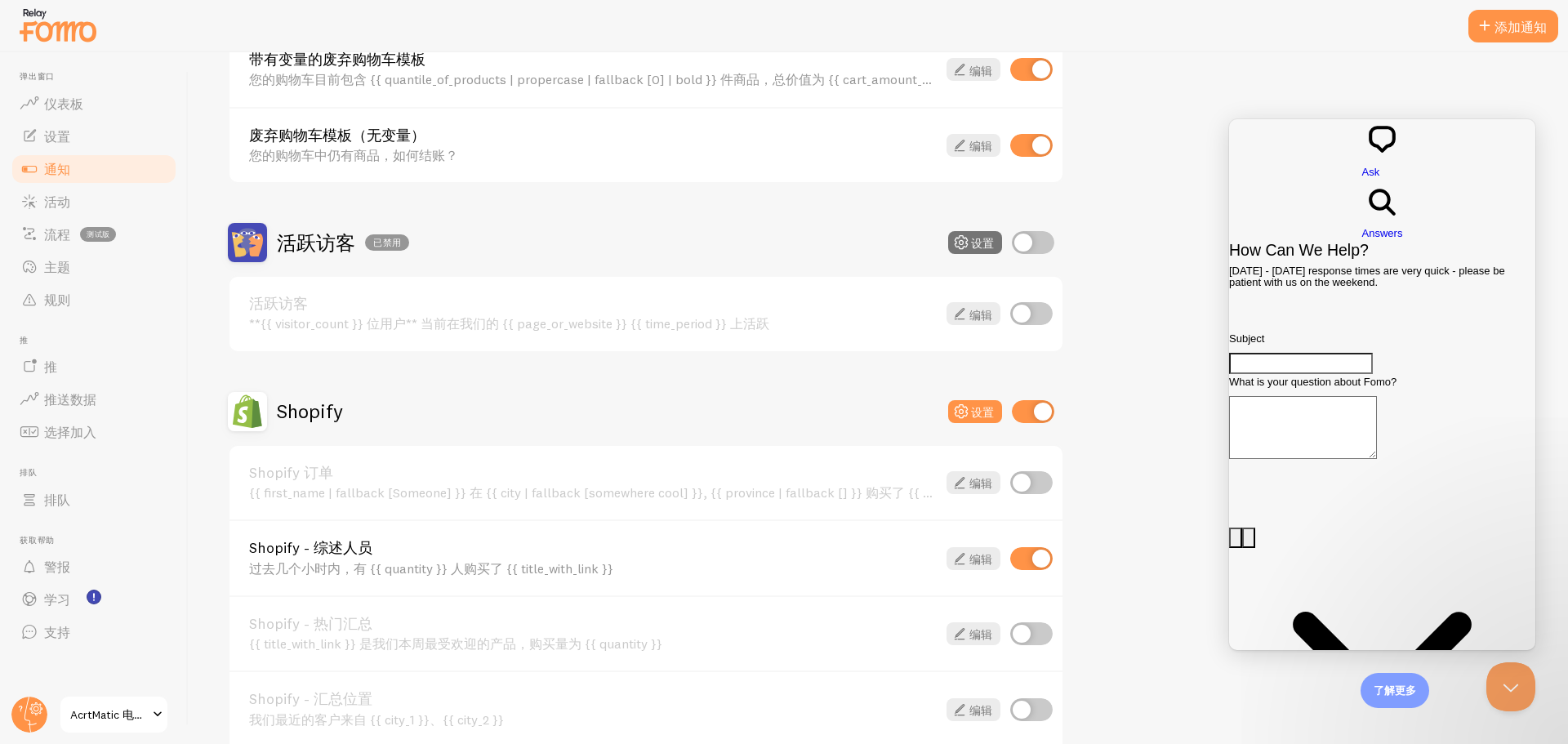
click at [1027, 475] on input "checkbox" at bounding box center [1031, 482] width 42 height 22
checkbox input "true"
click at [1036, 544] on div "Shopify - 综述人员 过去几个小时内，有 {{ quantity }} 人购买了 {{ title_with_link }} 编辑" at bounding box center [646, 557] width 833 height 76
click at [1046, 559] on input "checkbox" at bounding box center [1031, 558] width 42 height 22
checkbox input "false"
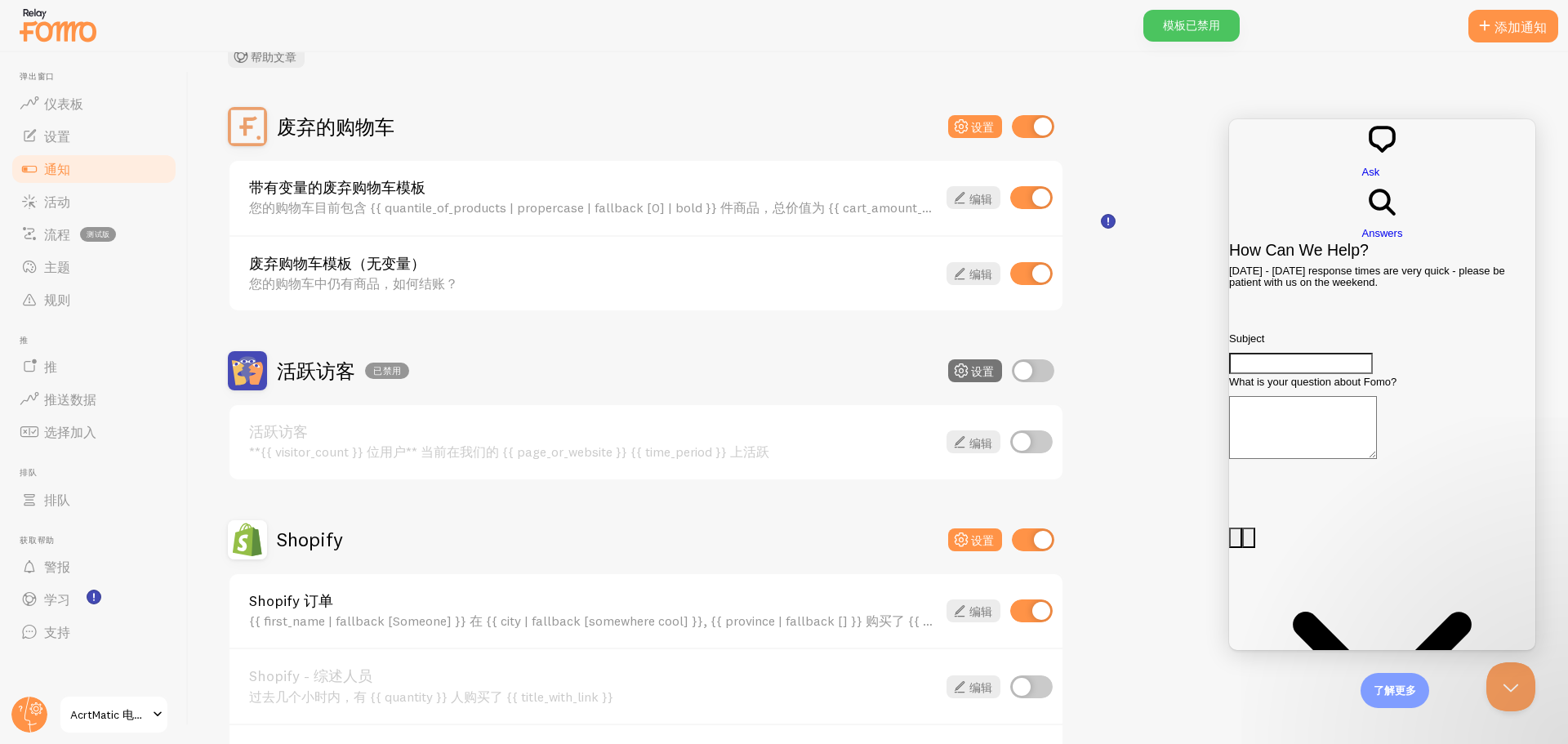
scroll to position [0, 0]
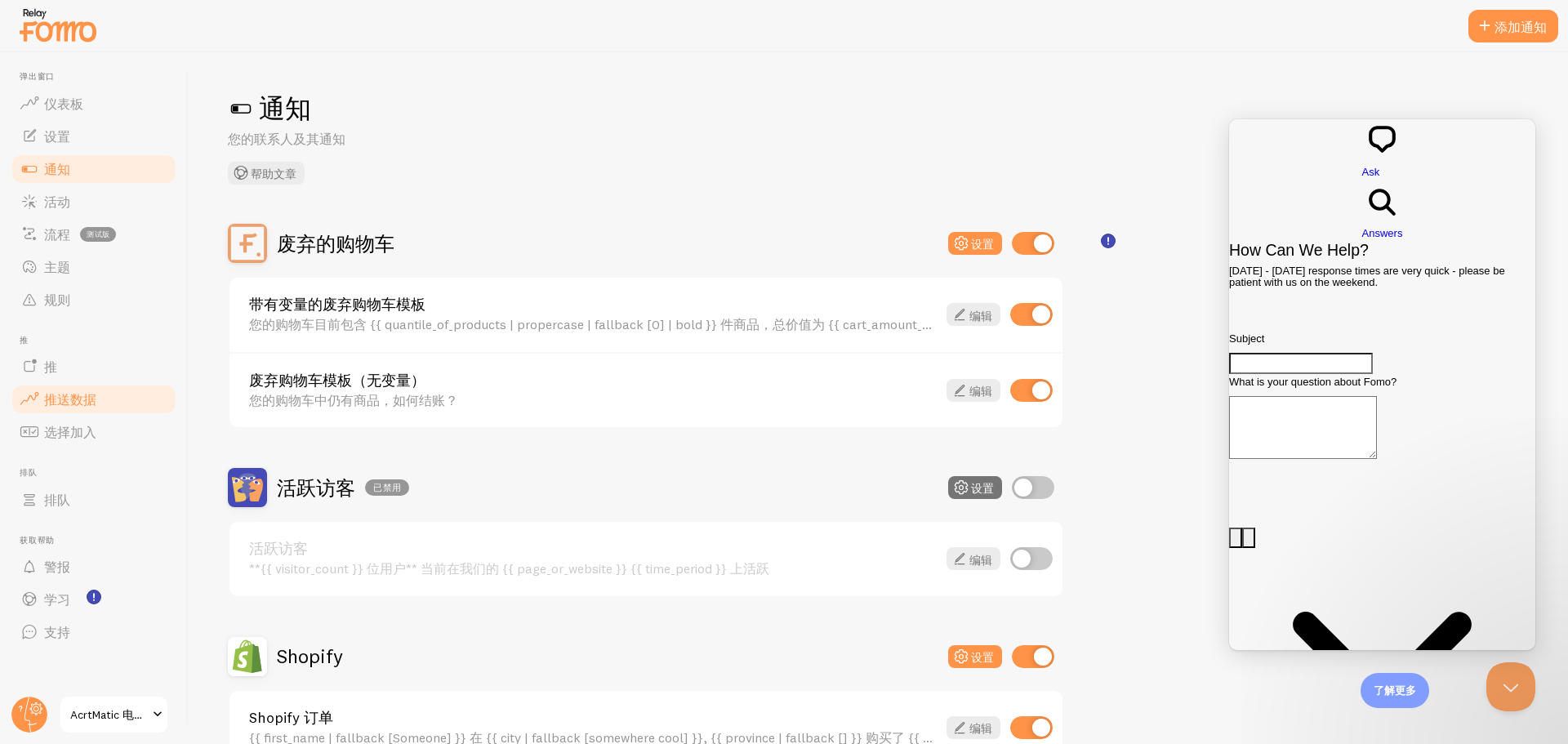
click at [77, 397] on font "推送数据" at bounding box center [70, 399] width 52 height 16
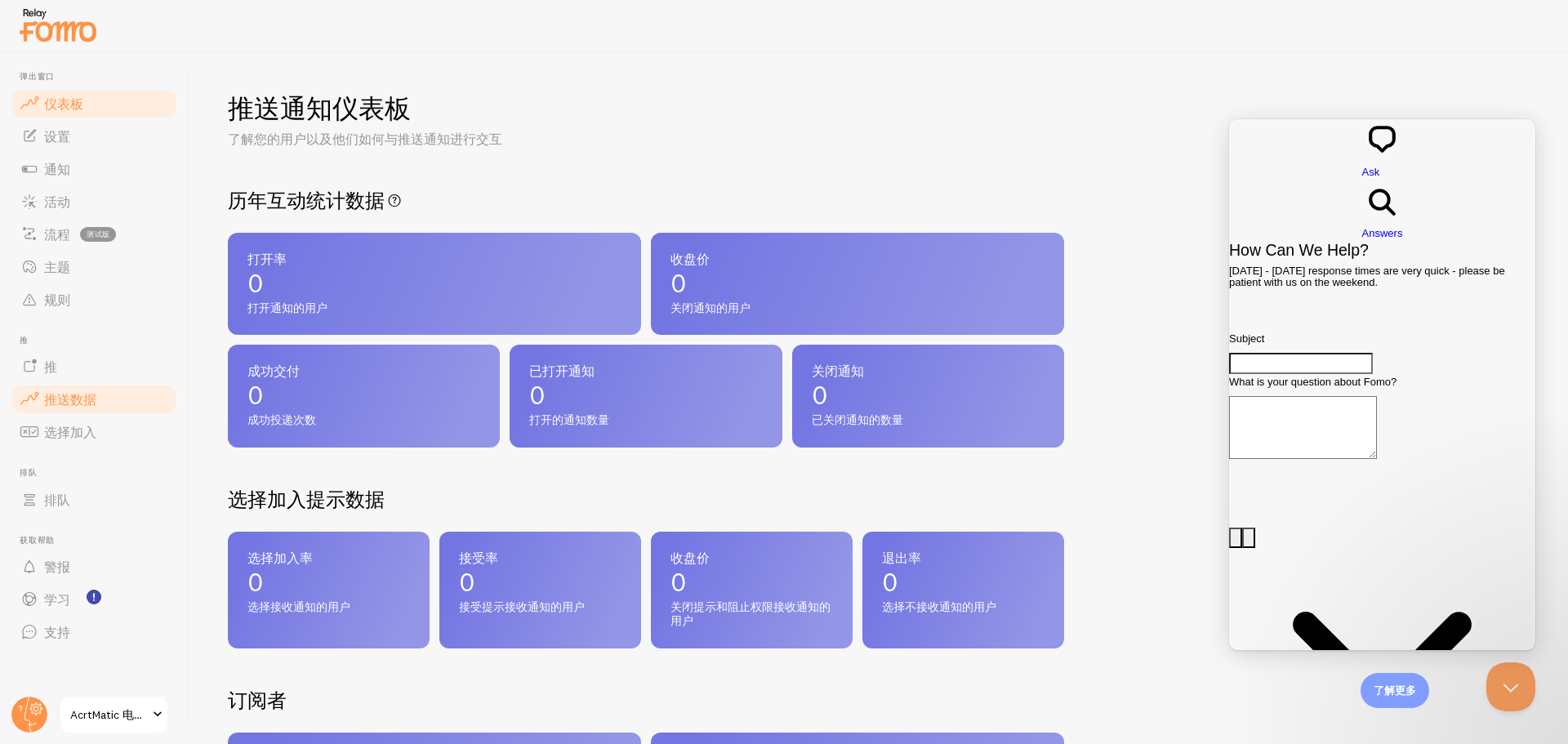
click at [81, 96] on font "仪表板" at bounding box center [64, 104] width 39 height 16
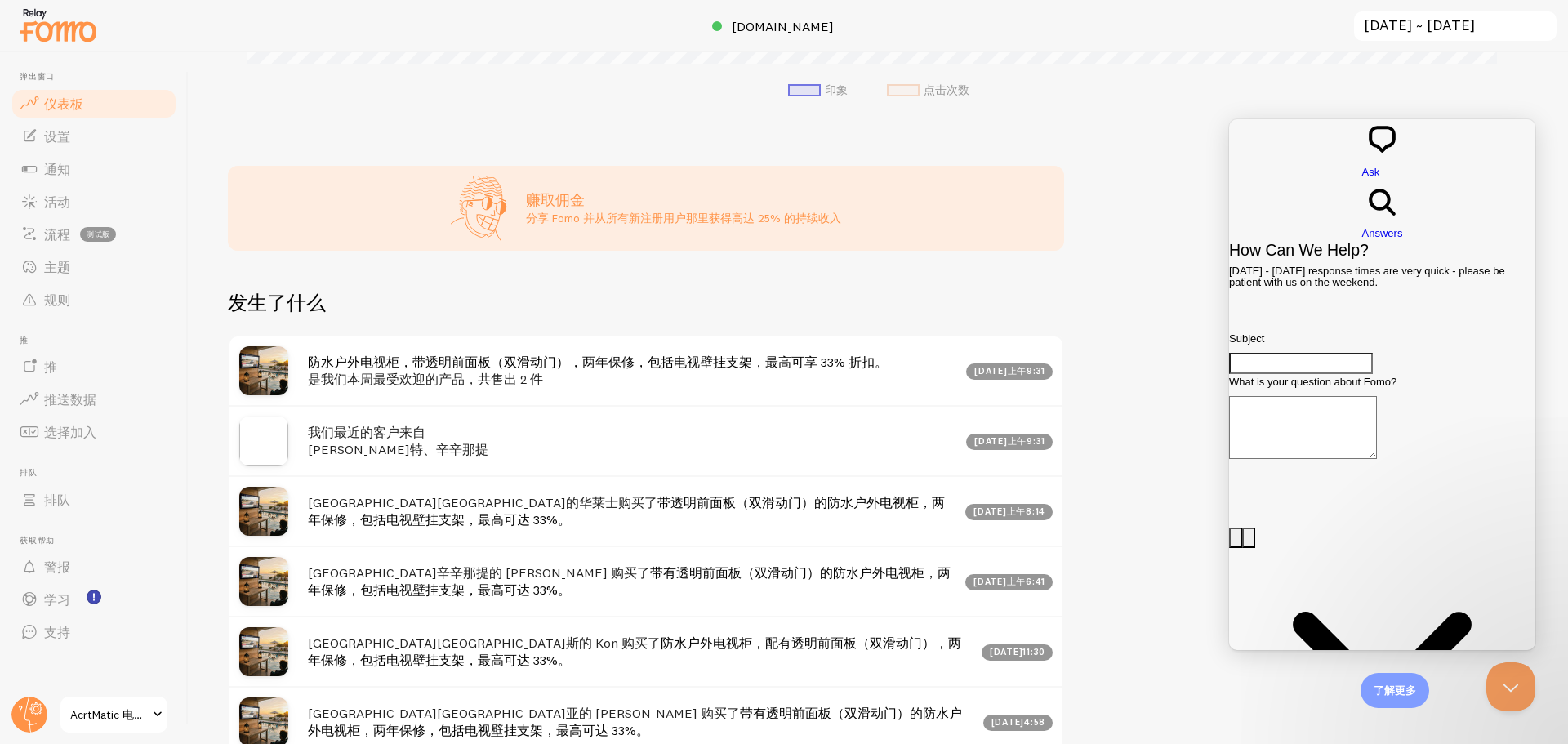
scroll to position [572, 0]
click at [106, 496] on link "排队" at bounding box center [94, 500] width 169 height 32
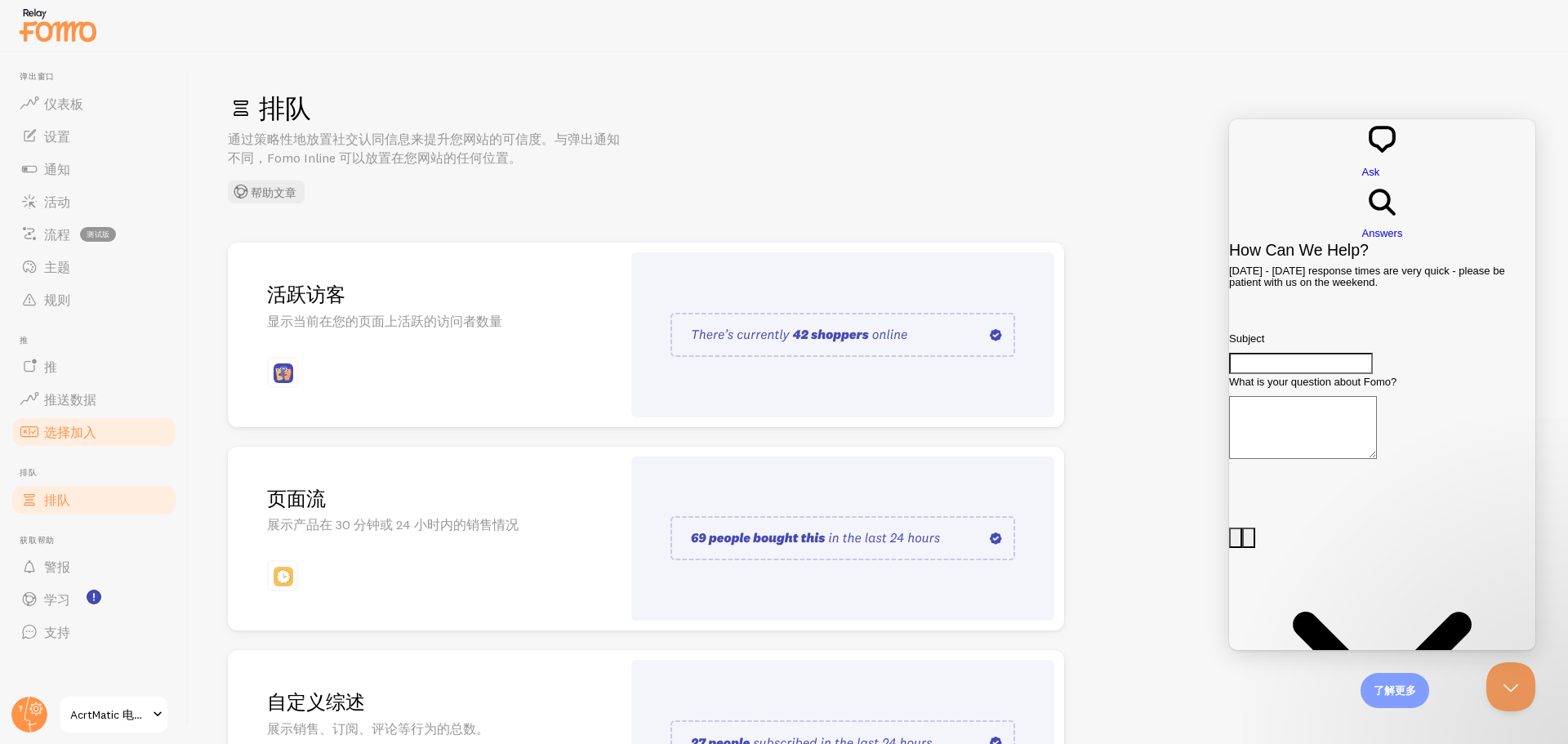
click at [72, 435] on font "选择加入" at bounding box center [70, 433] width 52 height 16
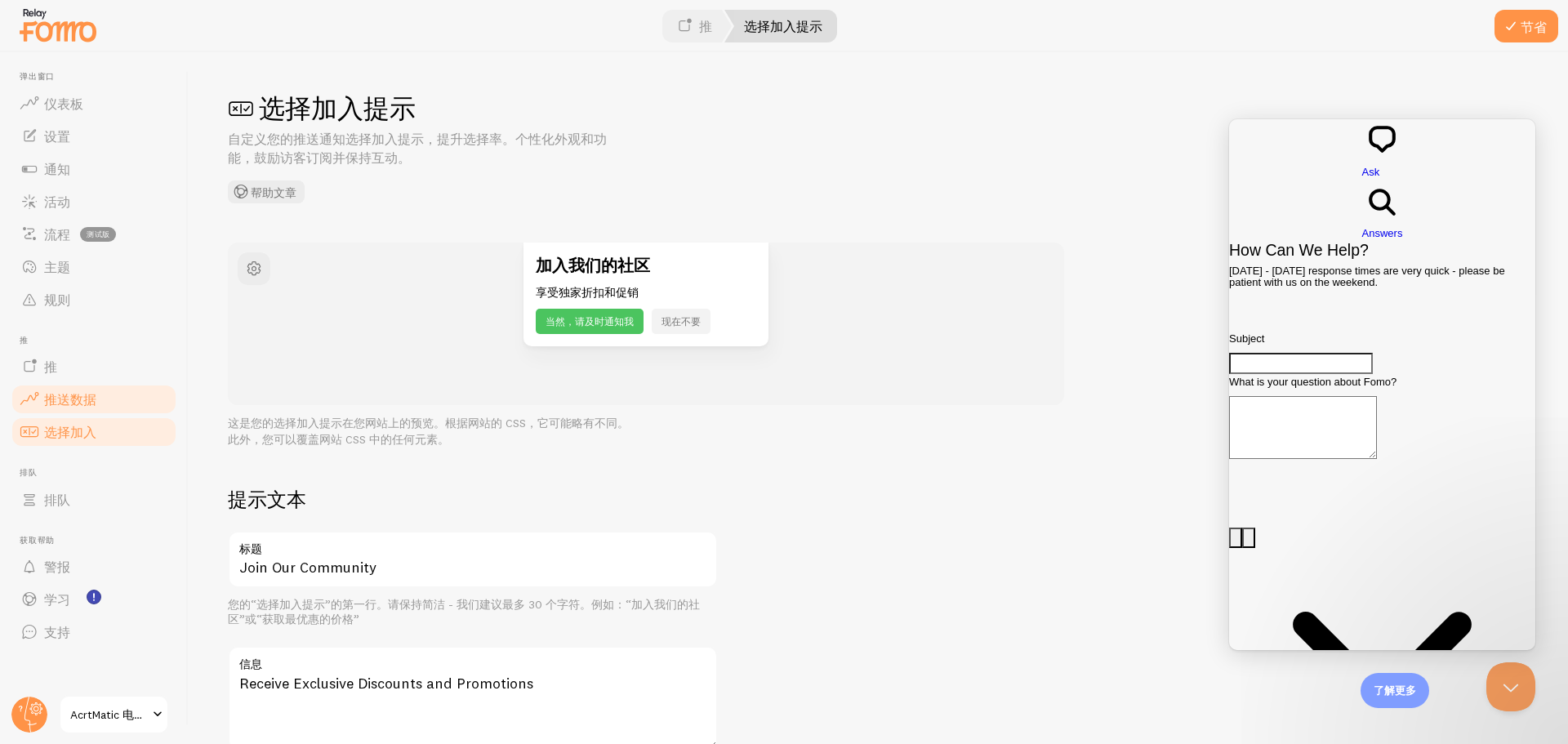
click at [81, 406] on font "推送数据" at bounding box center [70, 399] width 52 height 16
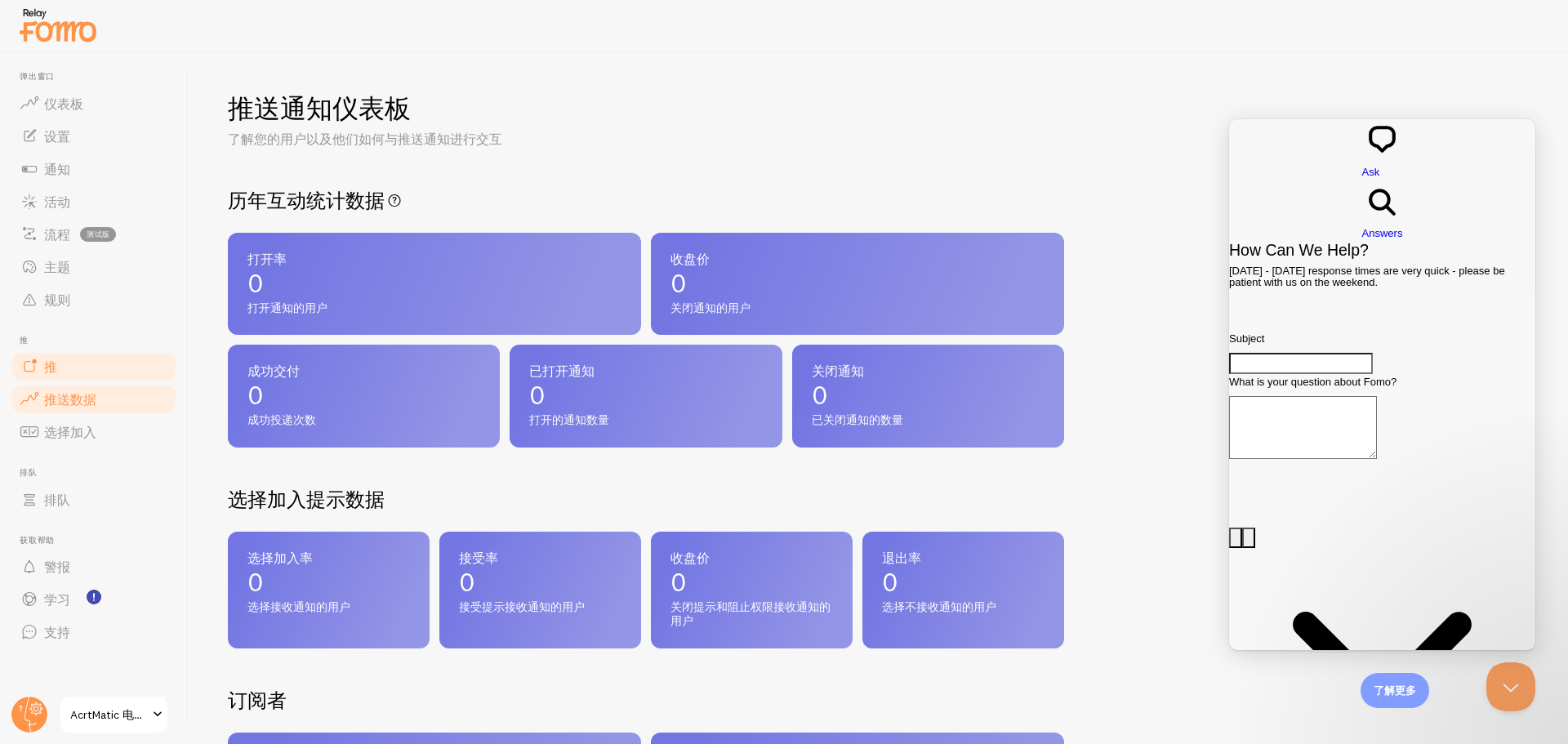
click at [77, 375] on link "推" at bounding box center [94, 367] width 169 height 32
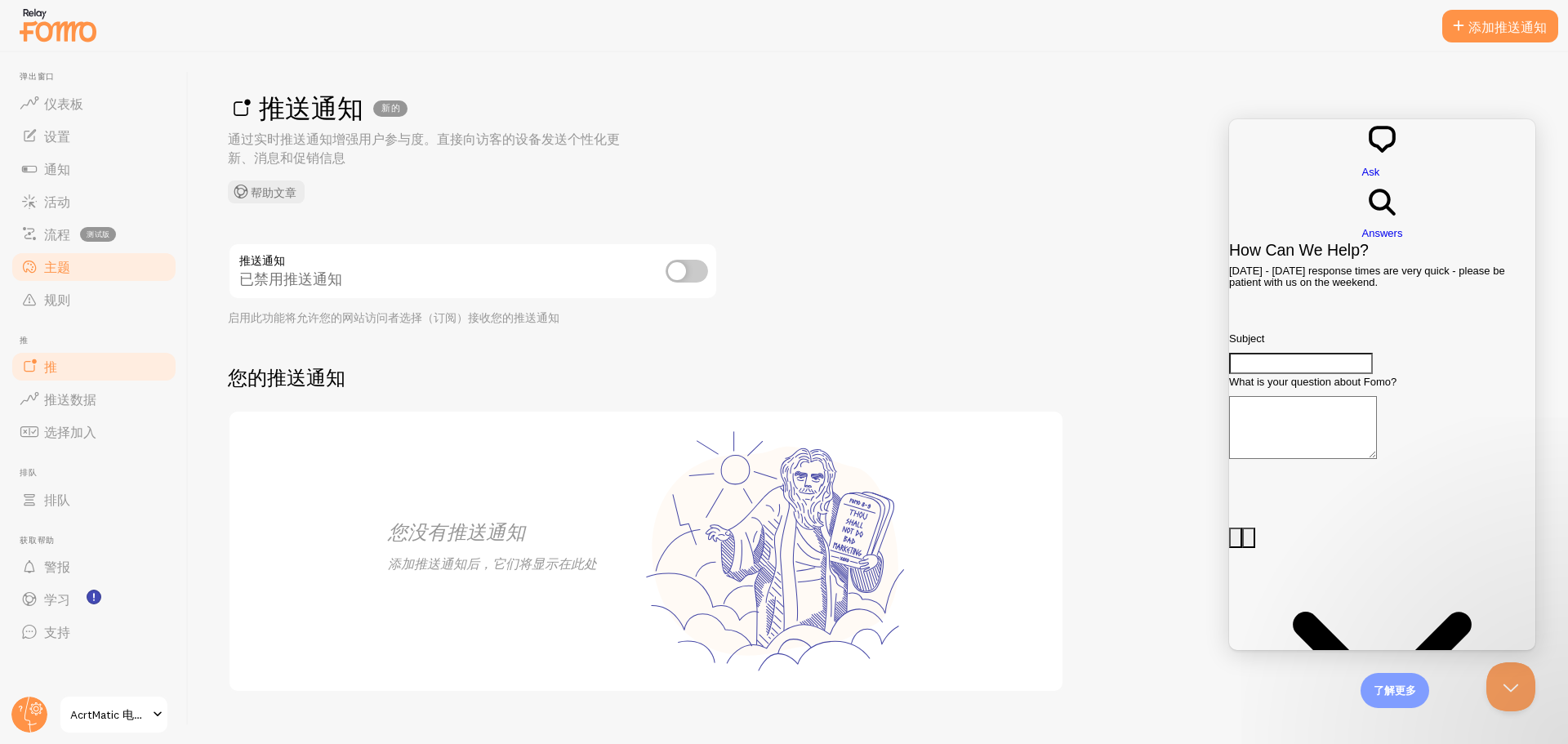
click at [79, 274] on link "主题" at bounding box center [94, 267] width 169 height 32
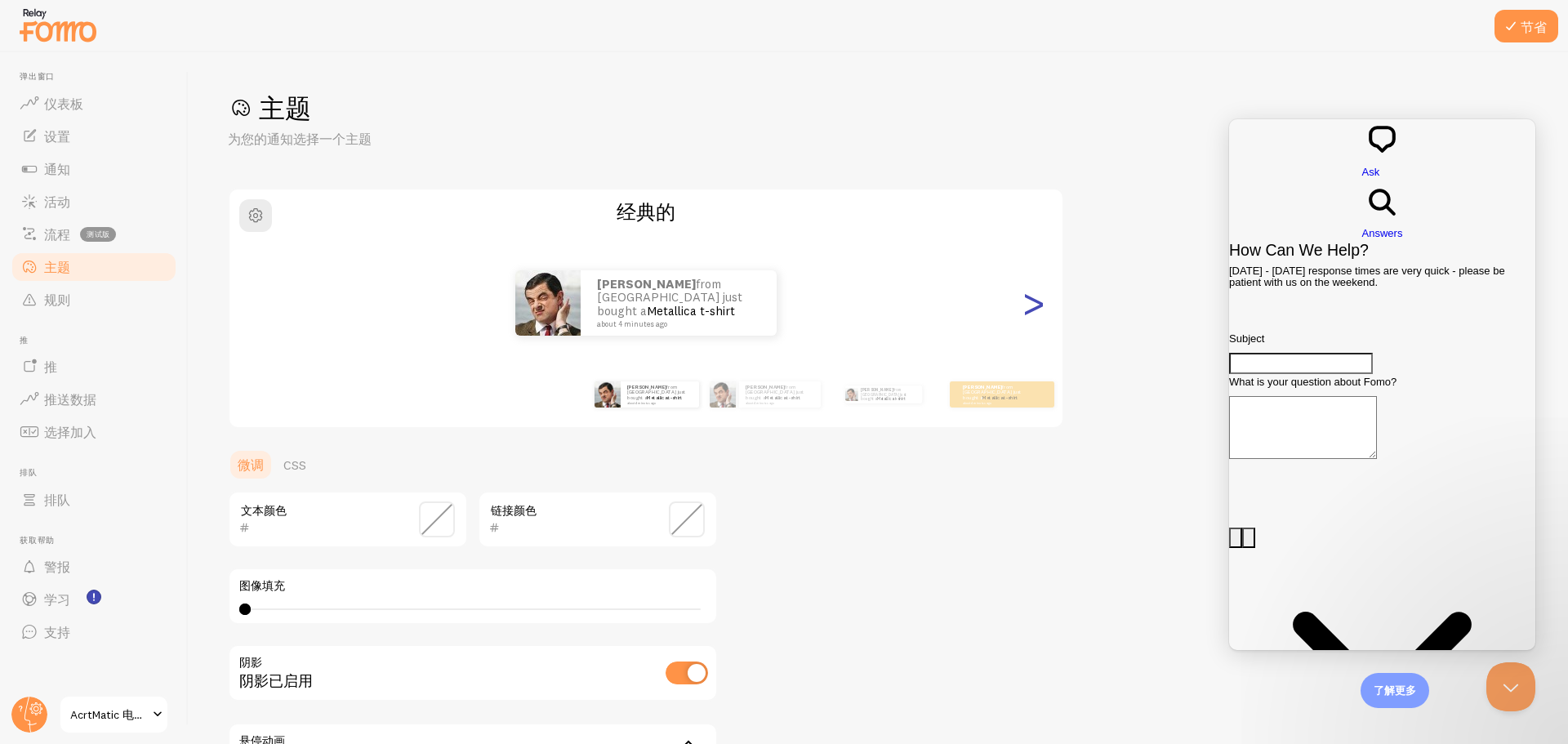
click at [1038, 314] on font ">" at bounding box center [1033, 302] width 27 height 55
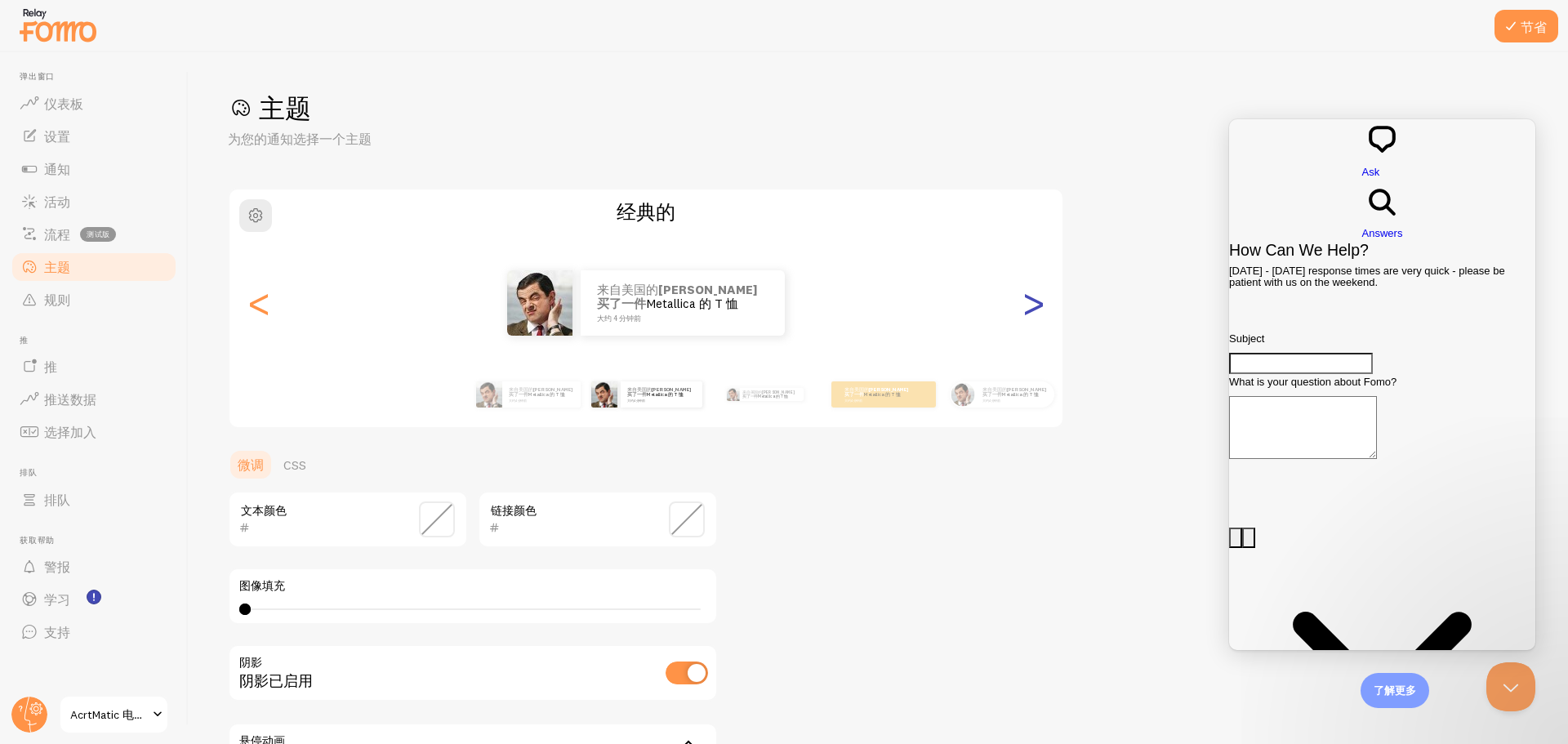
click at [1040, 314] on font ">" at bounding box center [1033, 302] width 27 height 55
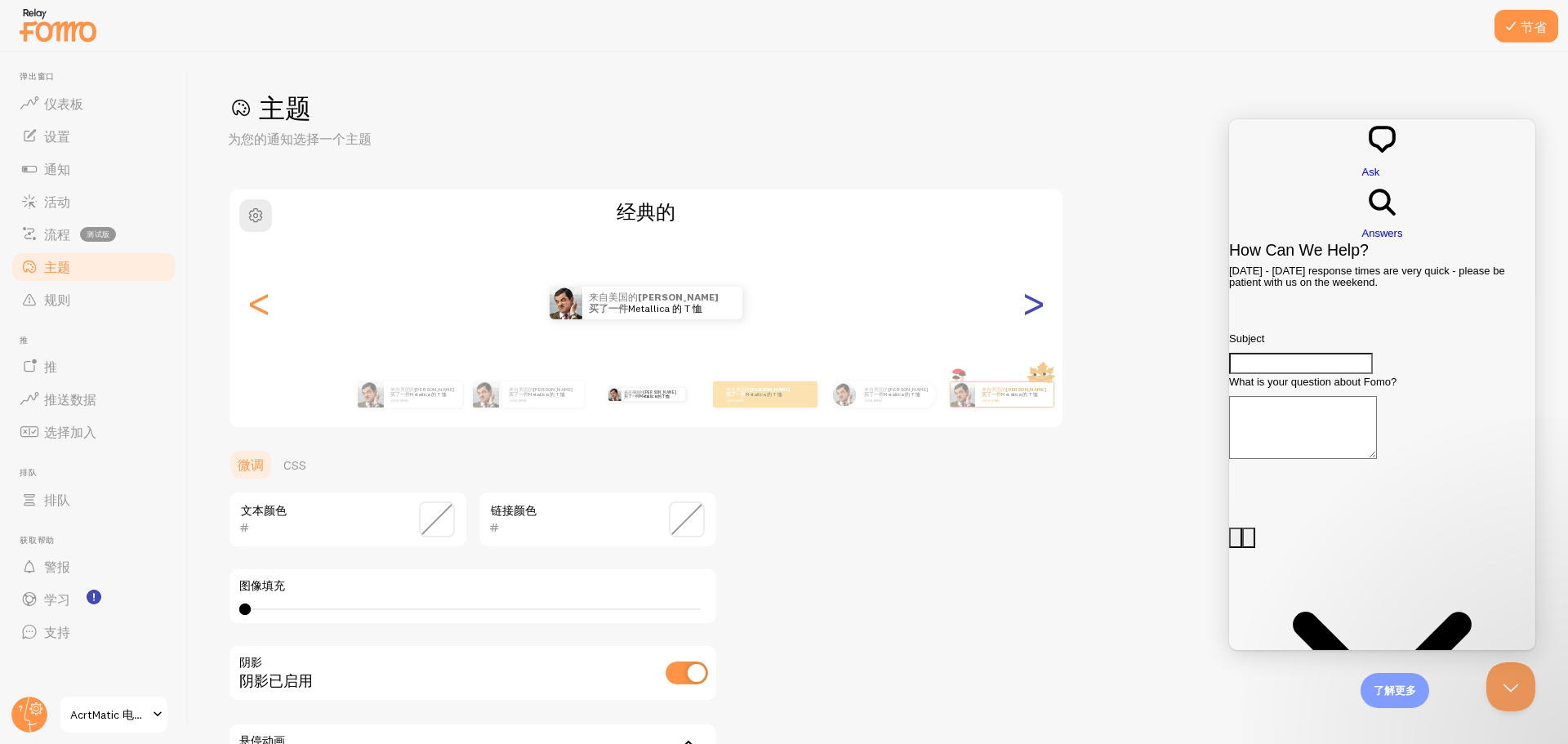
click at [1046, 307] on font ">" at bounding box center [1033, 302] width 27 height 55
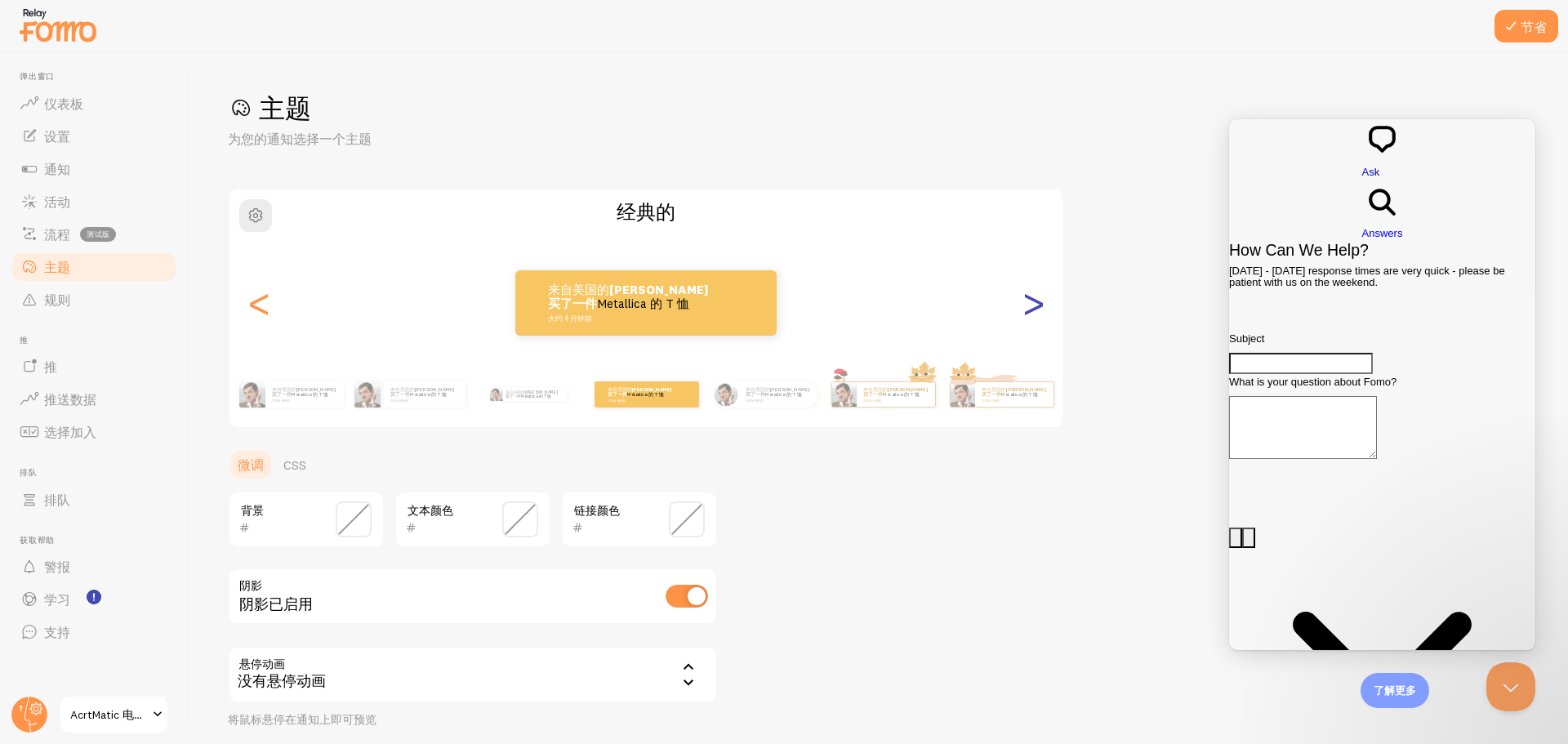
click at [1046, 307] on font ">" at bounding box center [1033, 302] width 27 height 55
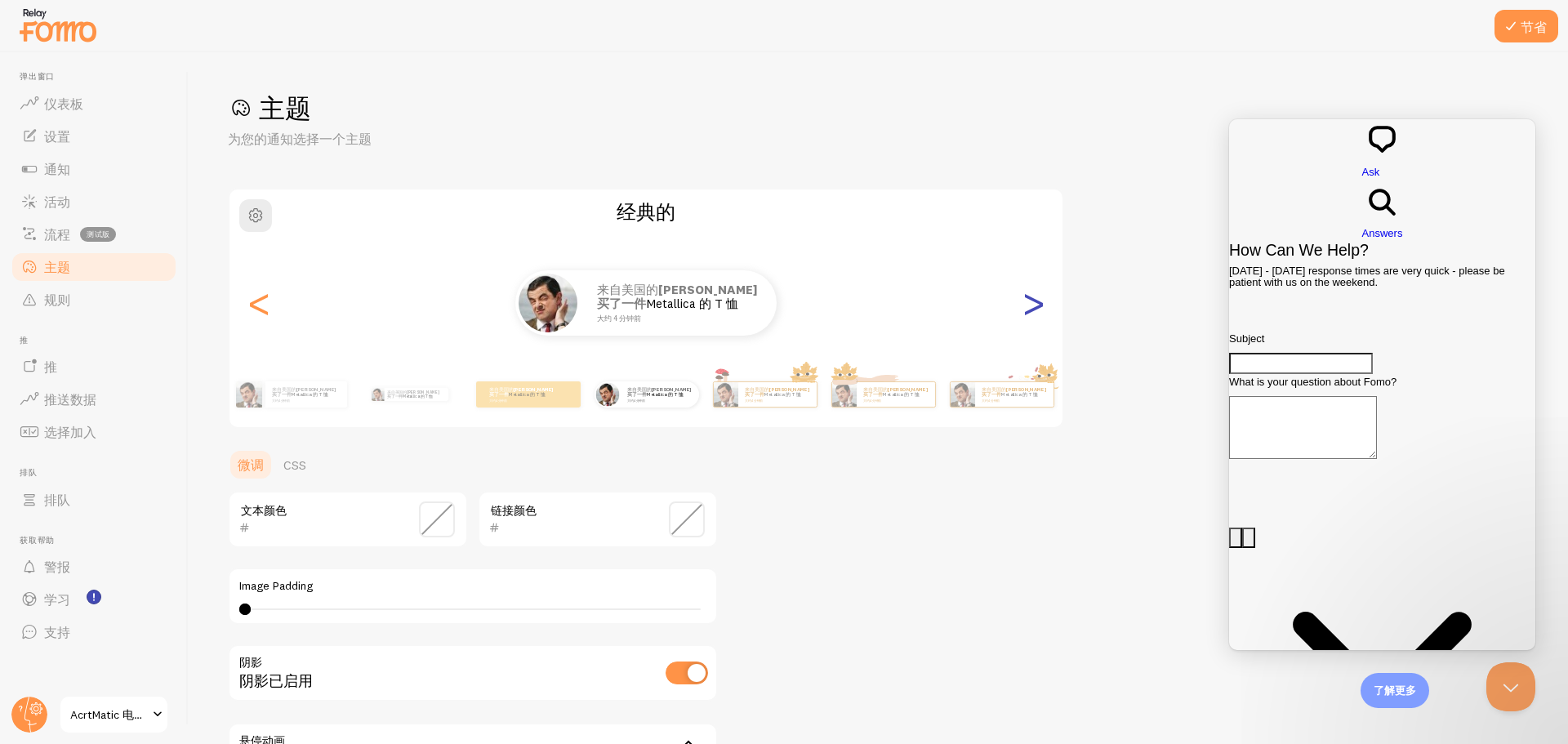
click at [1046, 306] on font ">" at bounding box center [1033, 302] width 27 height 55
type input "0"
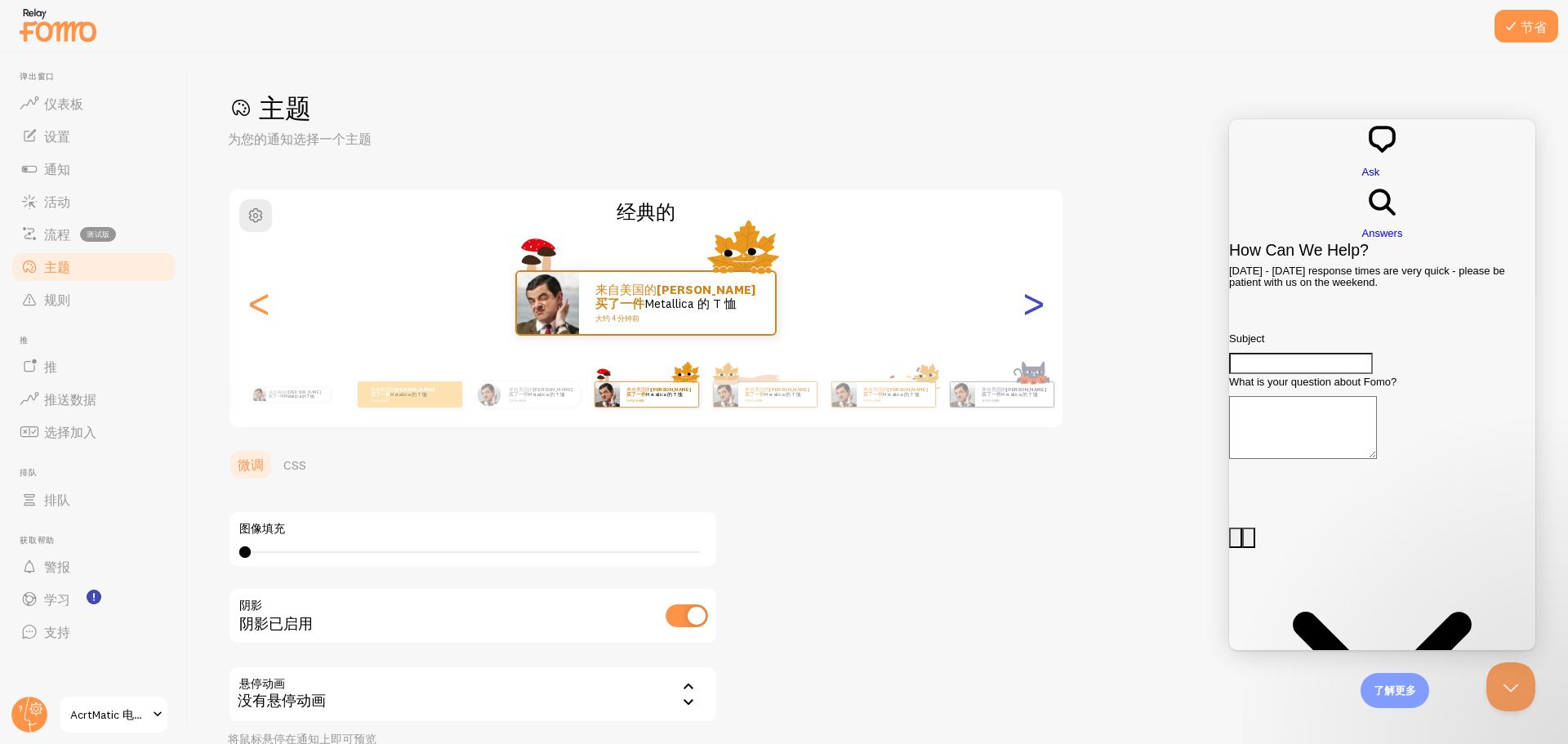
click at [1046, 306] on font ">" at bounding box center [1033, 302] width 27 height 55
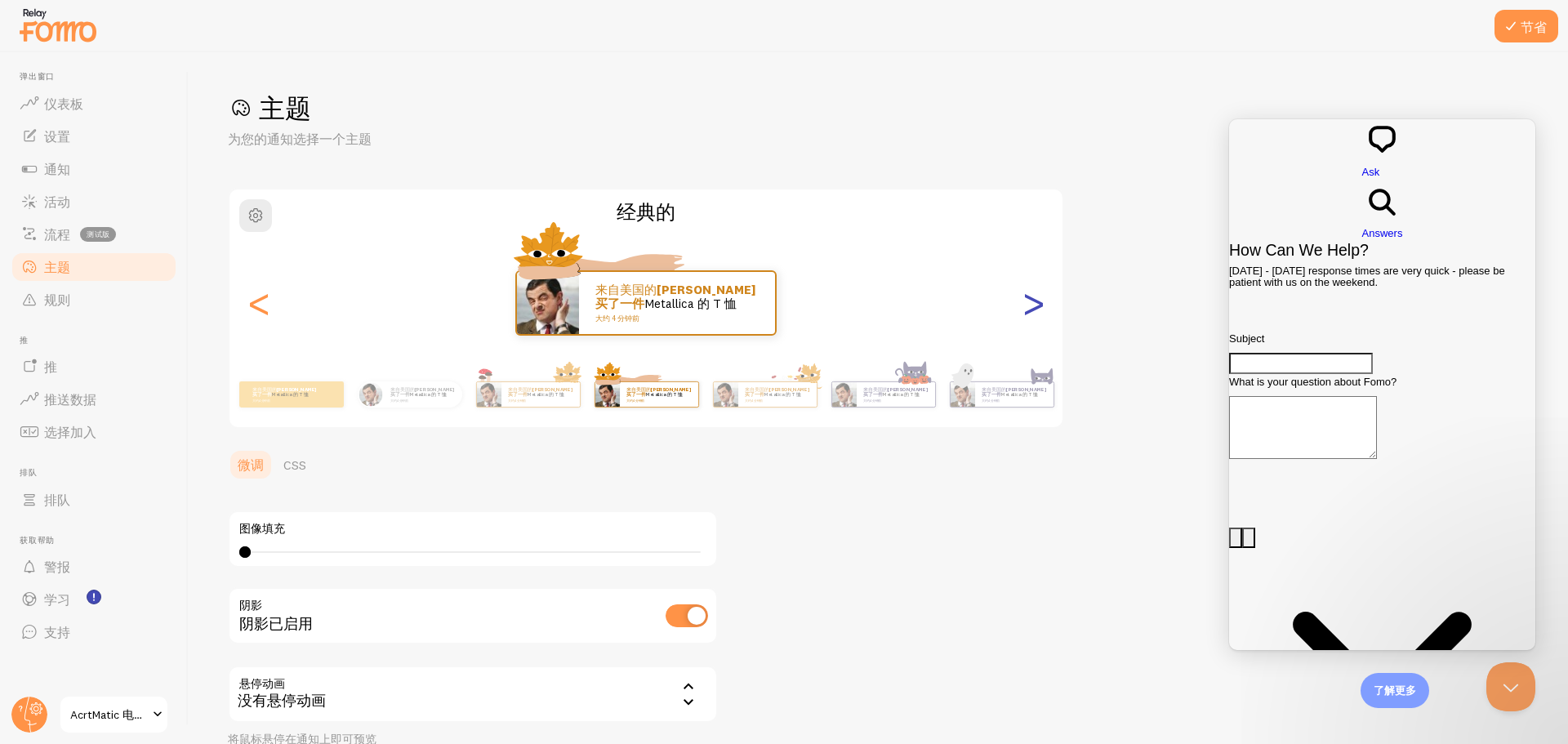
click at [1046, 306] on font ">" at bounding box center [1033, 302] width 27 height 55
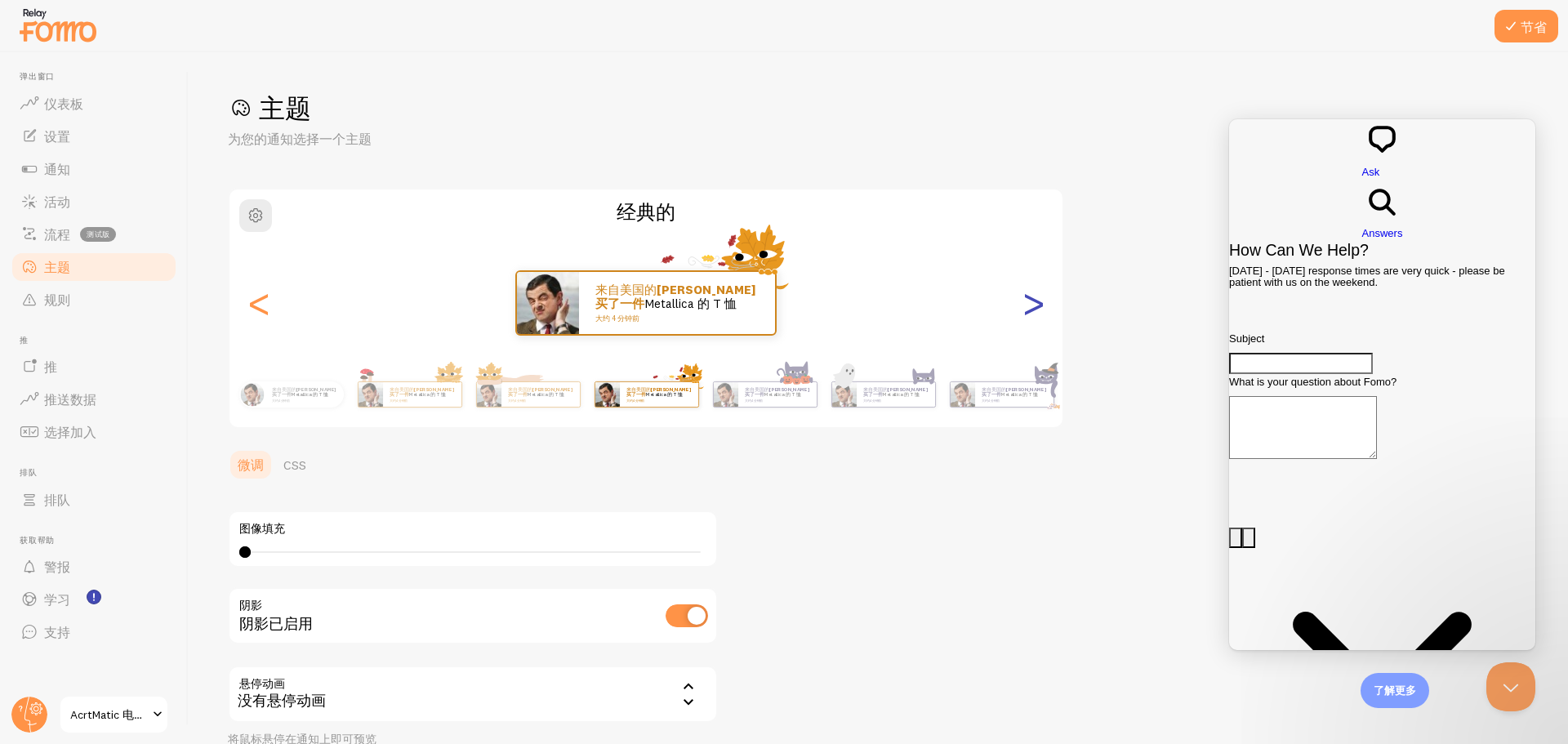
click at [1048, 306] on div "来自美国的 [PERSON_NAME]买了一件 Metallica 的 T 恤 大约 4 分钟前 来自美国的 [PERSON_NAME]刚刚买了一件 Meta…" at bounding box center [646, 302] width 833 height 118
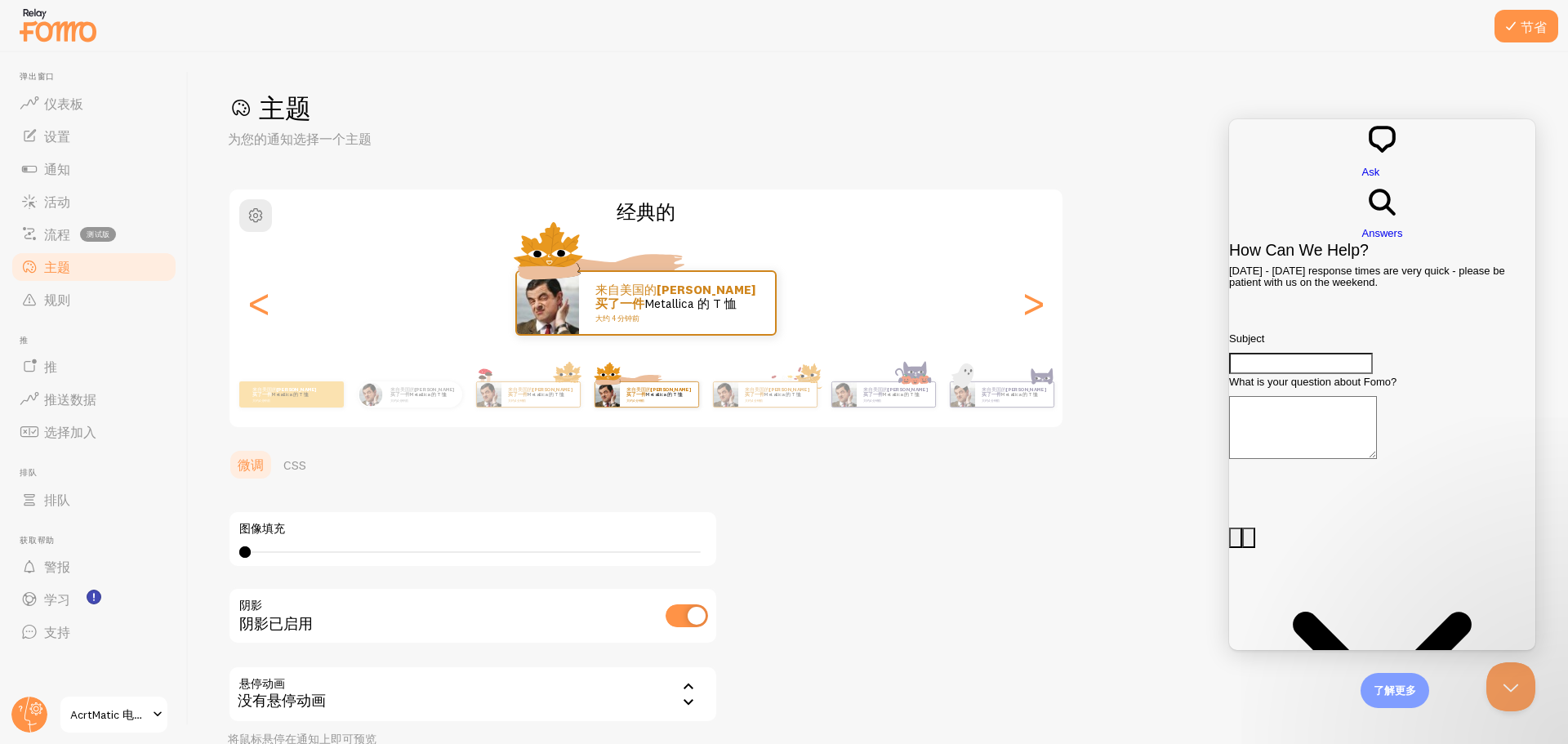
click at [282, 316] on div "来自美国的 [PERSON_NAME]买了一件 Metallica 的 T 恤 大约 4 分钟前" at bounding box center [646, 302] width 833 height 66
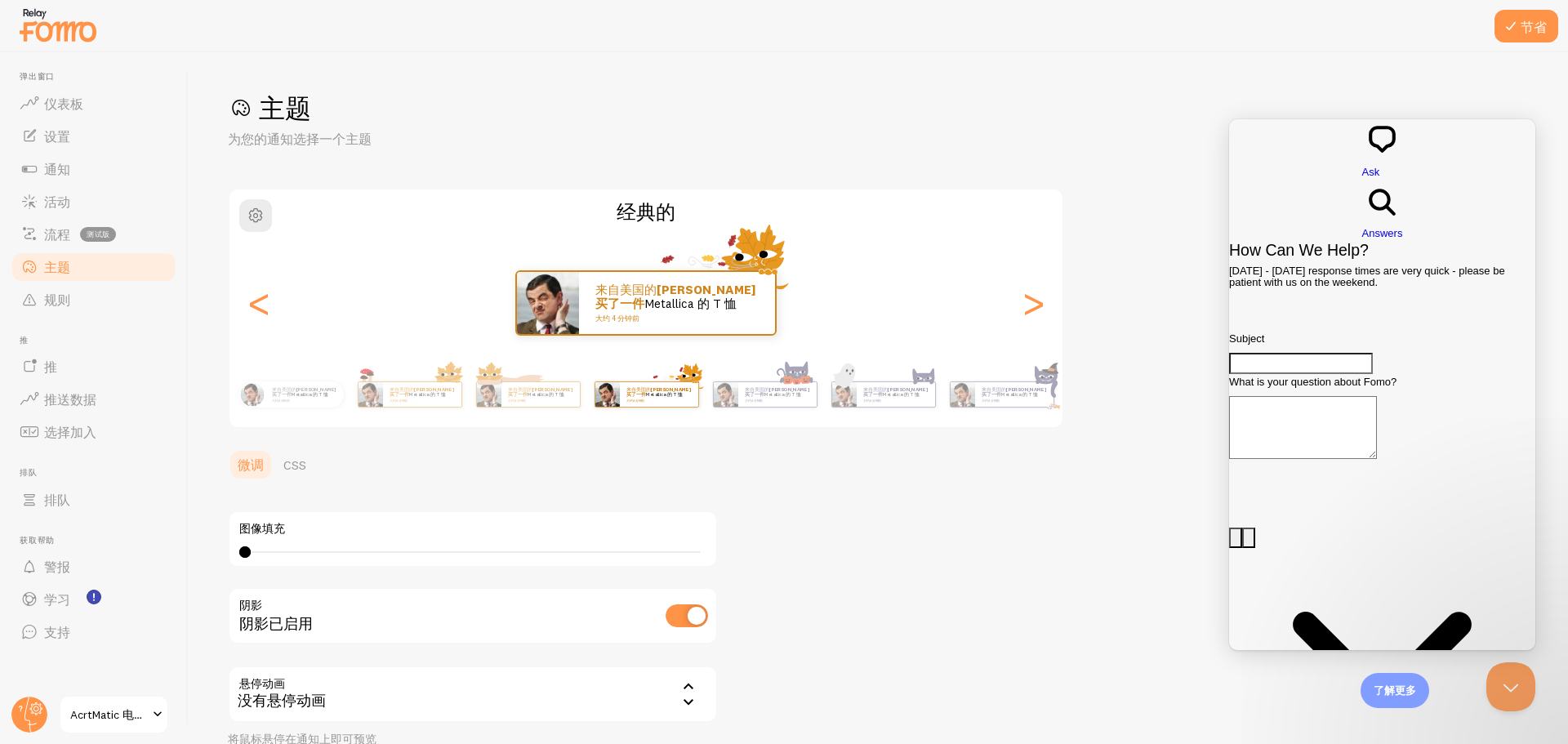
click at [274, 315] on div "来自美国的 [PERSON_NAME]买了一件 Metallica 的 T 恤 大约 4 分钟前" at bounding box center [646, 302] width 833 height 66
click at [271, 314] on font "<" at bounding box center [259, 302] width 27 height 55
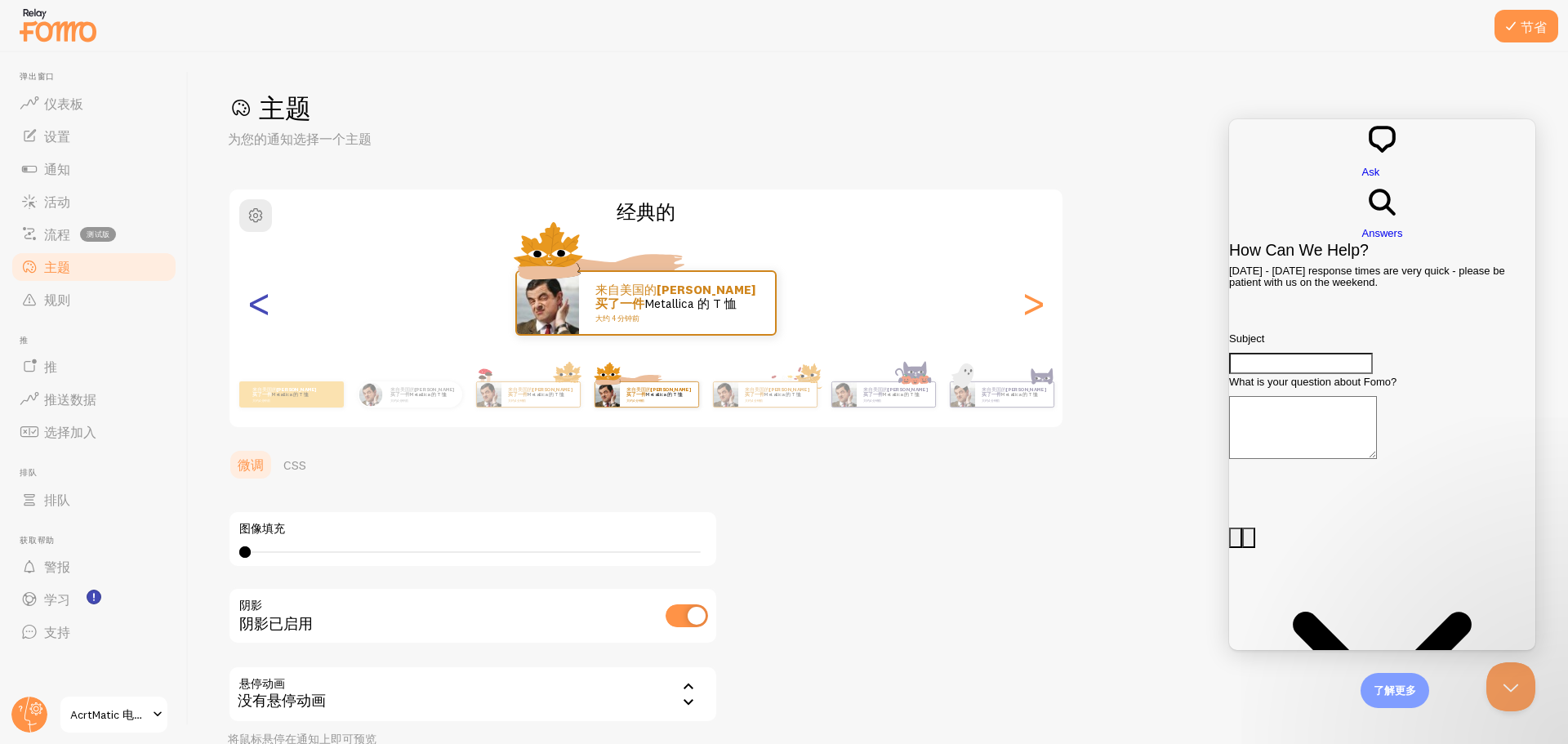
click at [266, 311] on font "<" at bounding box center [259, 302] width 27 height 55
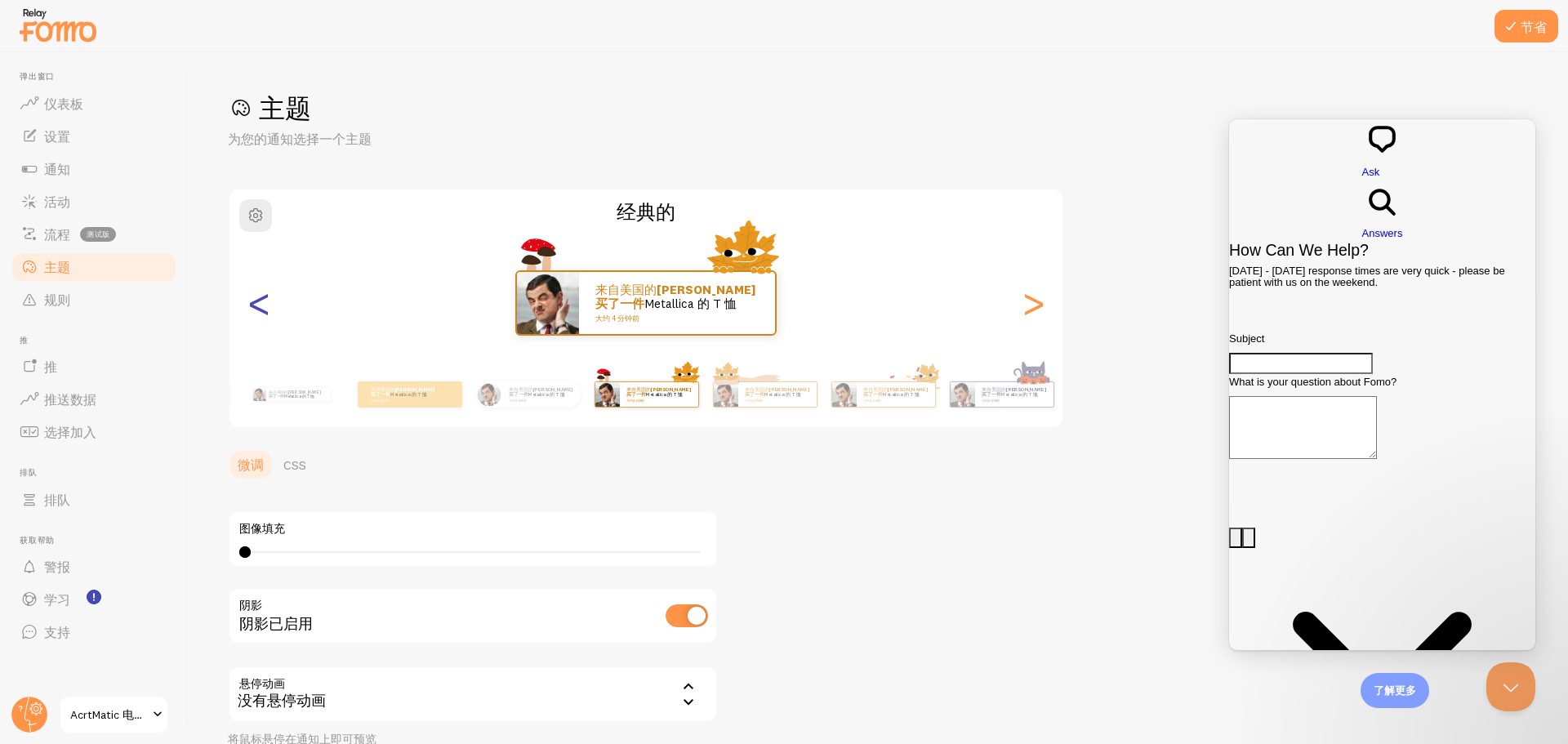
click at [263, 311] on font "<" at bounding box center [259, 302] width 27 height 55
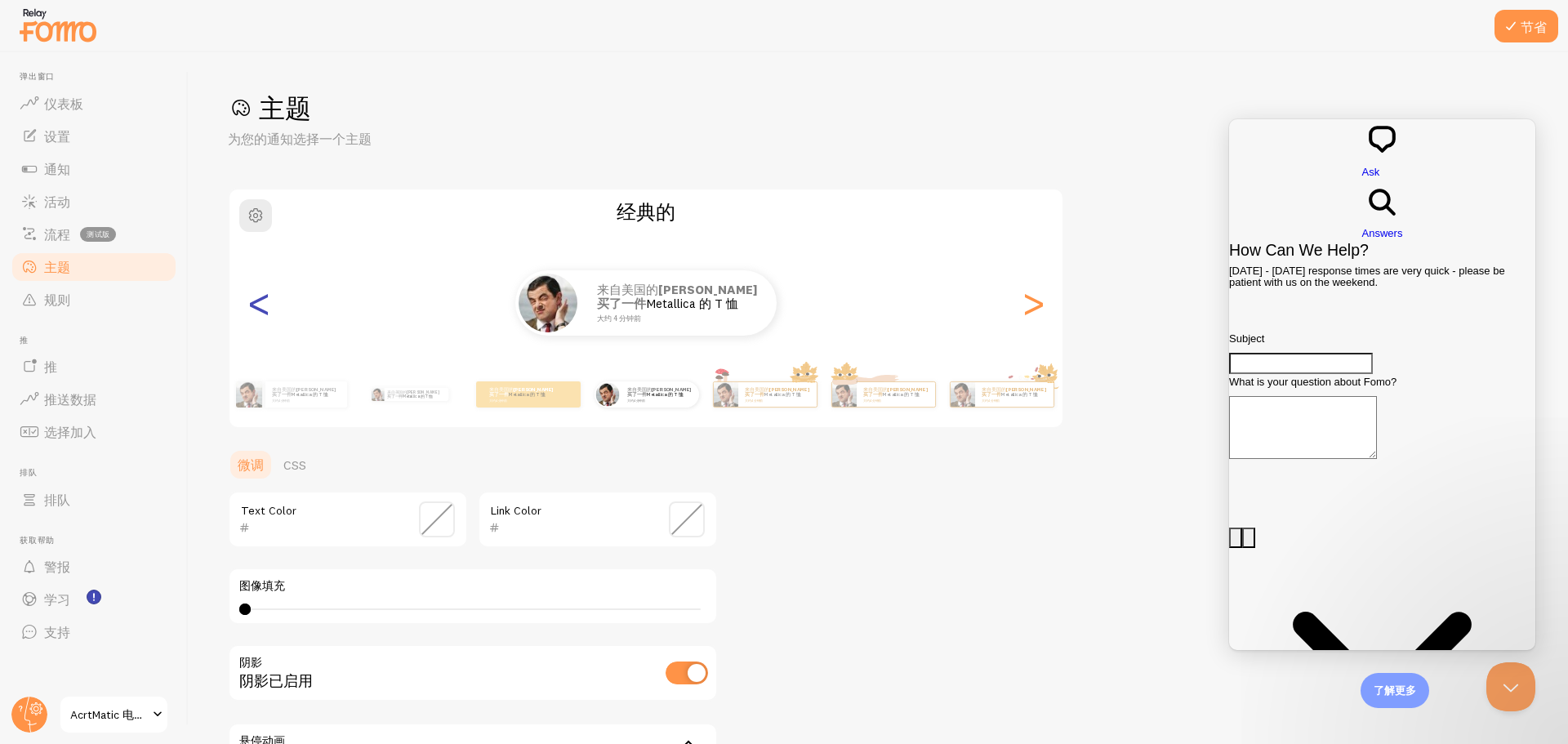
click at [263, 311] on font "<" at bounding box center [259, 302] width 27 height 55
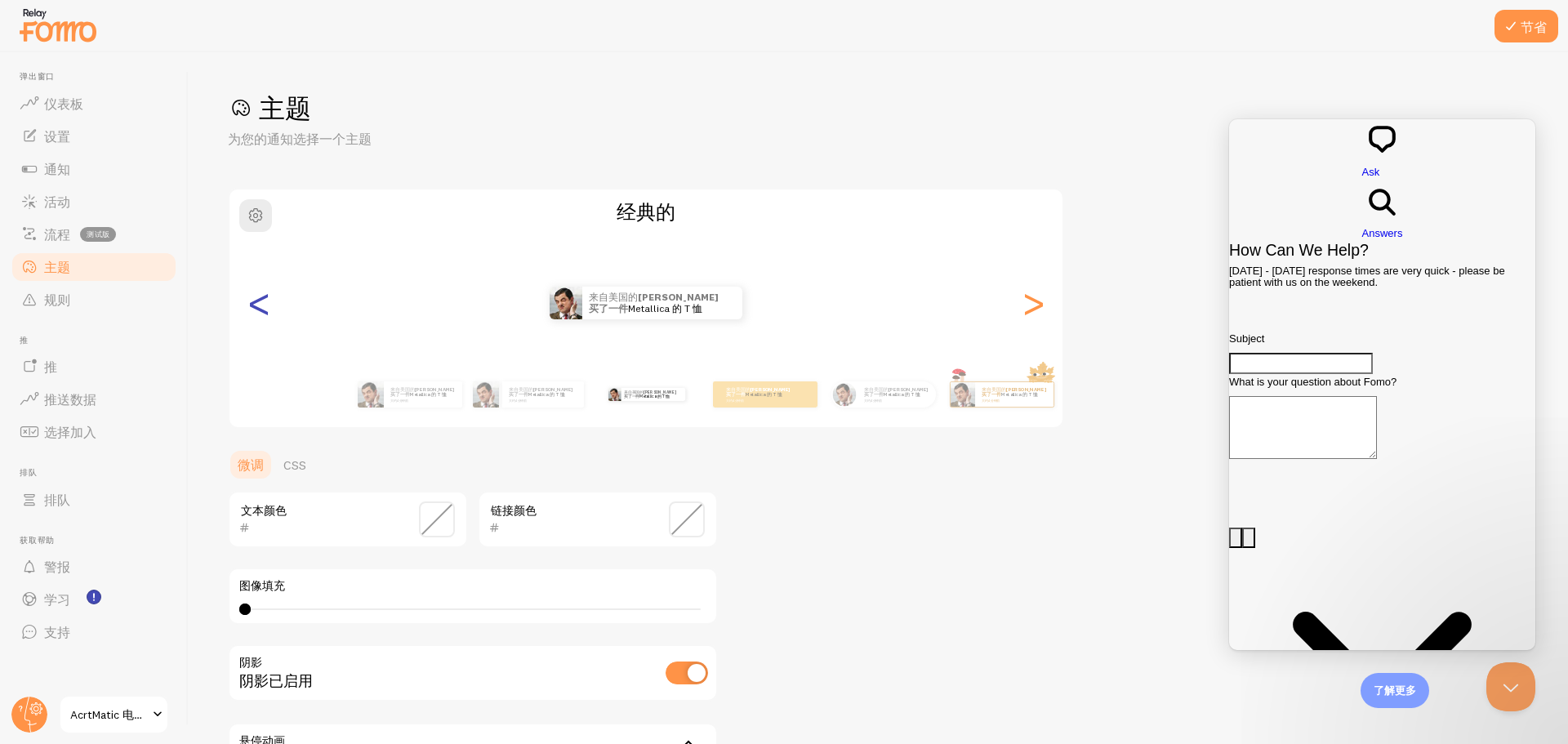
click at [263, 311] on font "<" at bounding box center [259, 302] width 27 height 55
click at [253, 309] on font "<" at bounding box center [259, 302] width 27 height 55
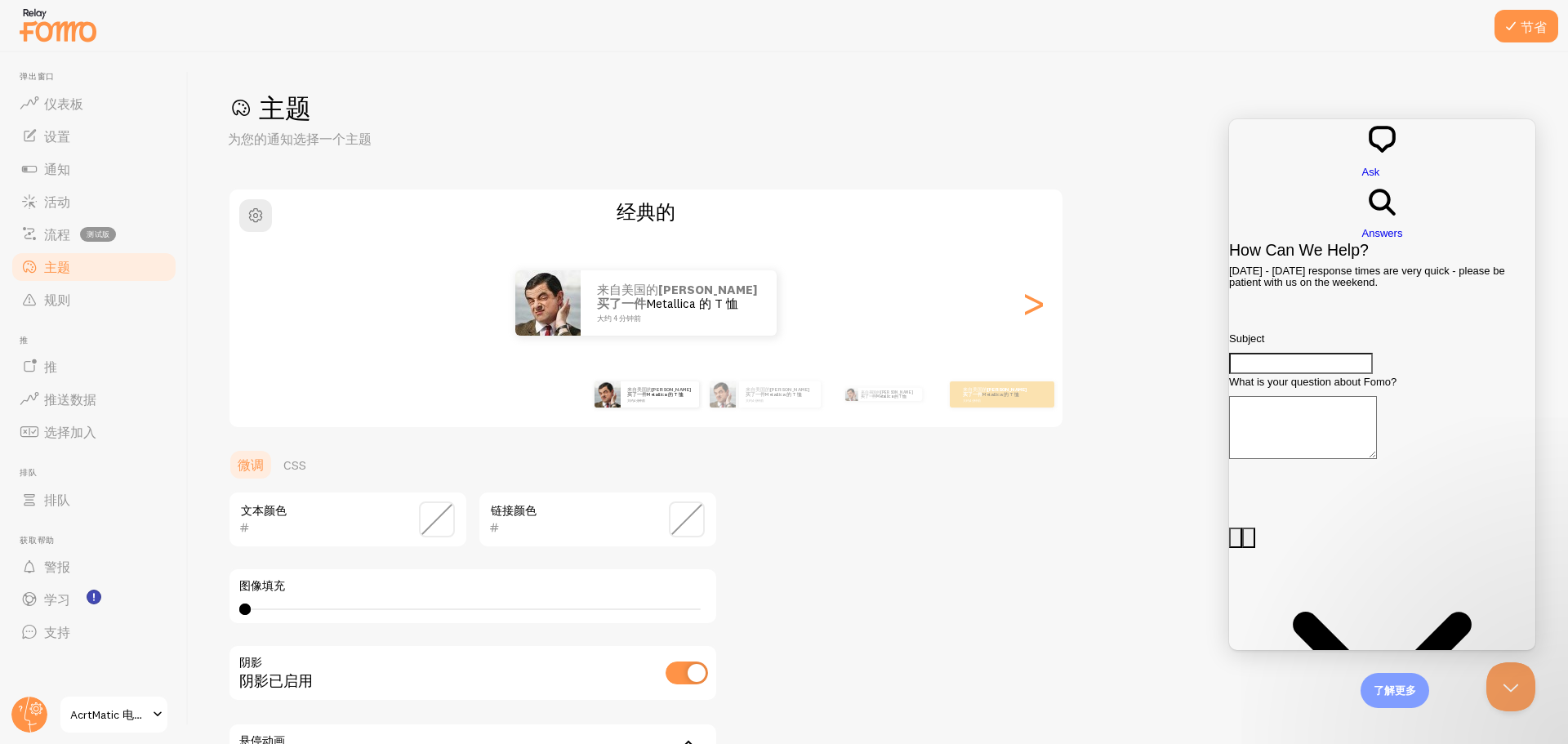
click at [265, 297] on font "<" at bounding box center [259, 302] width 27 height 55
click at [1036, 297] on font ">" at bounding box center [1033, 302] width 27 height 55
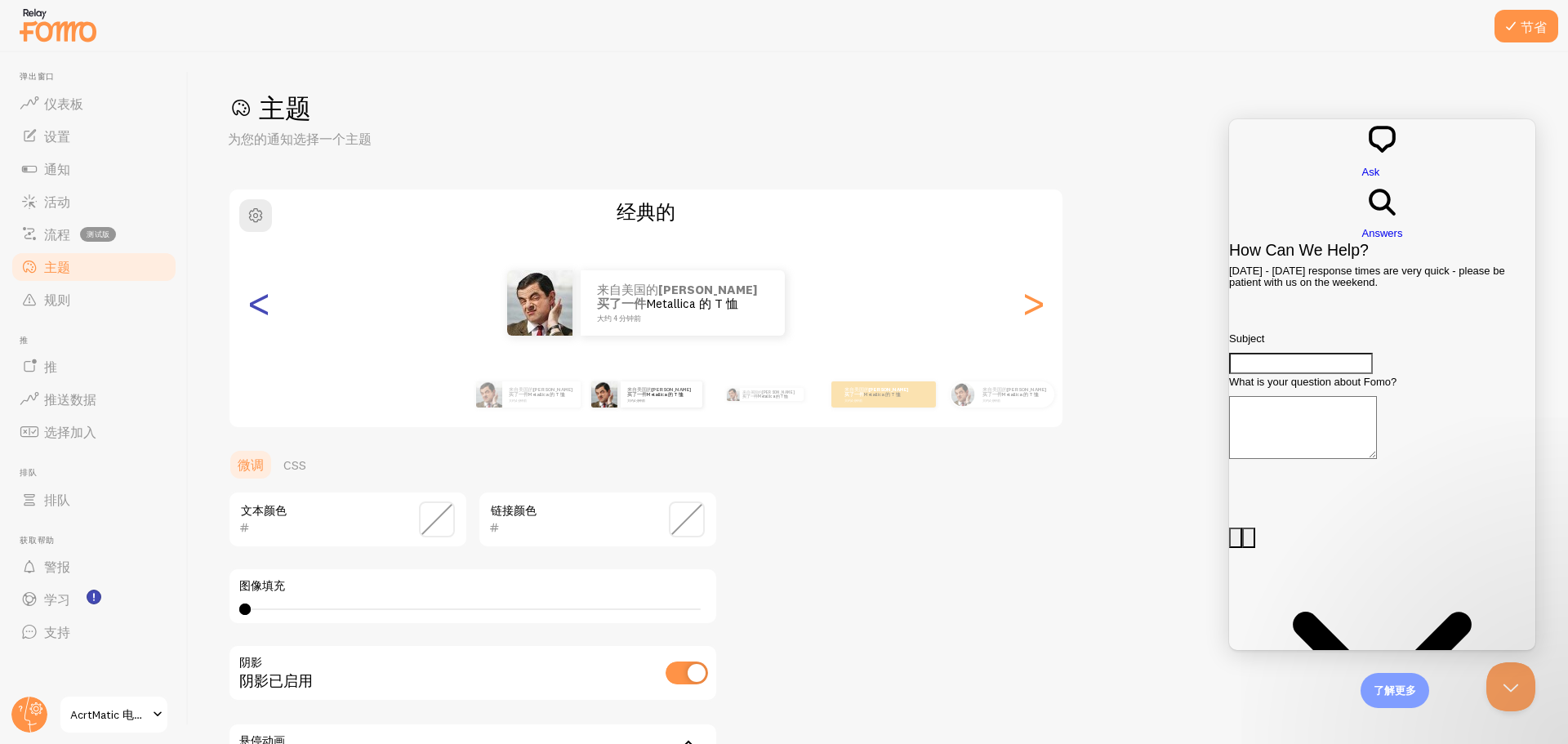
click at [255, 320] on font "<" at bounding box center [259, 302] width 27 height 55
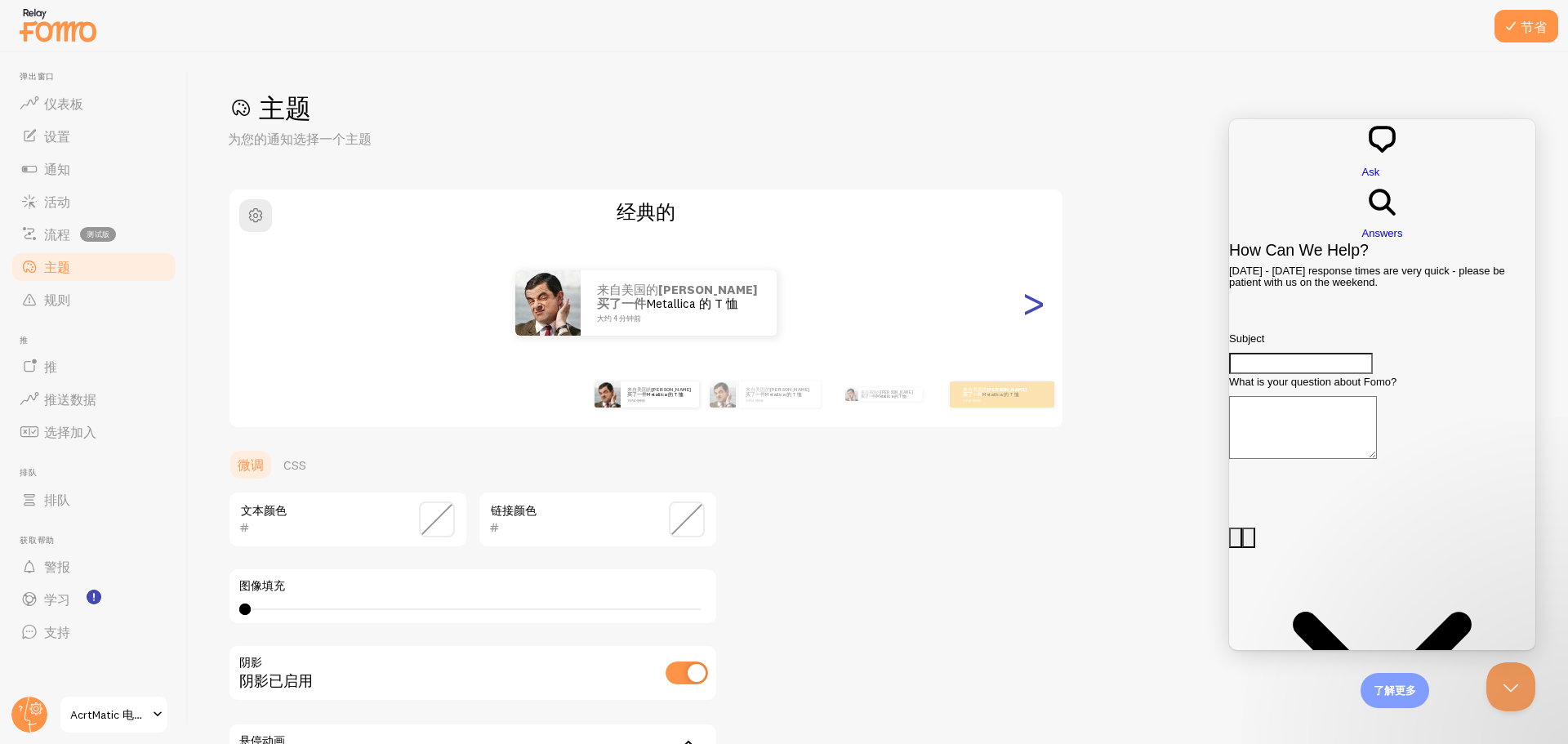
click at [1036, 304] on font ">" at bounding box center [1033, 302] width 27 height 55
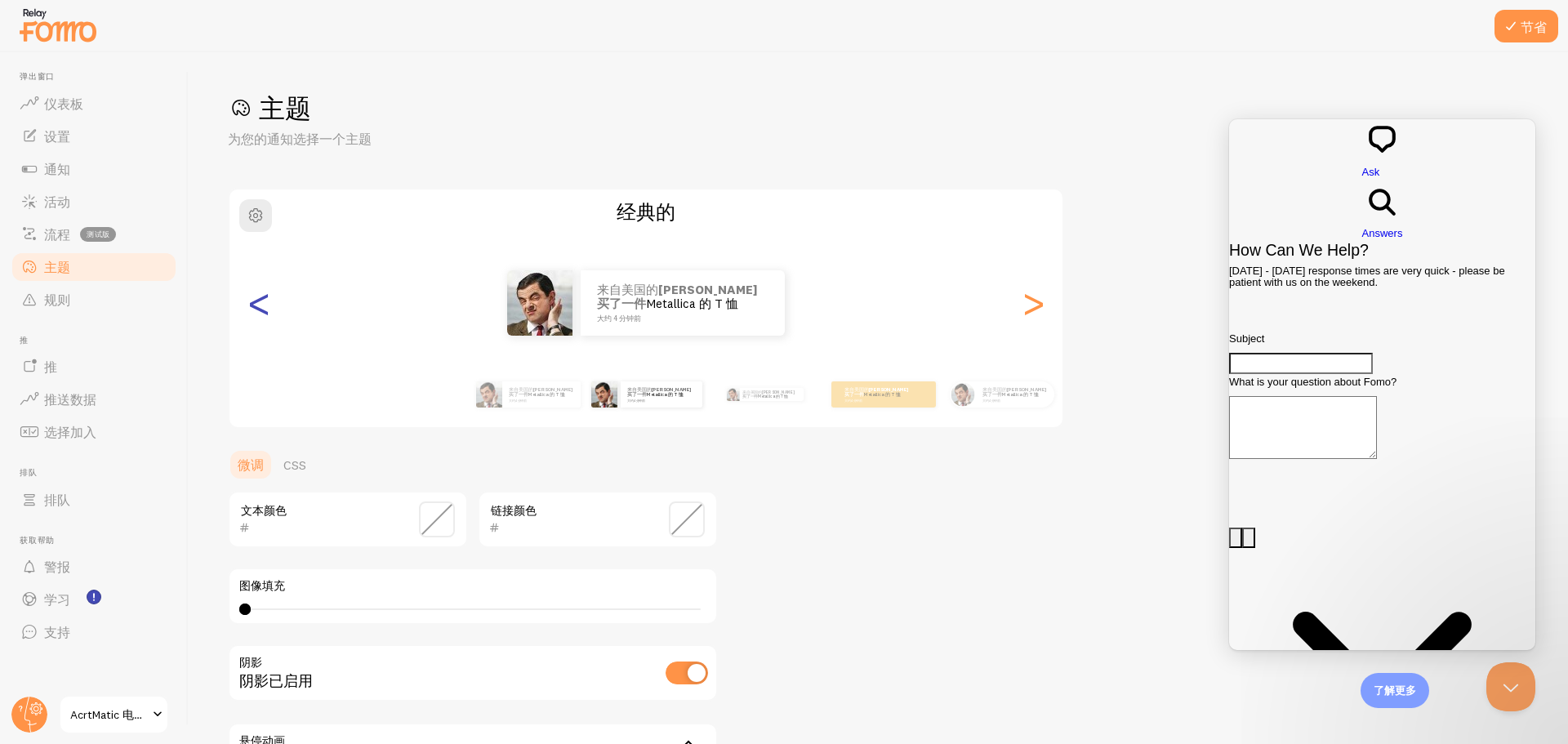
click at [251, 301] on font "<" at bounding box center [259, 302] width 27 height 55
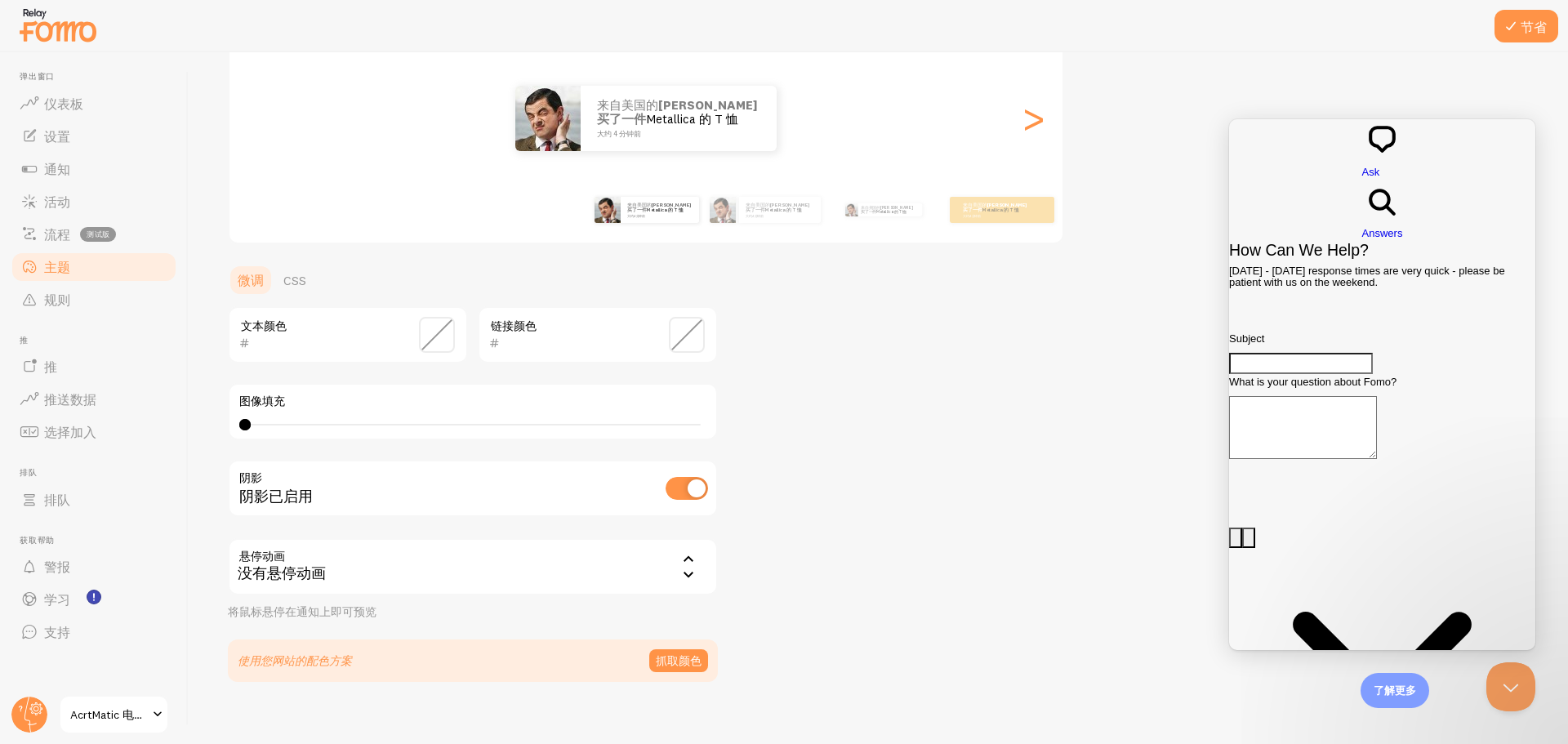
scroll to position [201, 0]
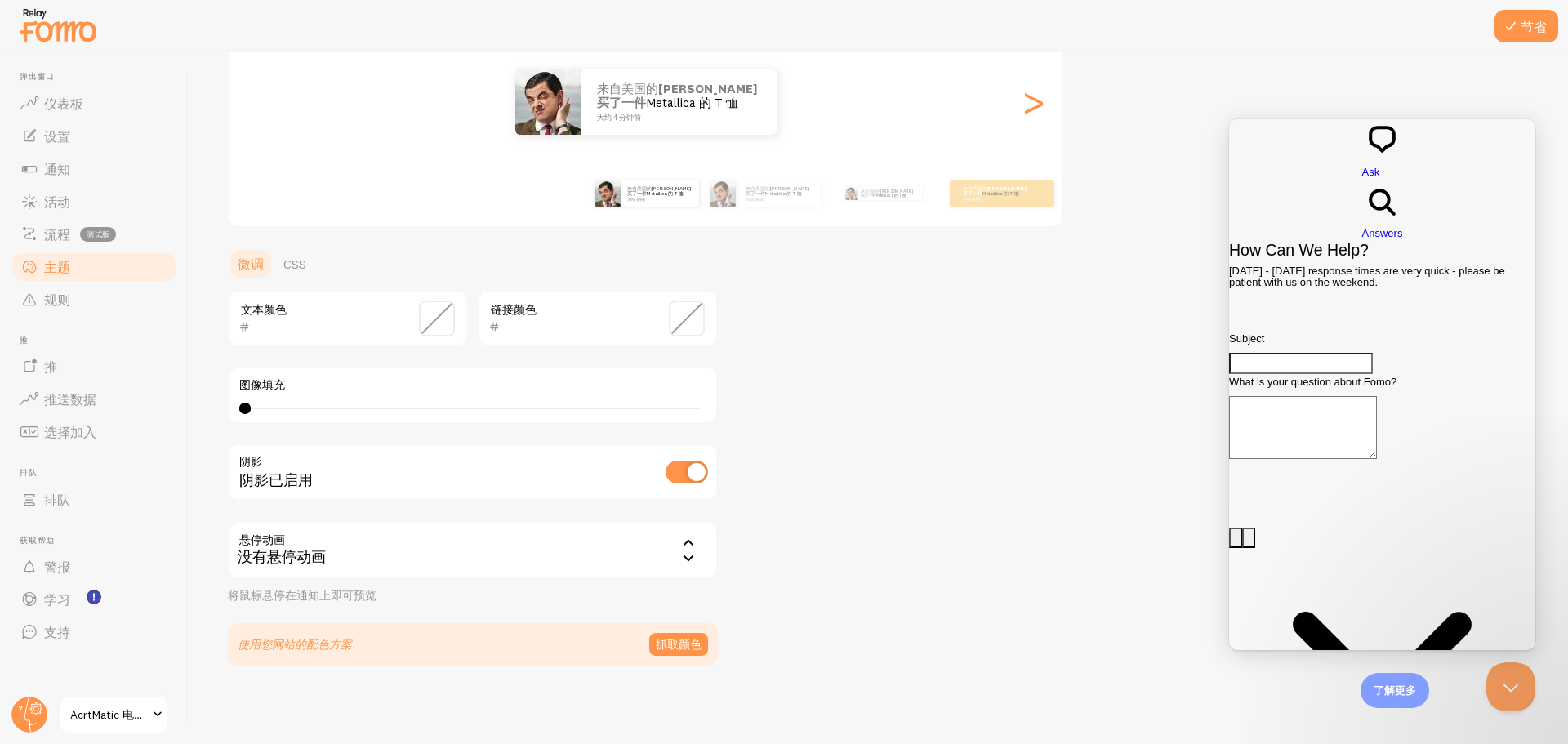
click at [684, 462] on input "checkbox" at bounding box center [686, 471] width 42 height 22
click at [692, 464] on input "checkbox" at bounding box center [686, 471] width 42 height 22
checkbox input "true"
click at [686, 642] on font "抓取颜色" at bounding box center [678, 644] width 46 height 14
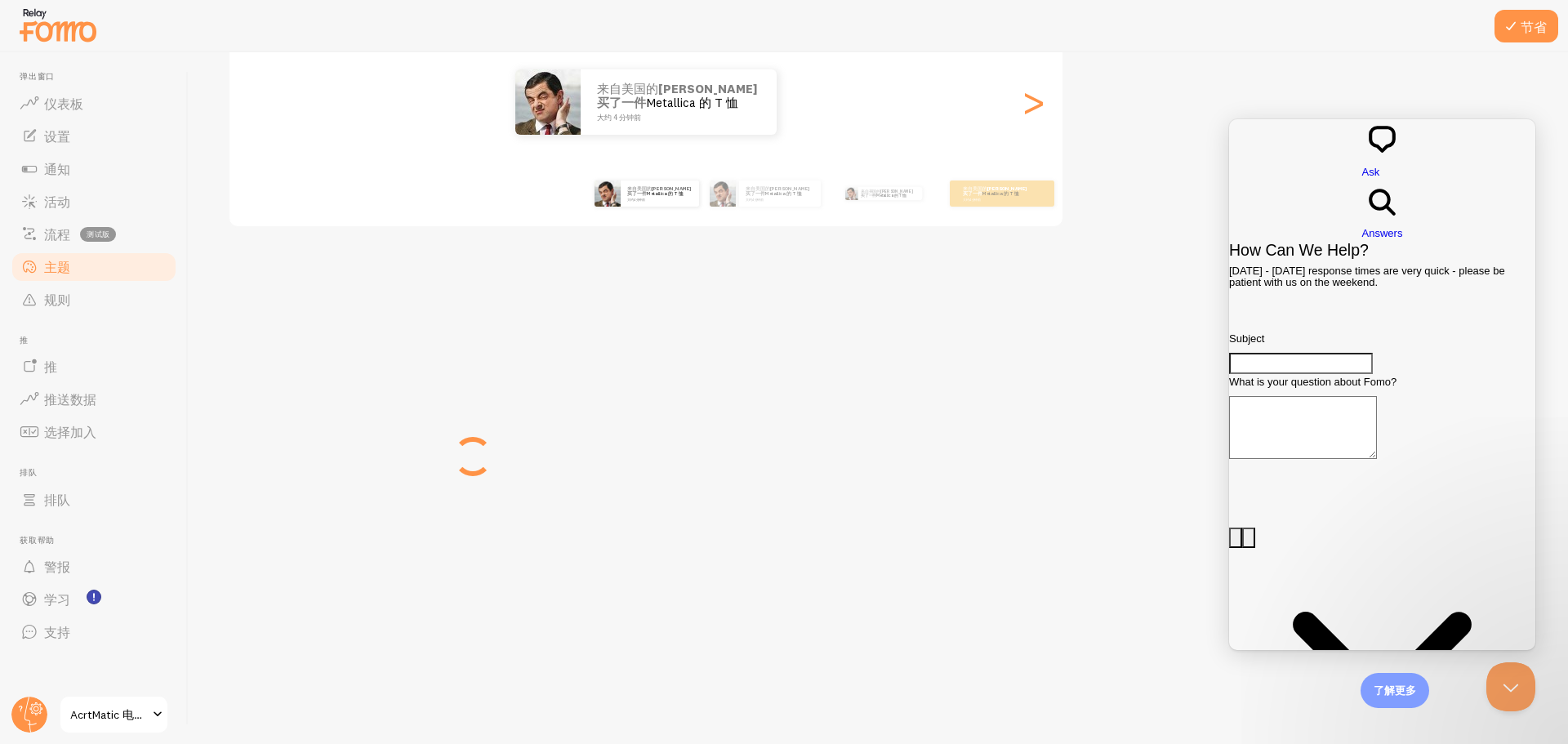
scroll to position [195, 0]
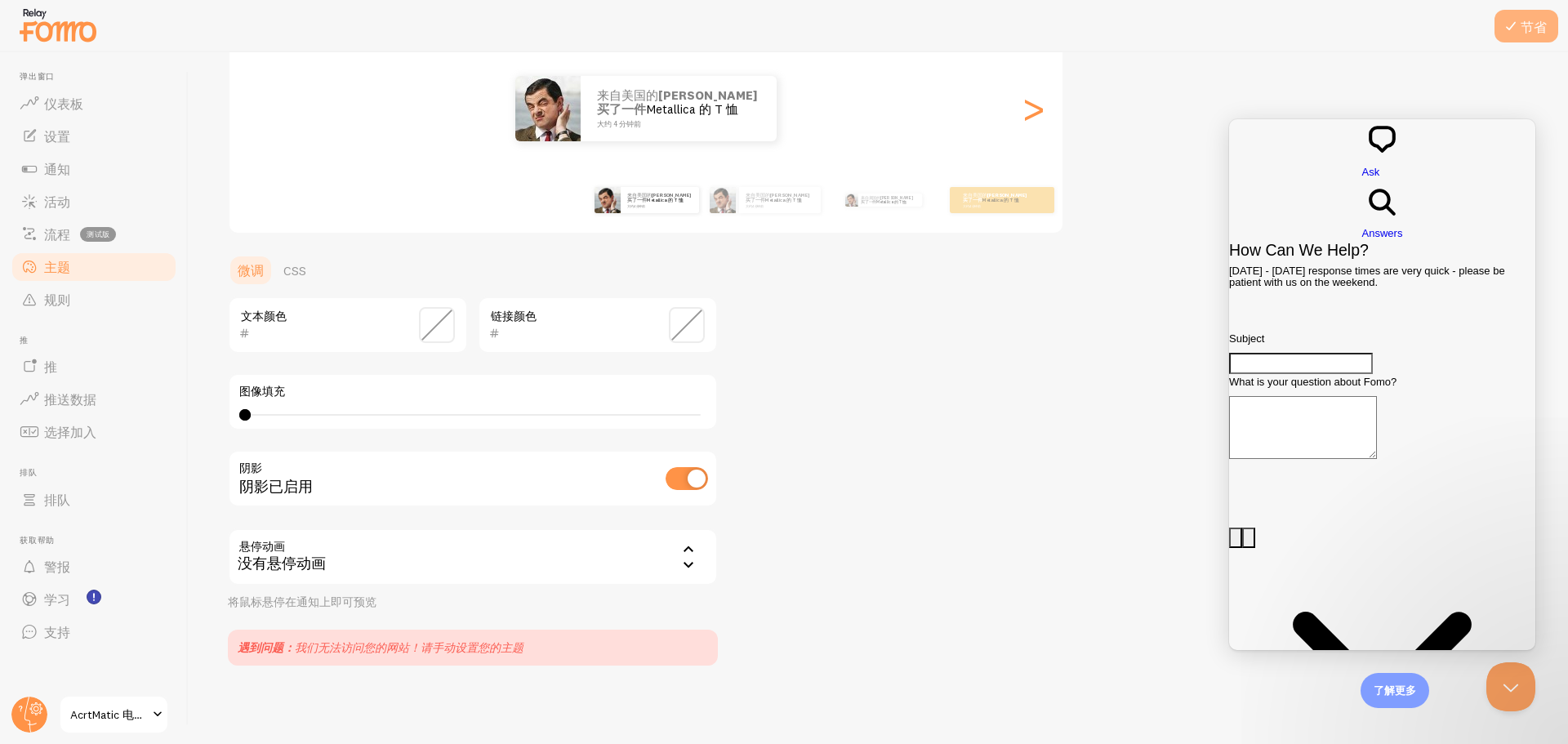
click at [1546, 41] on button "节省" at bounding box center [1526, 26] width 64 height 32
click at [143, 706] on span "AcrtMatic 电视柜" at bounding box center [109, 715] width 77 height 20
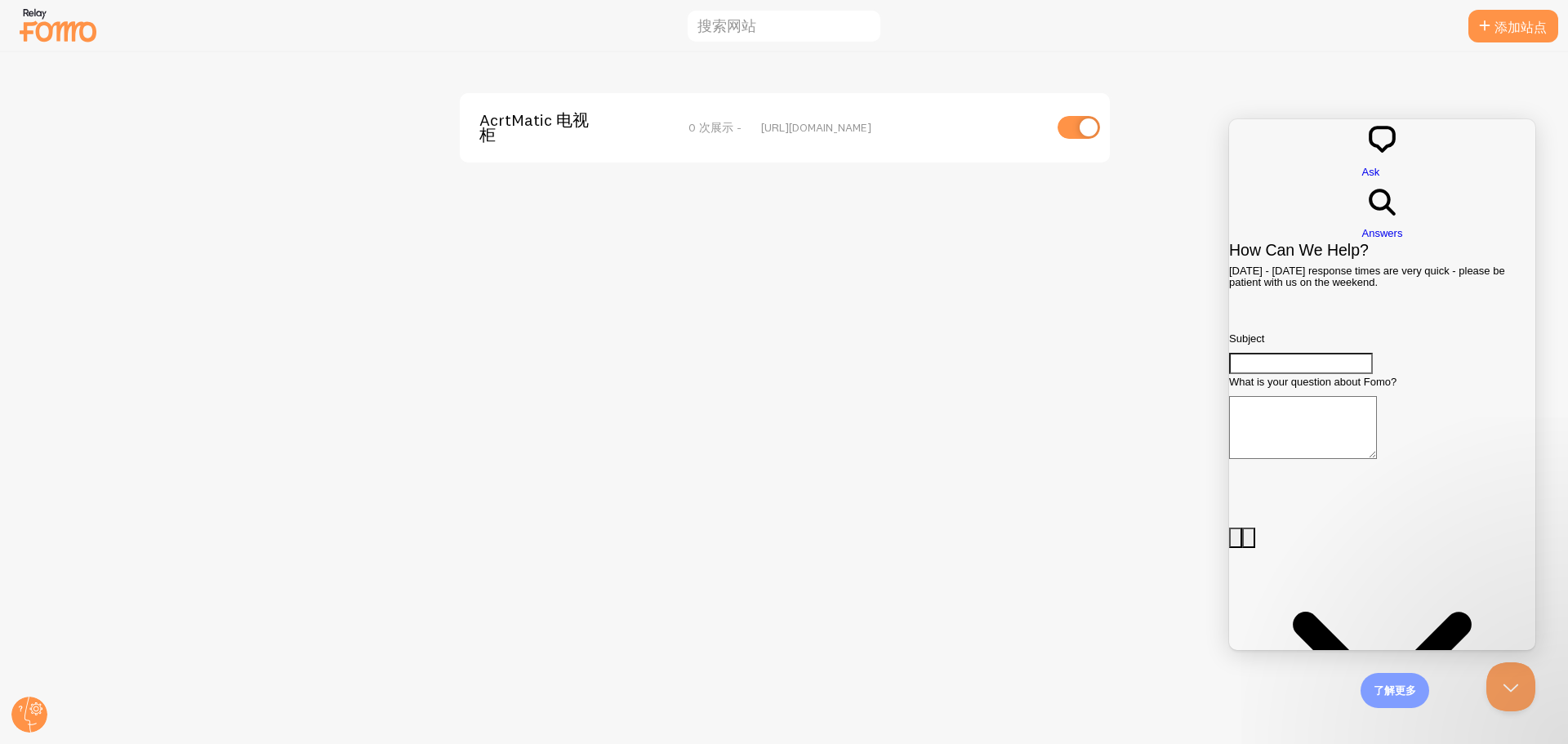
click at [606, 266] on div "AcrtMatic 电视柜 0 次展示 - [URL][DOMAIN_NAME]" at bounding box center [784, 398] width 1567 height 692
click at [440, 325] on div "AcrtMatic 电视柜 0 次展示 - [URL][DOMAIN_NAME]" at bounding box center [784, 398] width 1567 height 692
click at [1207, 247] on div "AcrtMatic 电视柜 0 次展示 - [URL][DOMAIN_NAME]" at bounding box center [784, 398] width 1567 height 692
click at [11, 23] on div at bounding box center [784, 26] width 1568 height 52
click at [53, 35] on img at bounding box center [57, 25] width 82 height 41
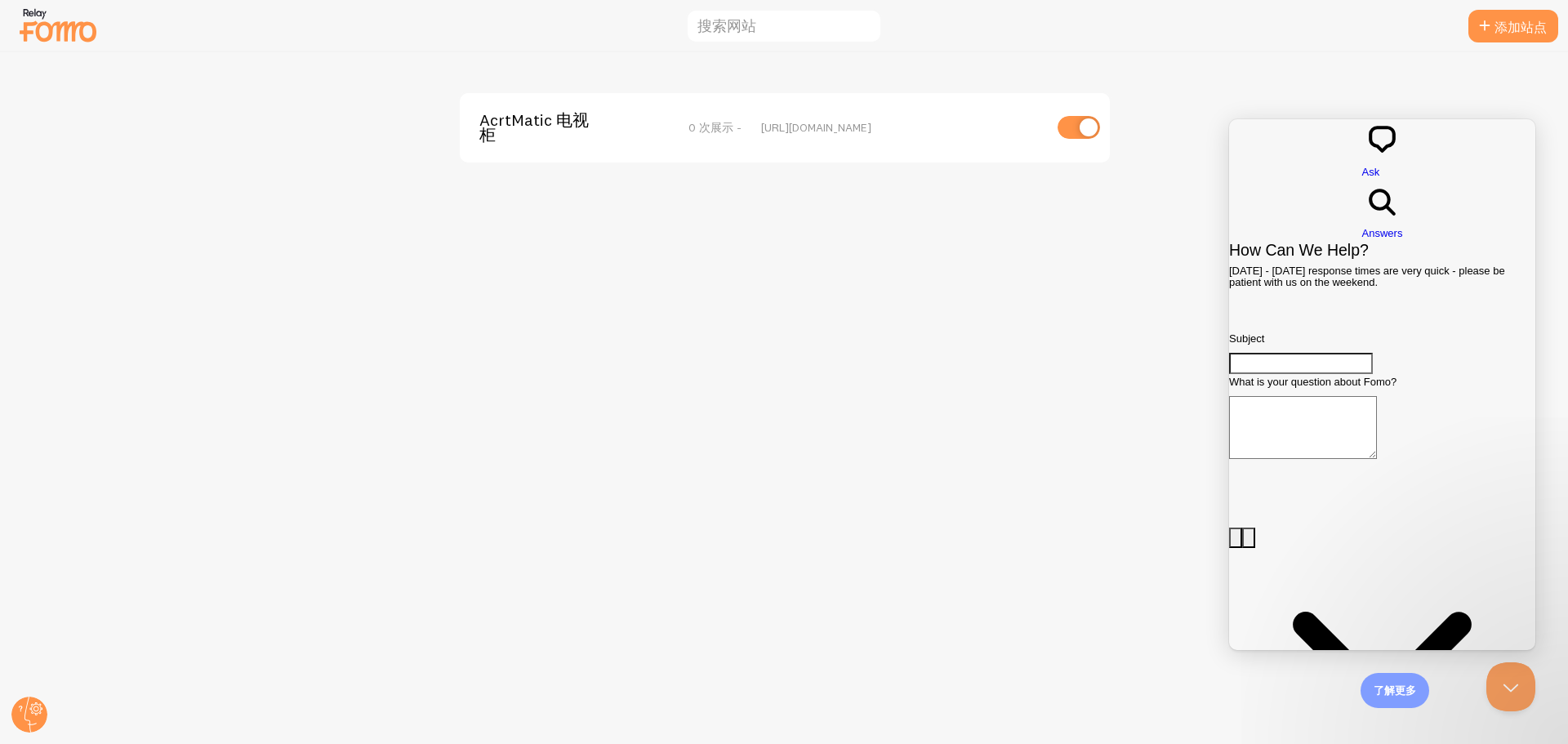
click at [75, 36] on img at bounding box center [57, 25] width 82 height 41
click at [926, 160] on div "AcrtMatic 电视柜 0 次展示 - [URL][DOMAIN_NAME]" at bounding box center [785, 127] width 650 height 69
click at [751, 126] on div "AcrtMatic 电视柜 0 次展示 -" at bounding box center [620, 128] width 282 height 31
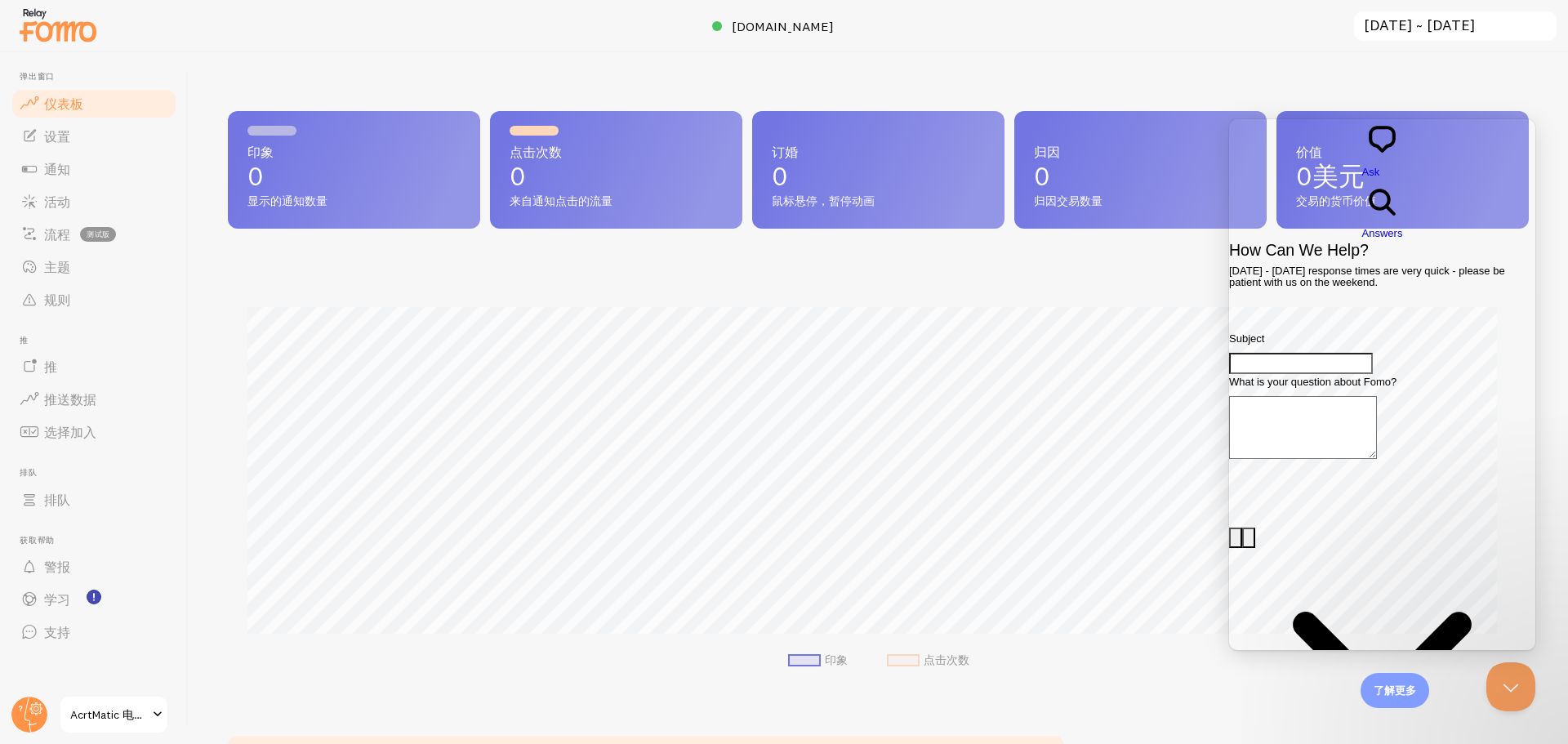
scroll to position [429, 1289]
click at [1149, 661] on ul "印象 点击次数" at bounding box center [878, 661] width 1262 height 14
click at [88, 259] on link "主题" at bounding box center [94, 267] width 169 height 32
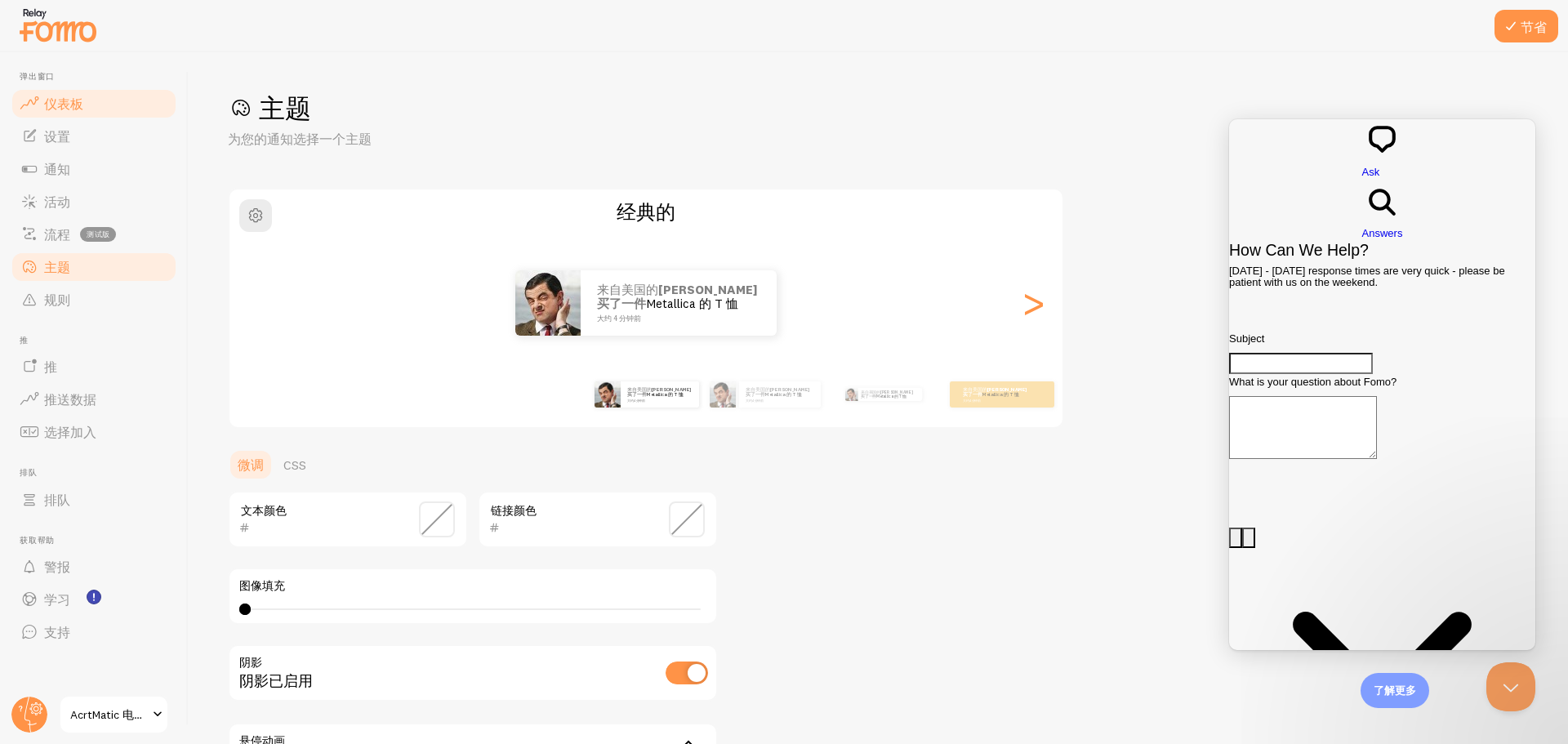
click at [113, 108] on link "仪表板" at bounding box center [94, 103] width 169 height 32
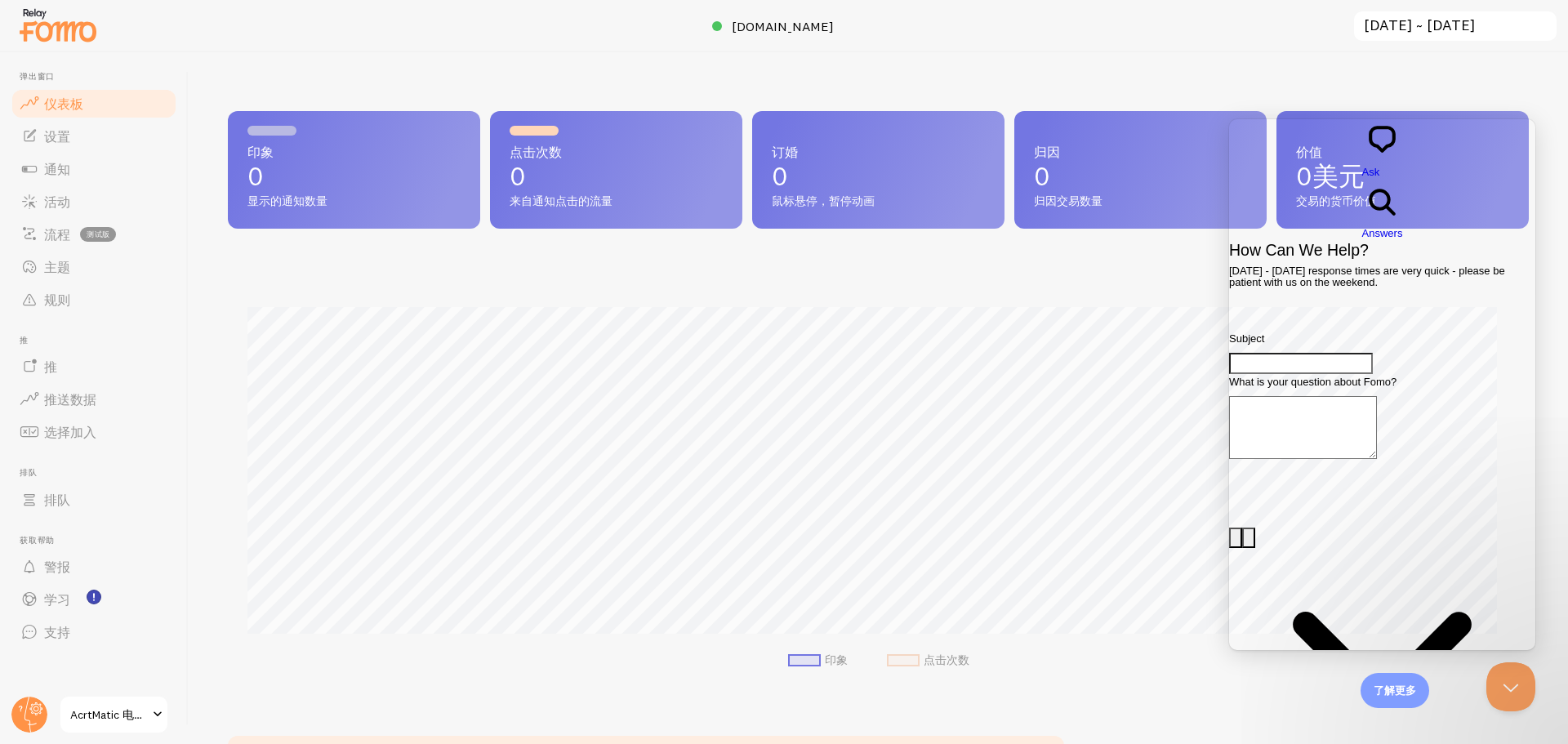
scroll to position [429, 1289]
click at [104, 142] on link "设置" at bounding box center [94, 136] width 169 height 32
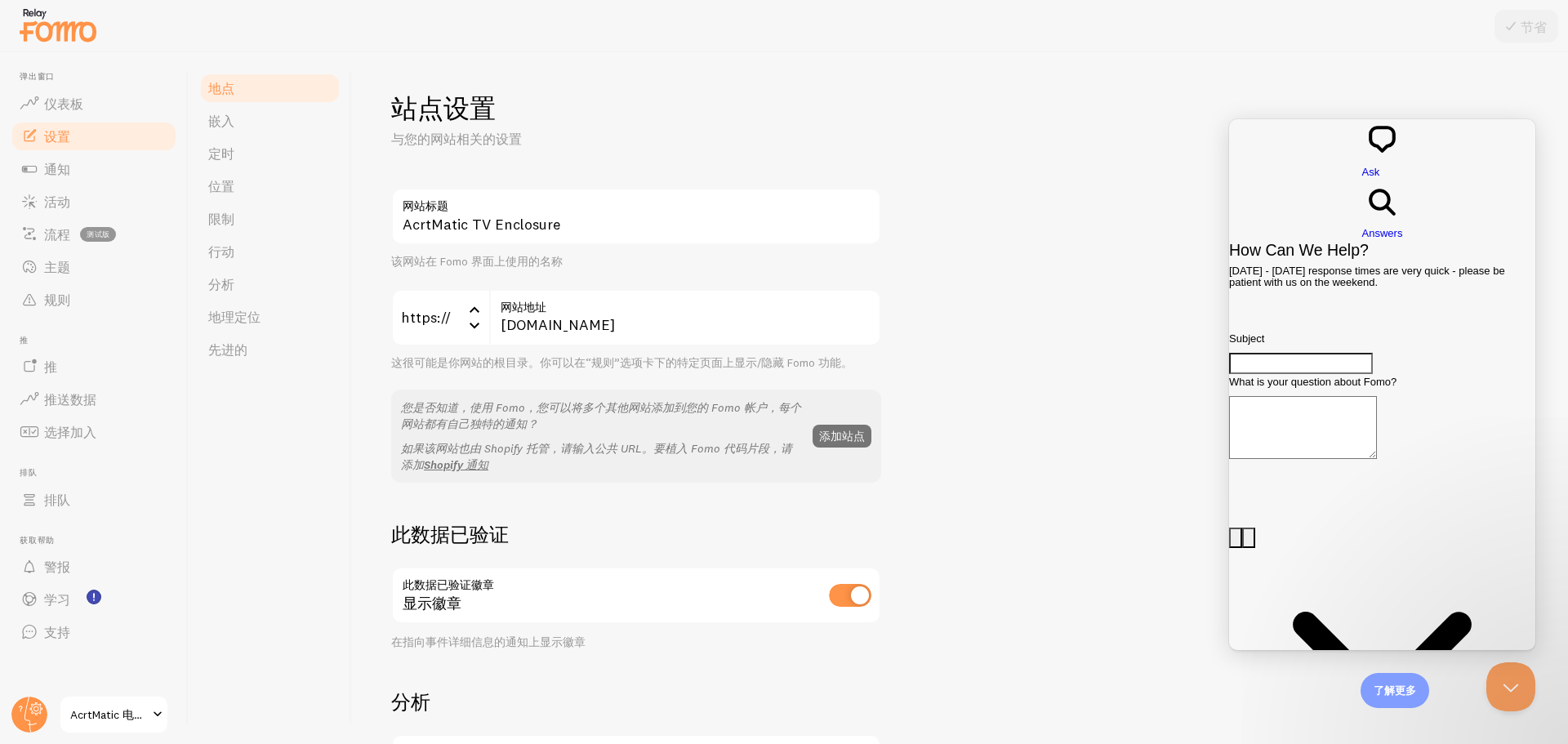
click at [867, 280] on div "AcrtMatic TV Enclosure 网站标题 该网站在 Fomo 界面上使用的名称 https:// https:// https:// http:…" at bounding box center [636, 335] width 490 height 295
